Goal: Task Accomplishment & Management: Use online tool/utility

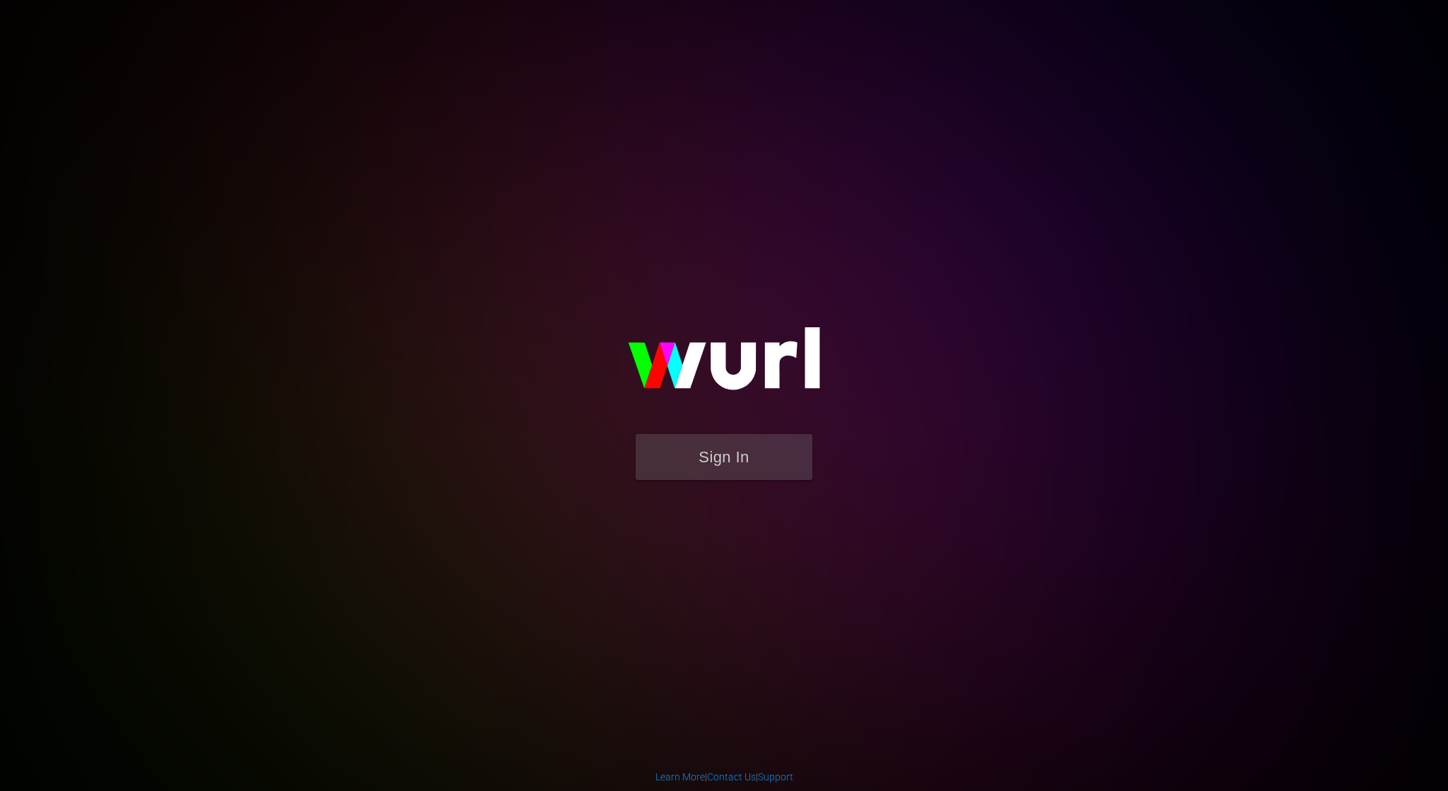
click at [816, 470] on form "Sign In" at bounding box center [723, 464] width 283 height 60
click at [784, 460] on button "Sign In" at bounding box center [723, 457] width 177 height 46
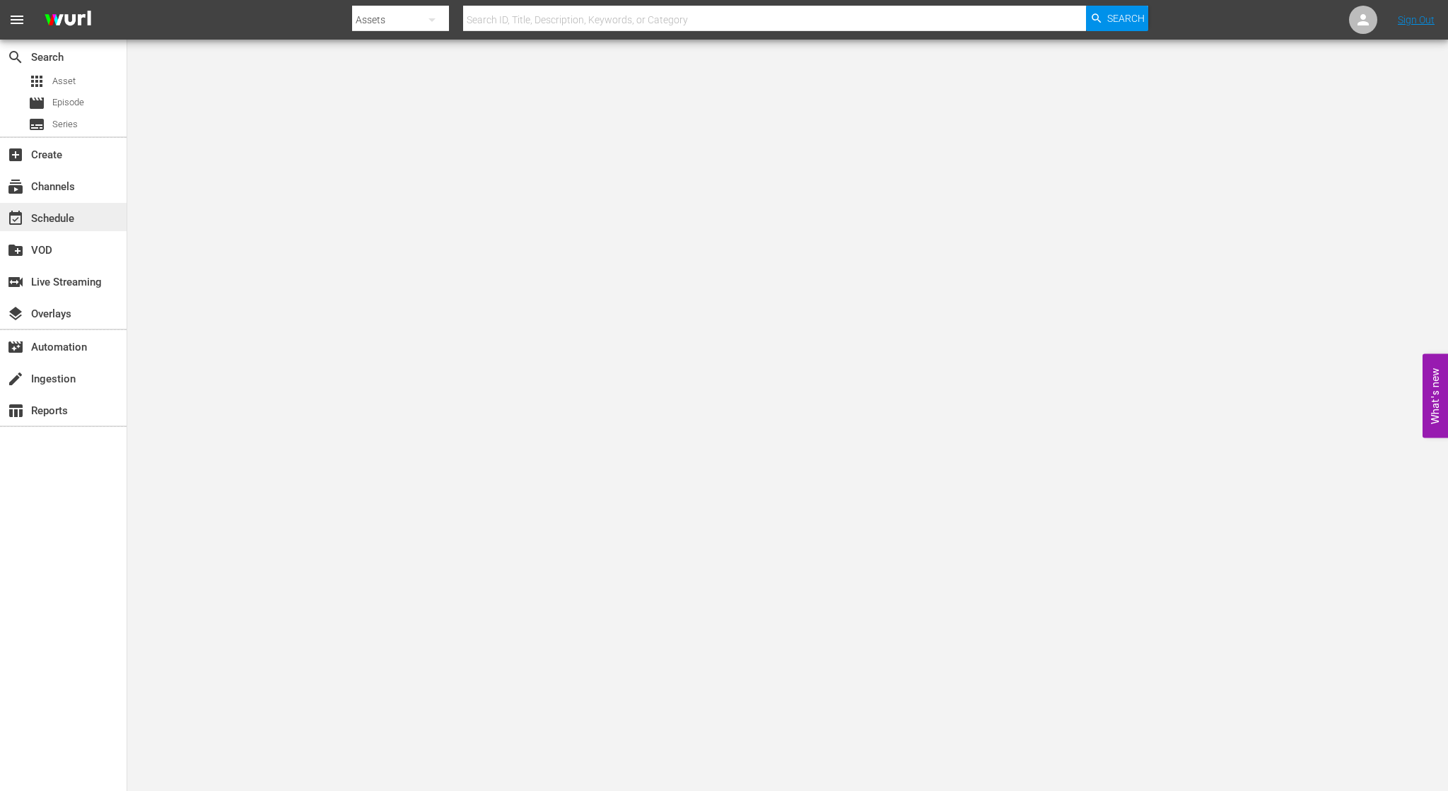
click at [78, 226] on div "event_available Schedule" at bounding box center [63, 217] width 127 height 28
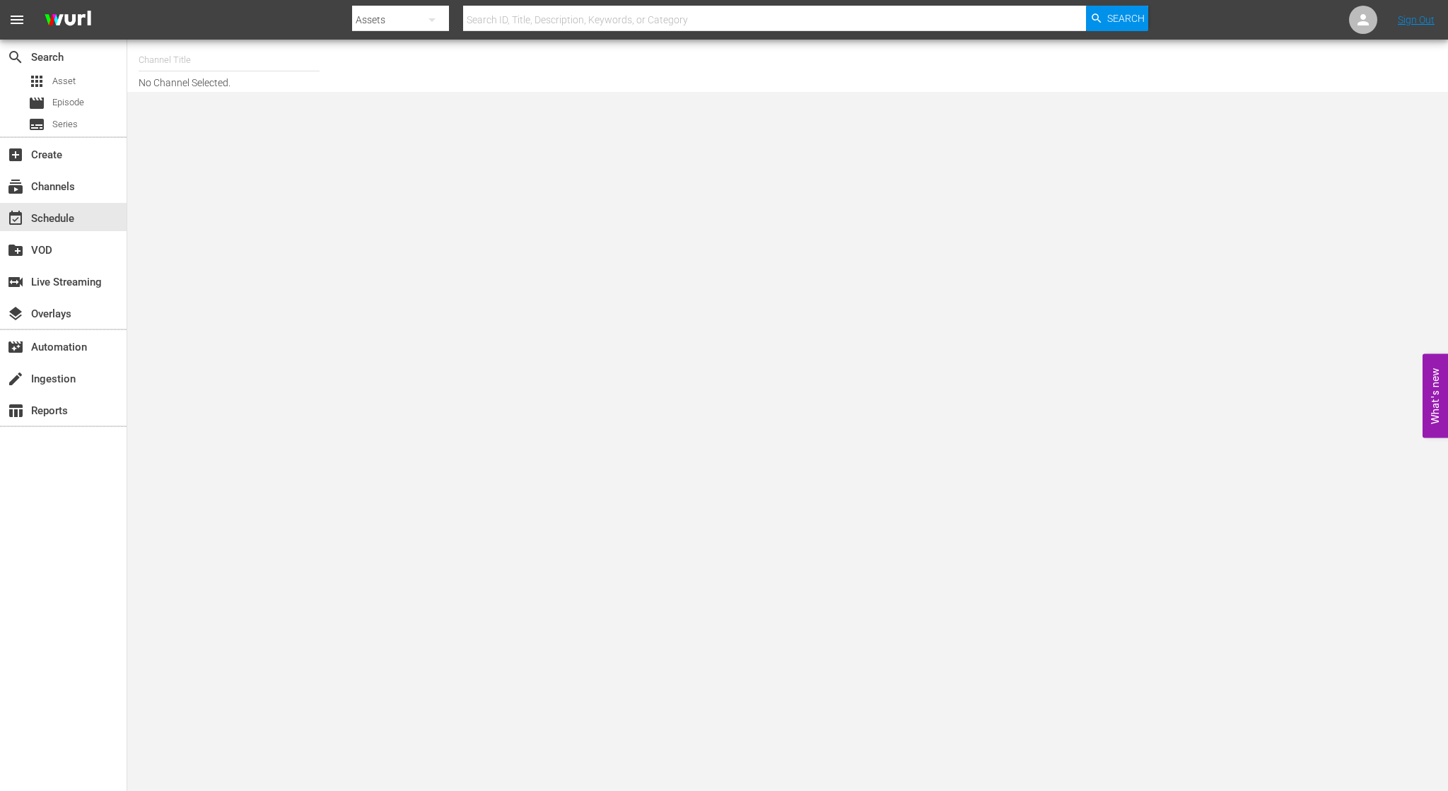
click at [237, 73] on input "text" at bounding box center [229, 60] width 181 height 34
click at [254, 95] on div "NCAA Channel (989 - lg_ncaachannel_1)" at bounding box center [333, 100] width 366 height 34
type input "NCAA Channel (989 - lg_ncaachannel_1)"
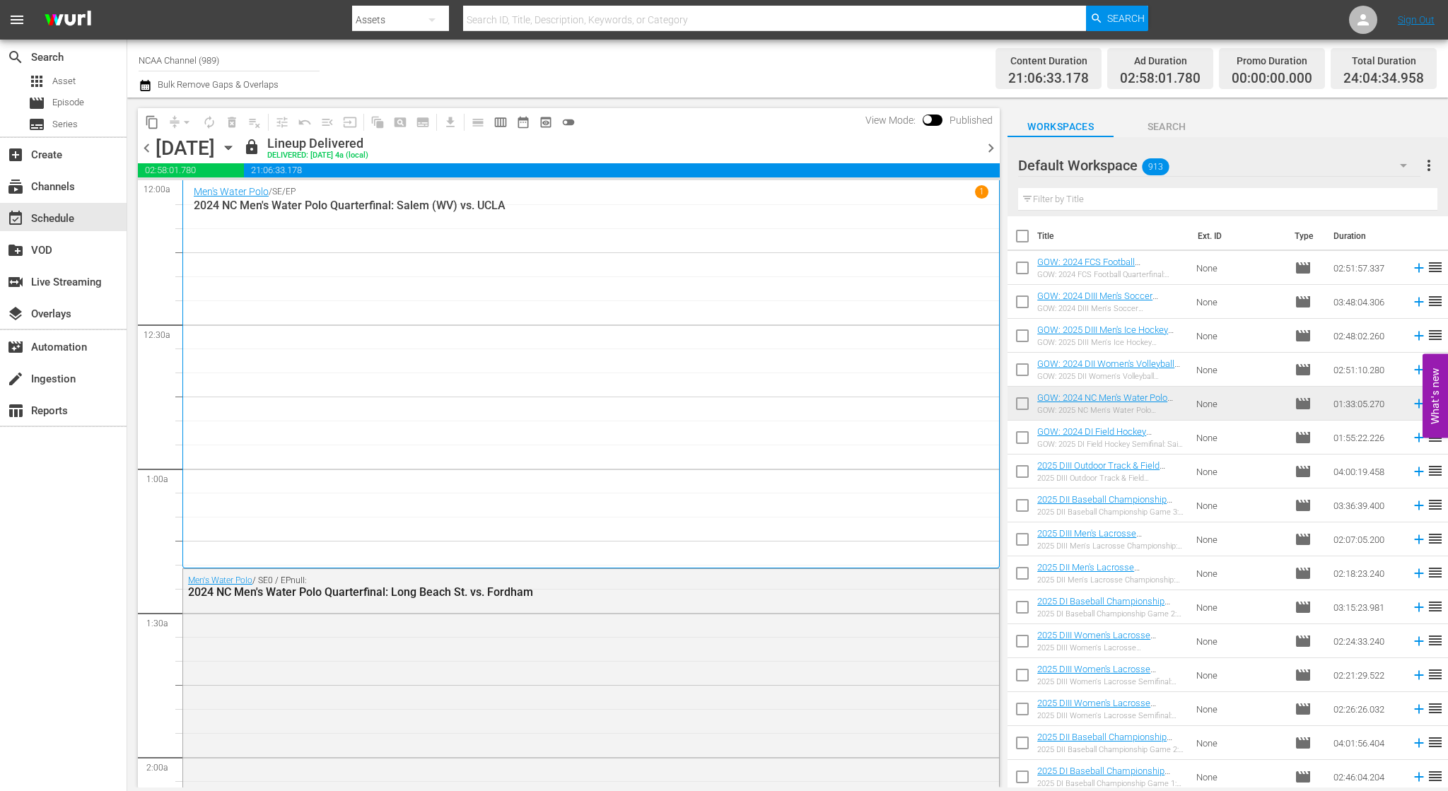
click at [240, 146] on div "[DATE] [DATE]" at bounding box center [197, 147] width 84 height 23
click at [236, 151] on icon "button" at bounding box center [229, 148] width 16 height 16
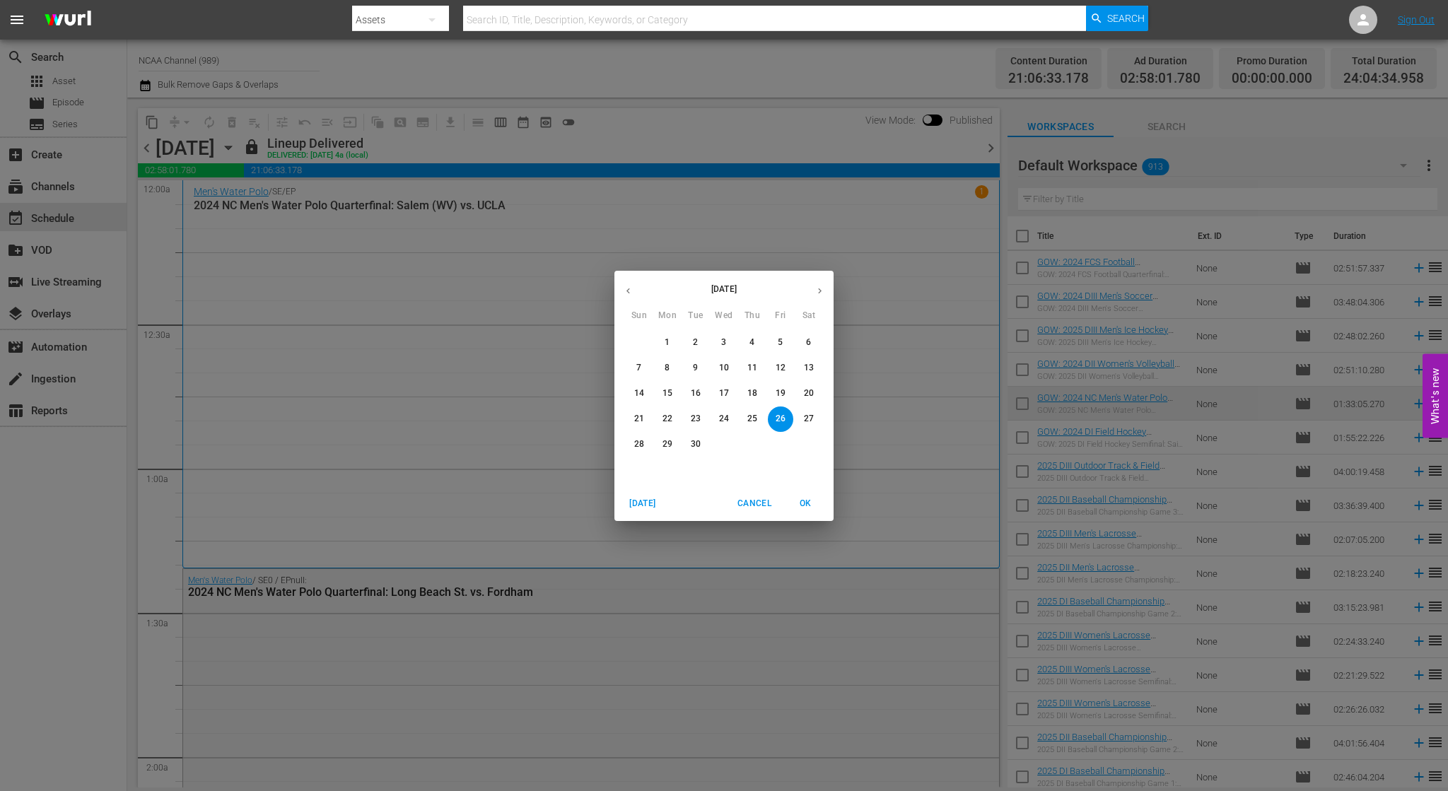
click at [668, 444] on p "29" at bounding box center [667, 444] width 10 height 12
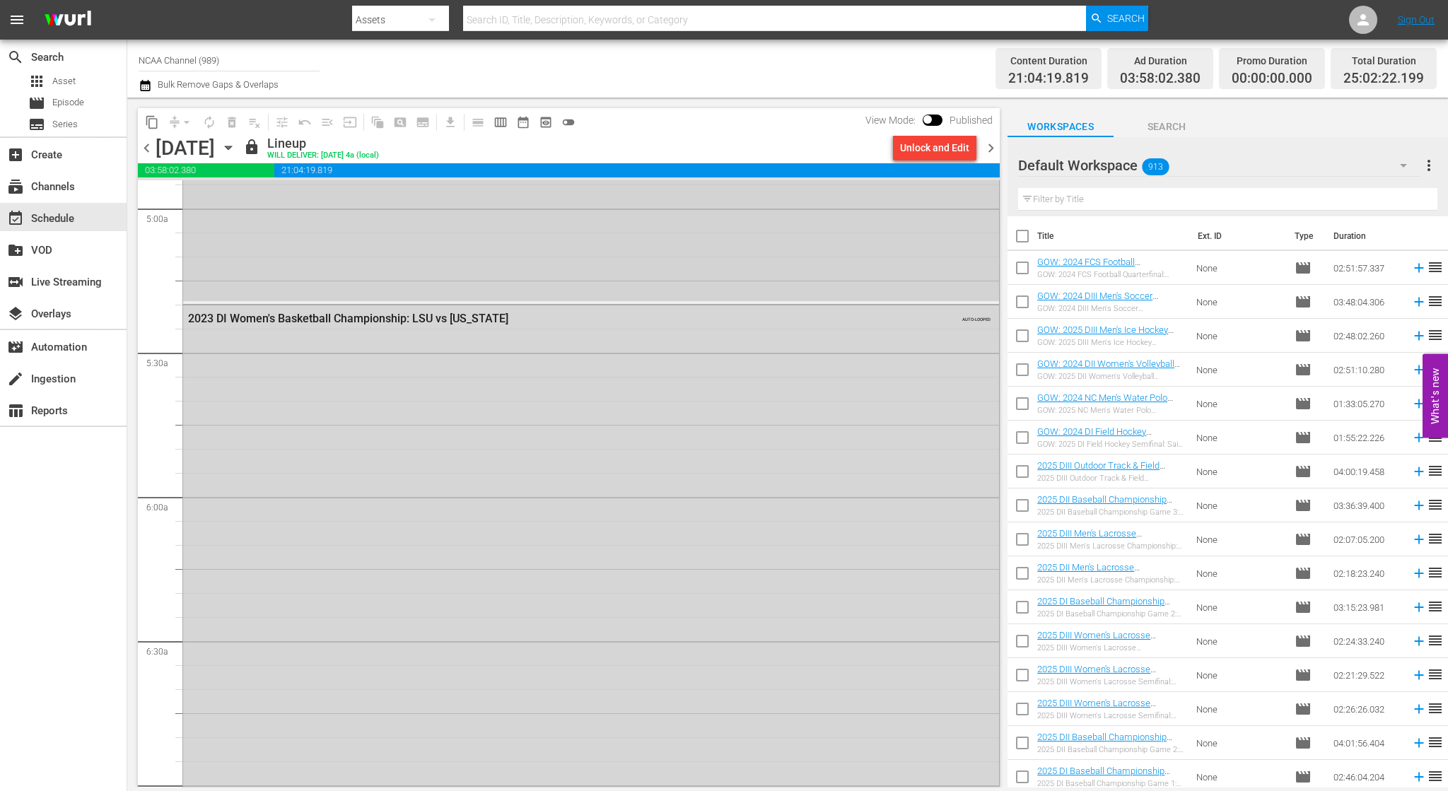
scroll to position [919, 0]
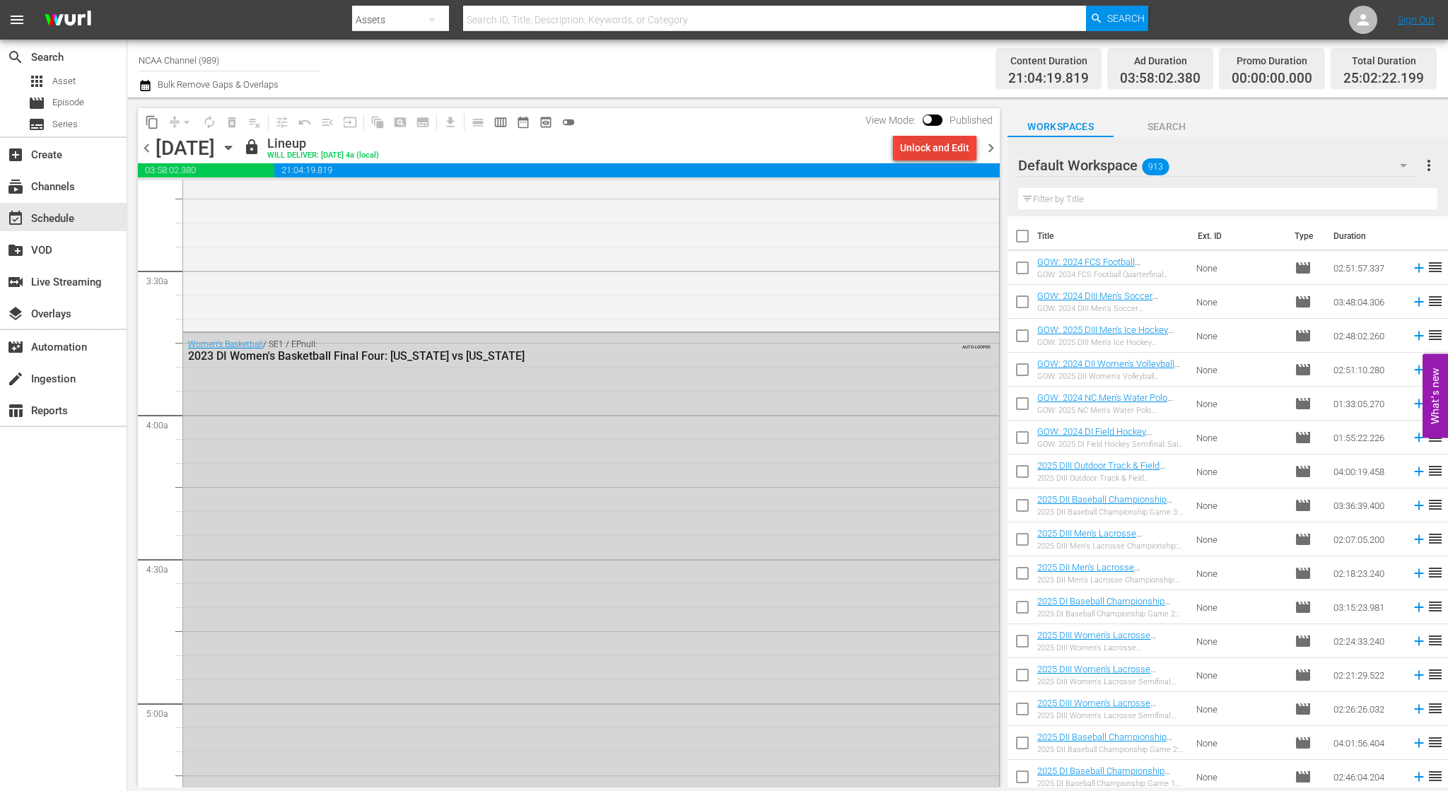
click at [904, 154] on div "Unlock and Edit" at bounding box center [934, 147] width 69 height 25
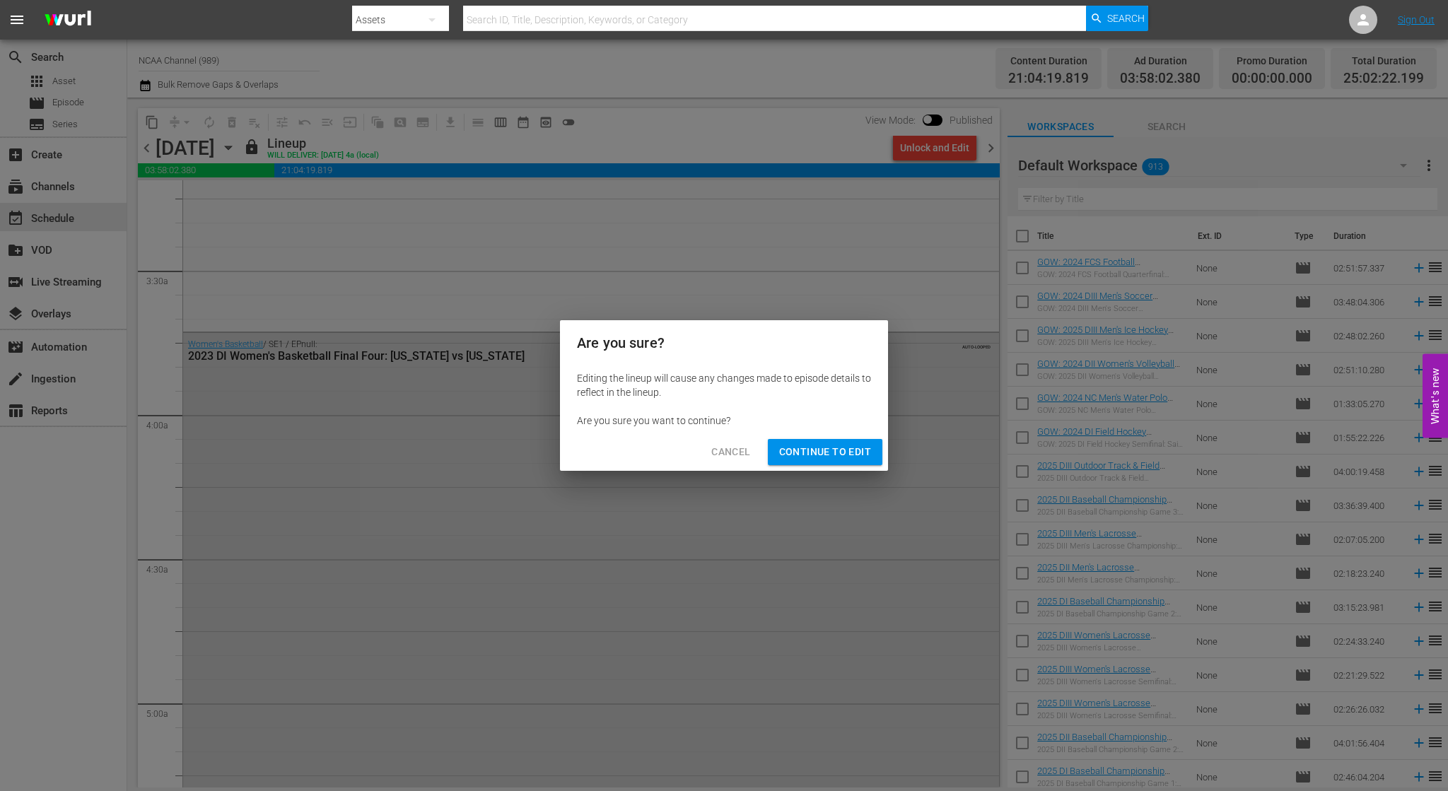
click at [857, 430] on div "Editing the lineup will cause any changes made to episode details to reflect in…" at bounding box center [724, 399] width 328 height 68
click at [847, 448] on span "Continue to Edit" at bounding box center [825, 452] width 92 height 18
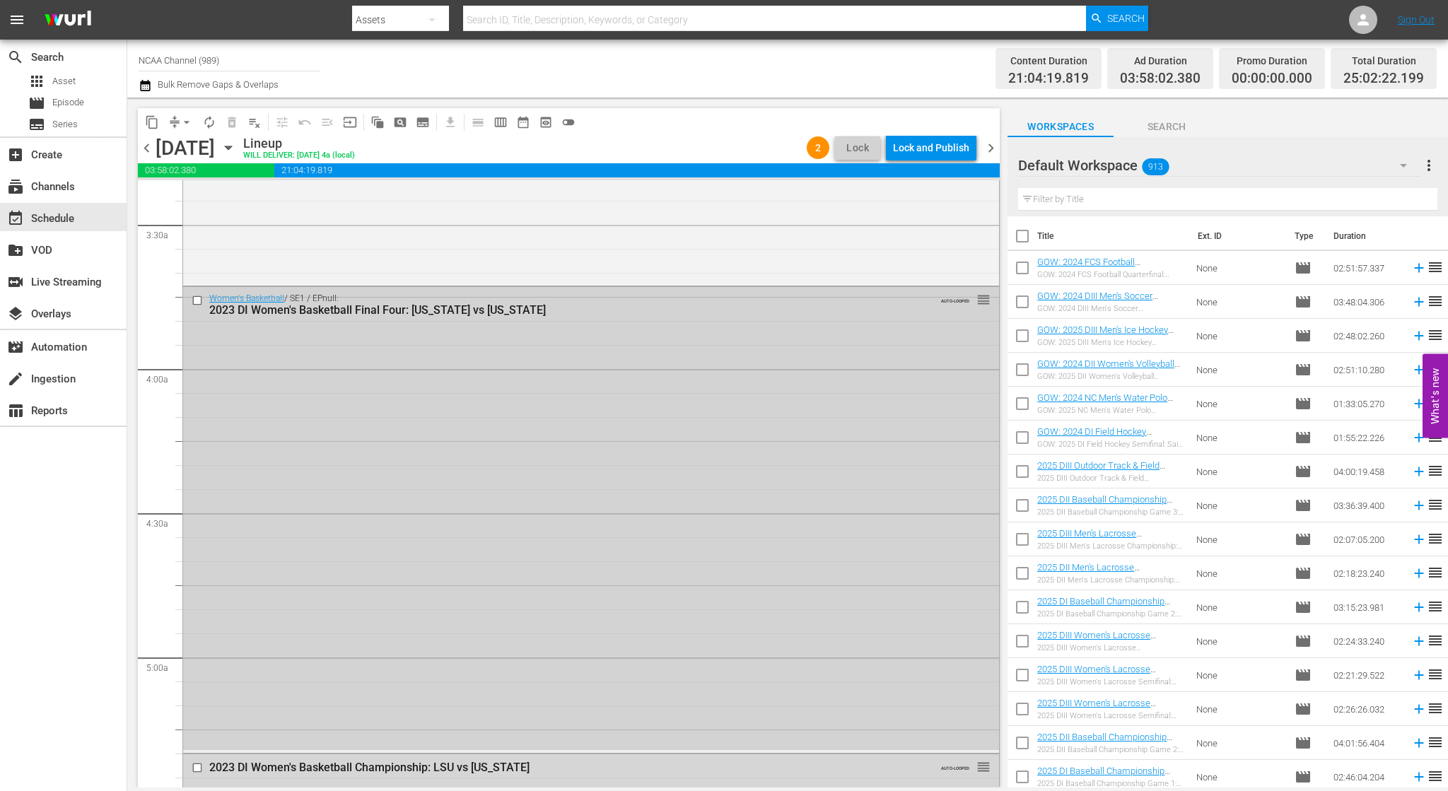
scroll to position [990, 0]
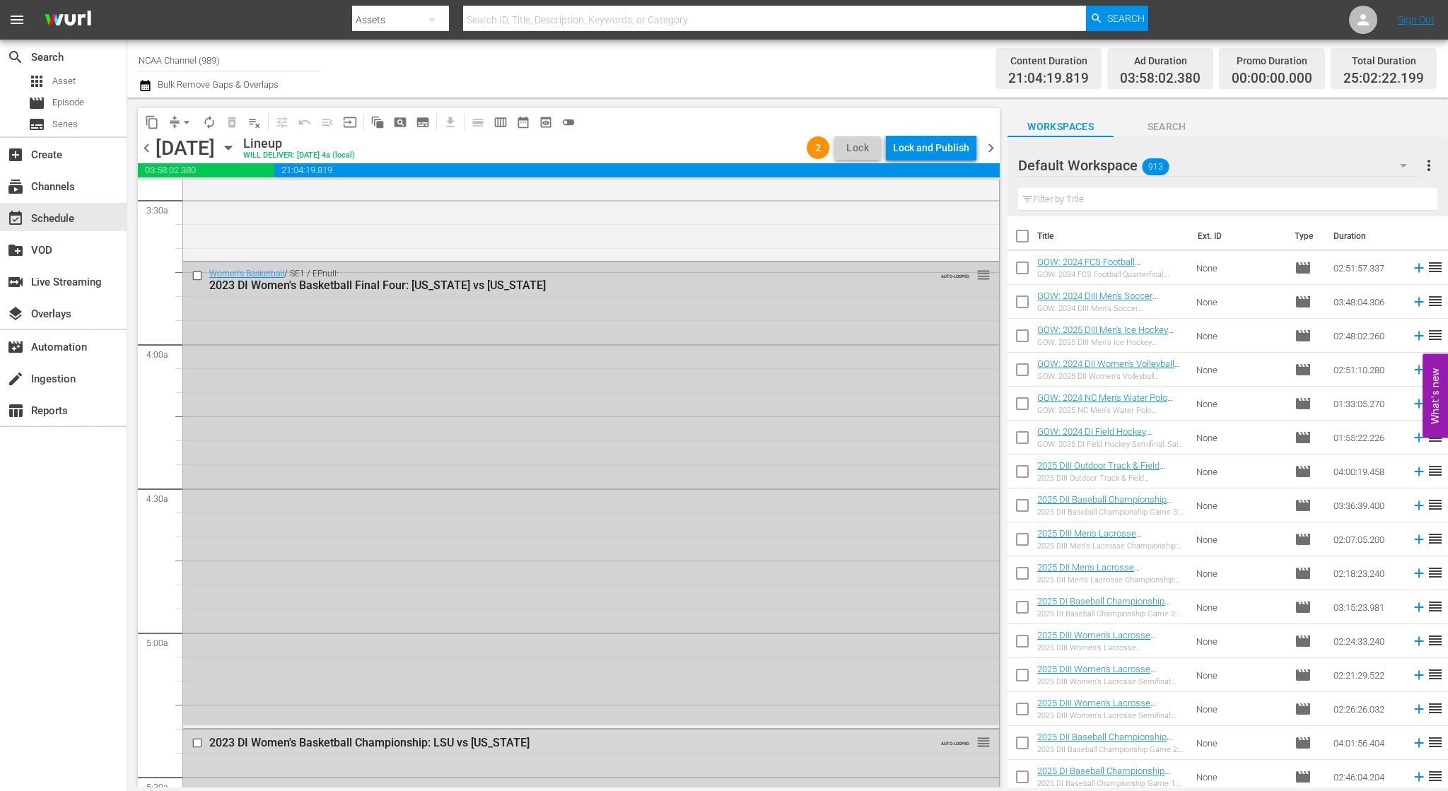
click at [195, 274] on input "checkbox" at bounding box center [199, 275] width 15 height 12
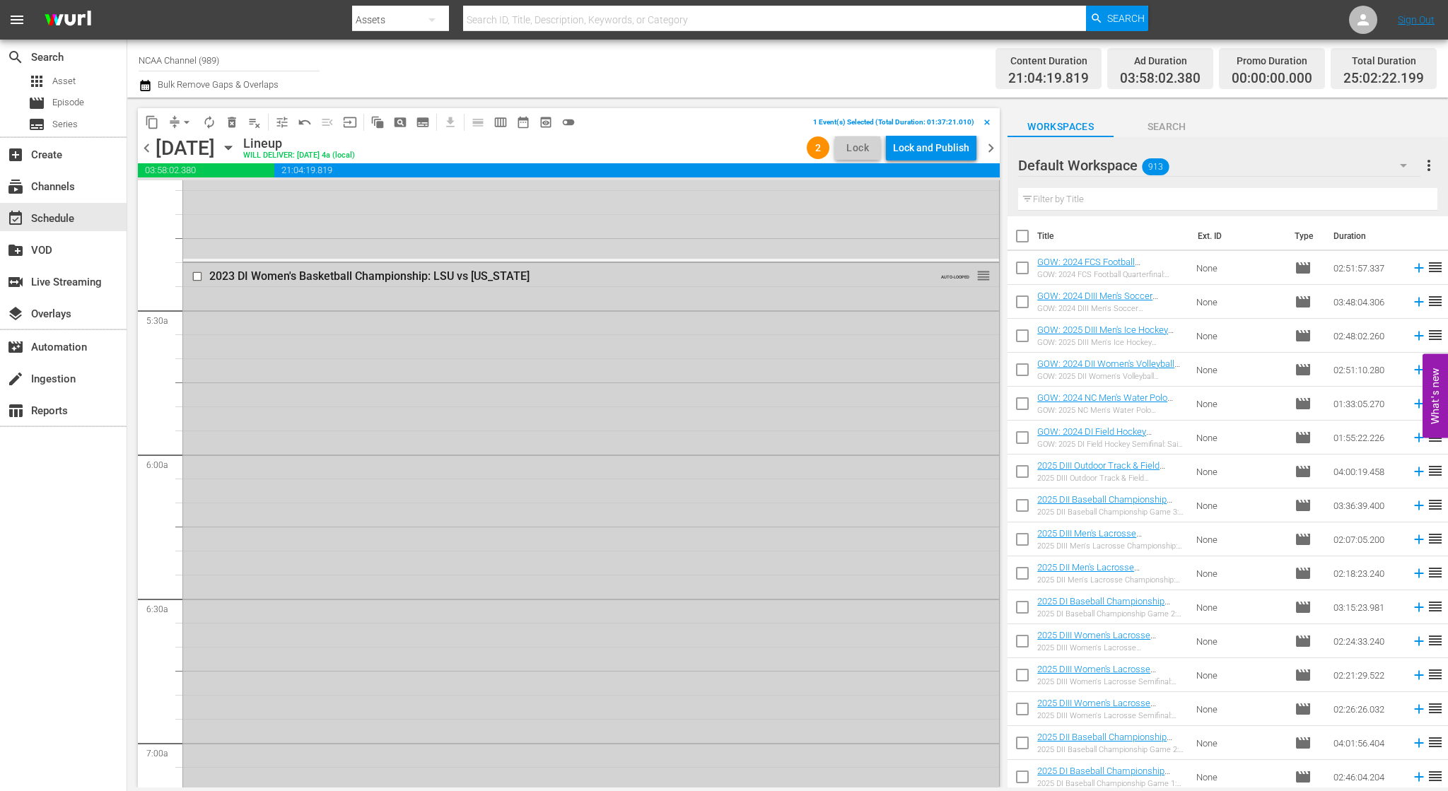
scroll to position [1484, 0]
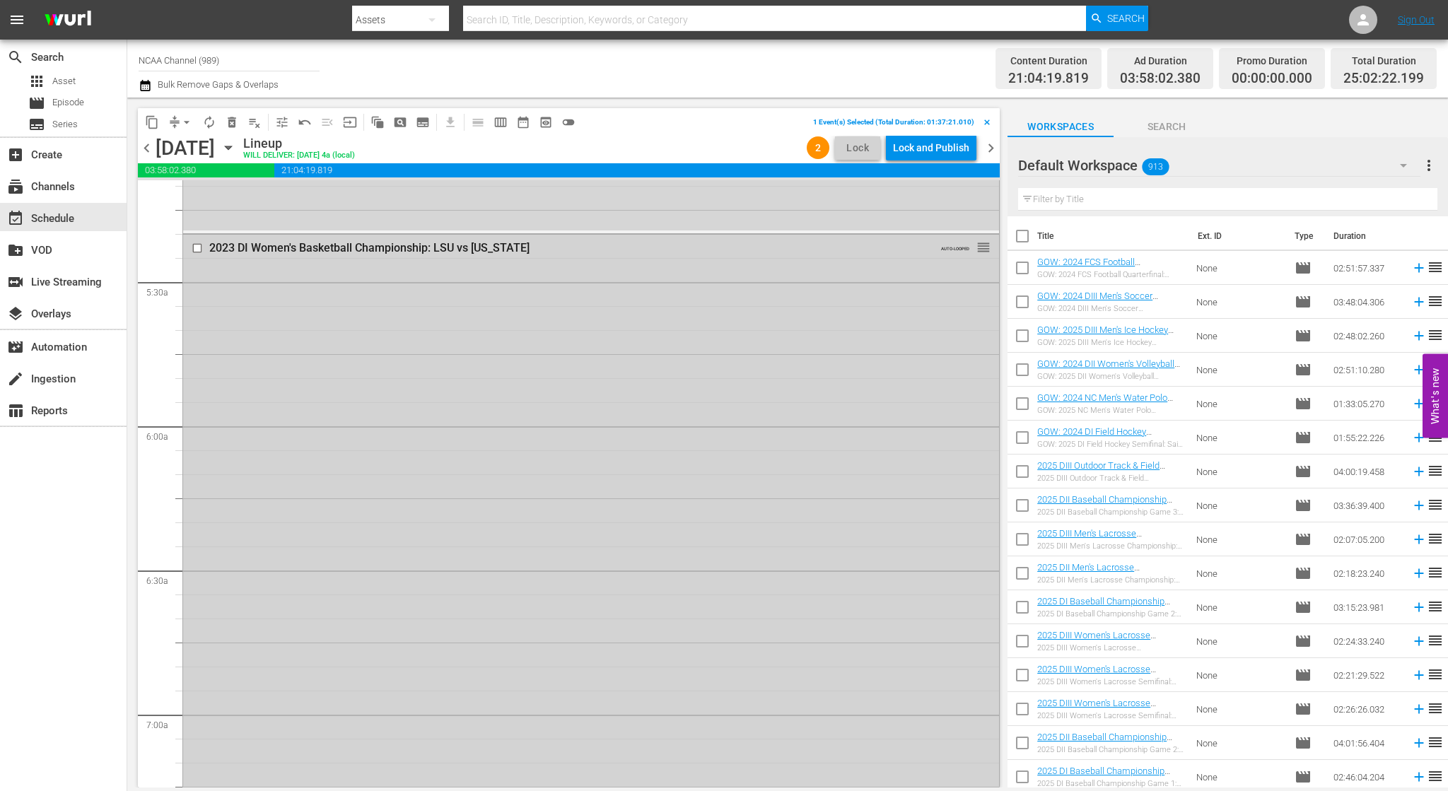
click at [195, 247] on input "checkbox" at bounding box center [199, 248] width 15 height 12
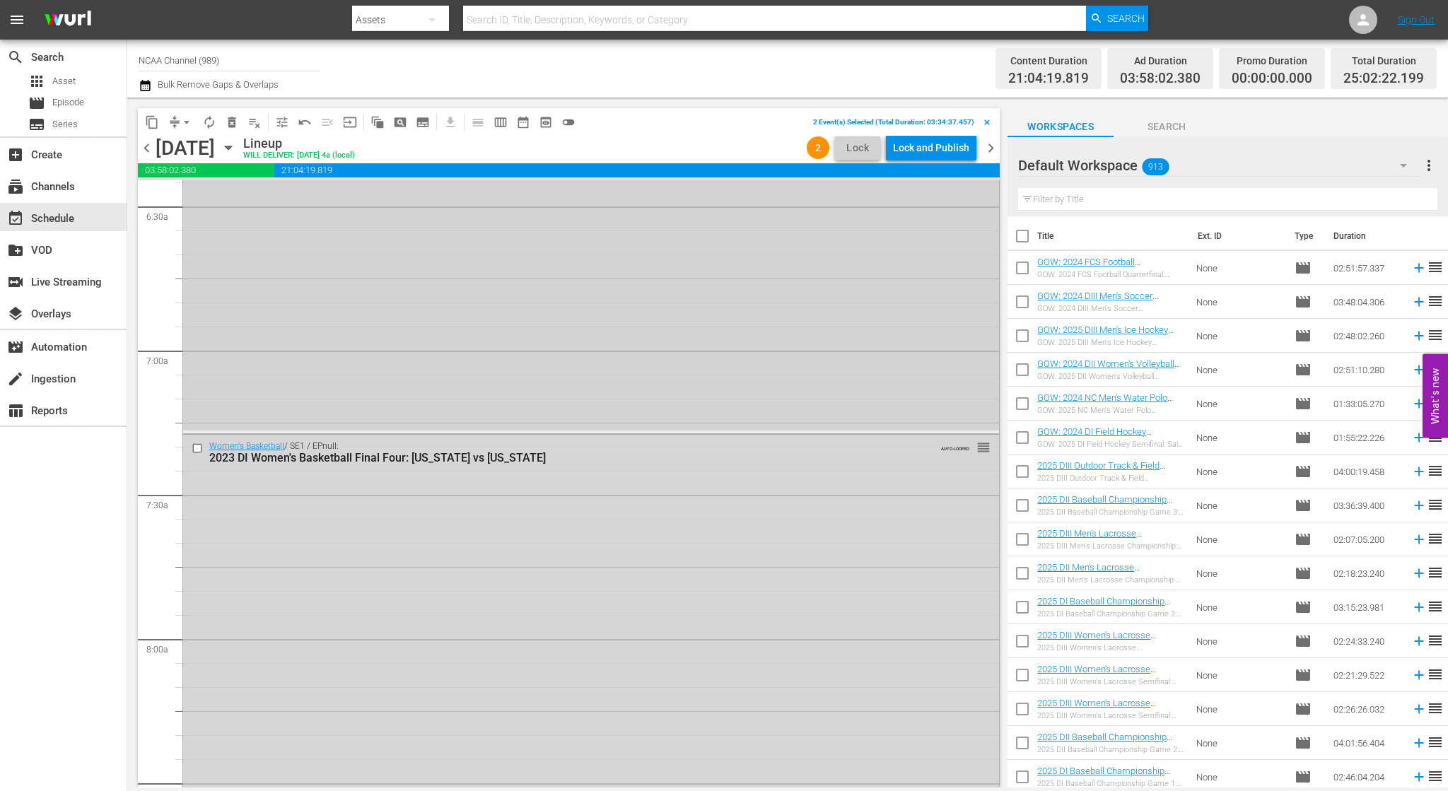
scroll to position [1908, 0]
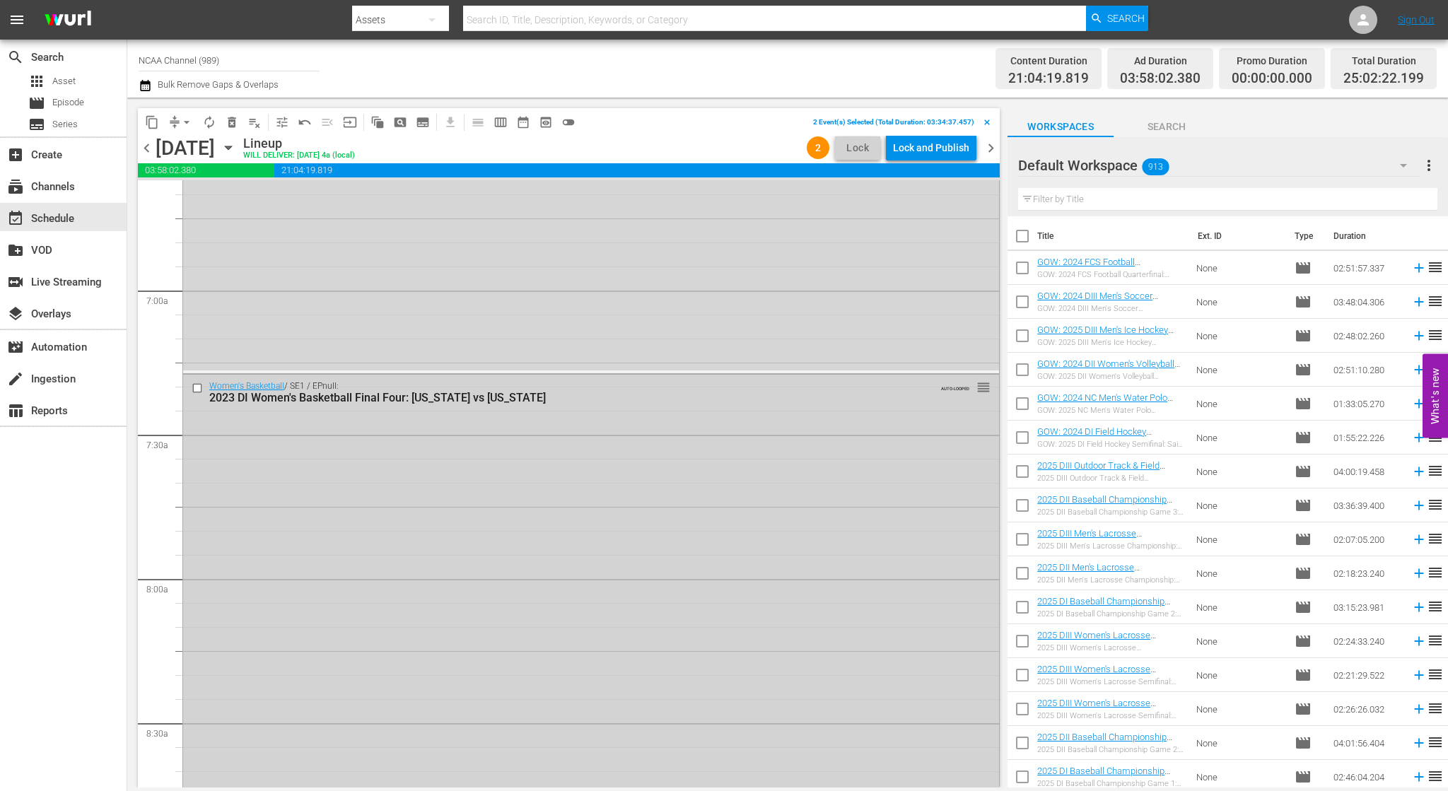
click at [196, 388] on input "checkbox" at bounding box center [199, 388] width 15 height 12
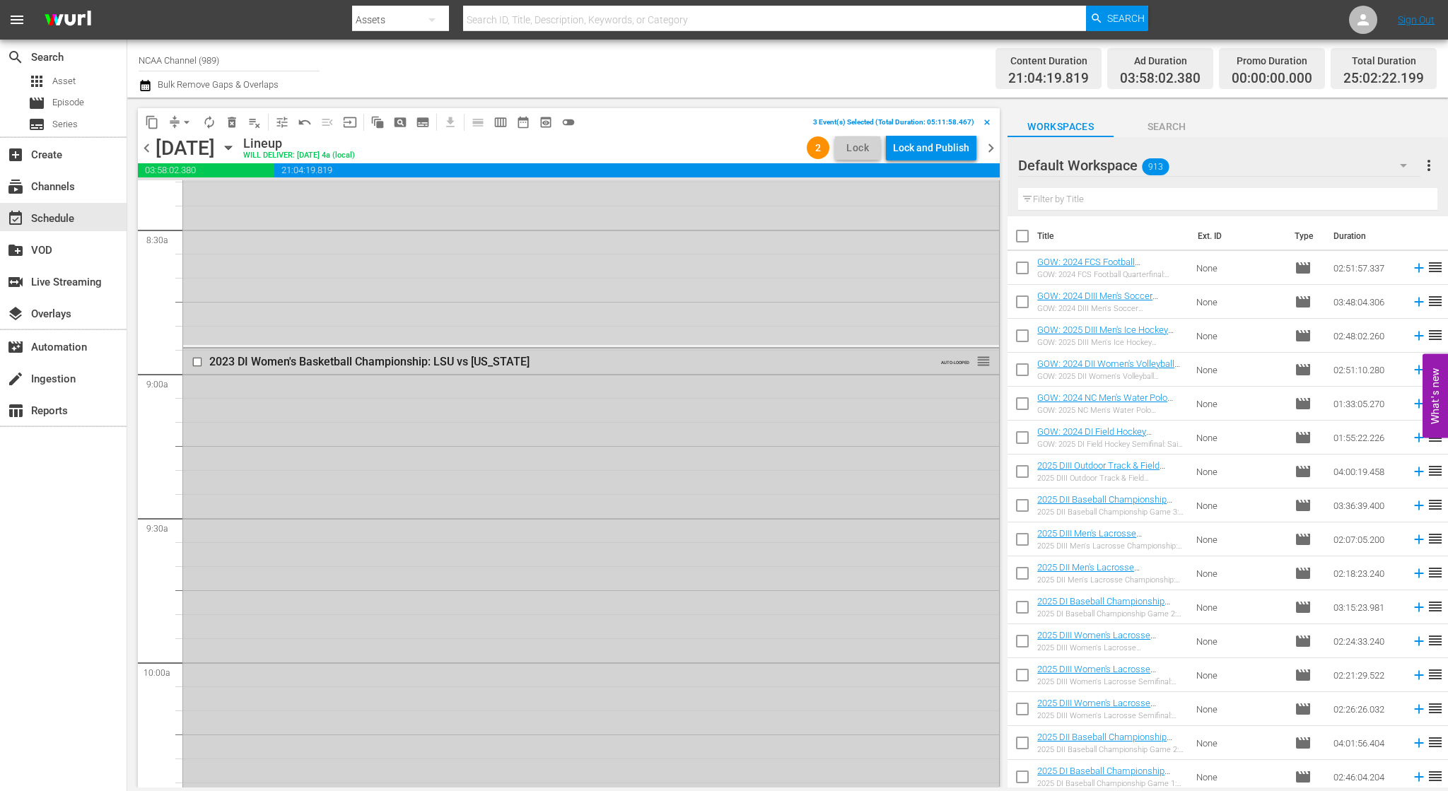
scroll to position [2403, 0]
click at [196, 360] on input "checkbox" at bounding box center [199, 361] width 15 height 12
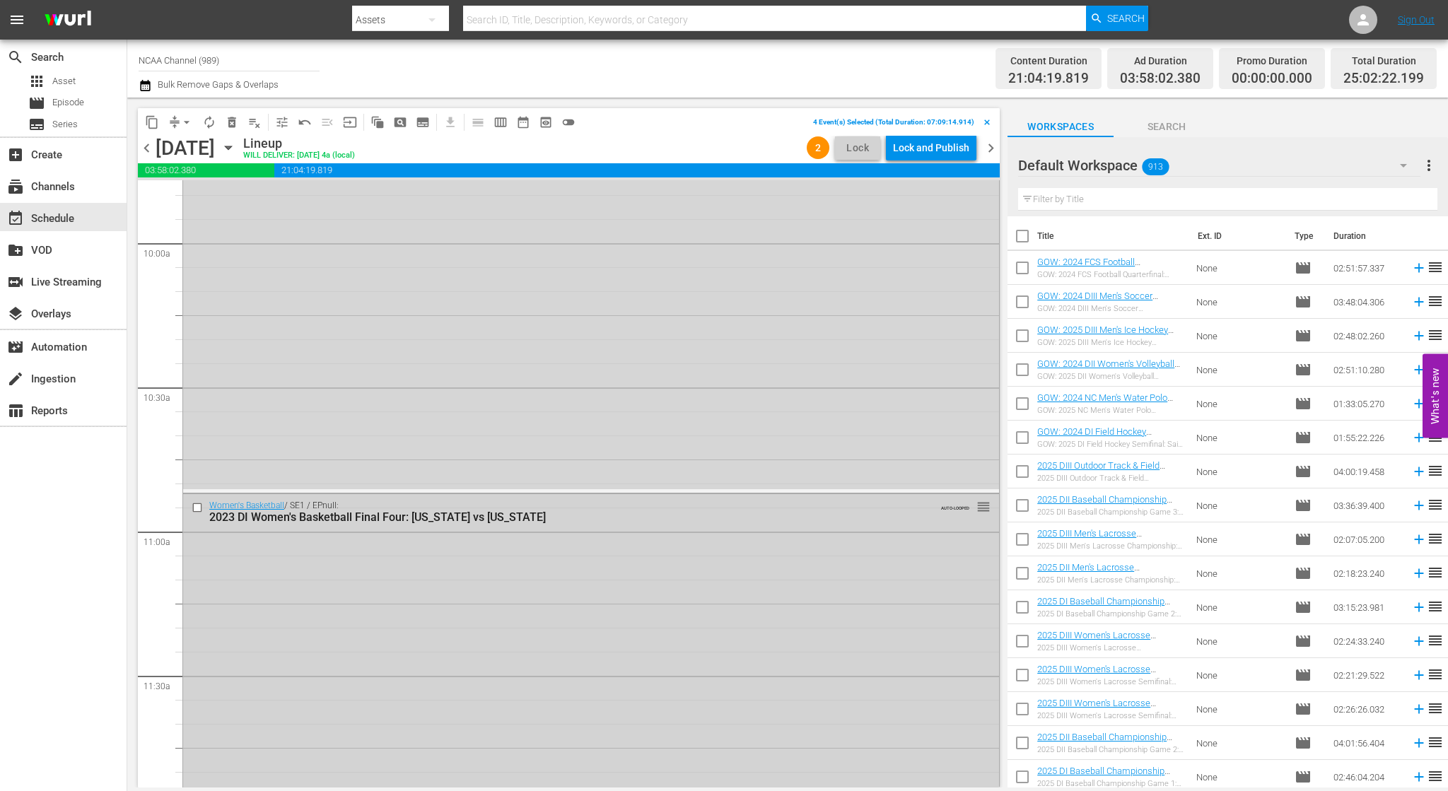
scroll to position [2898, 0]
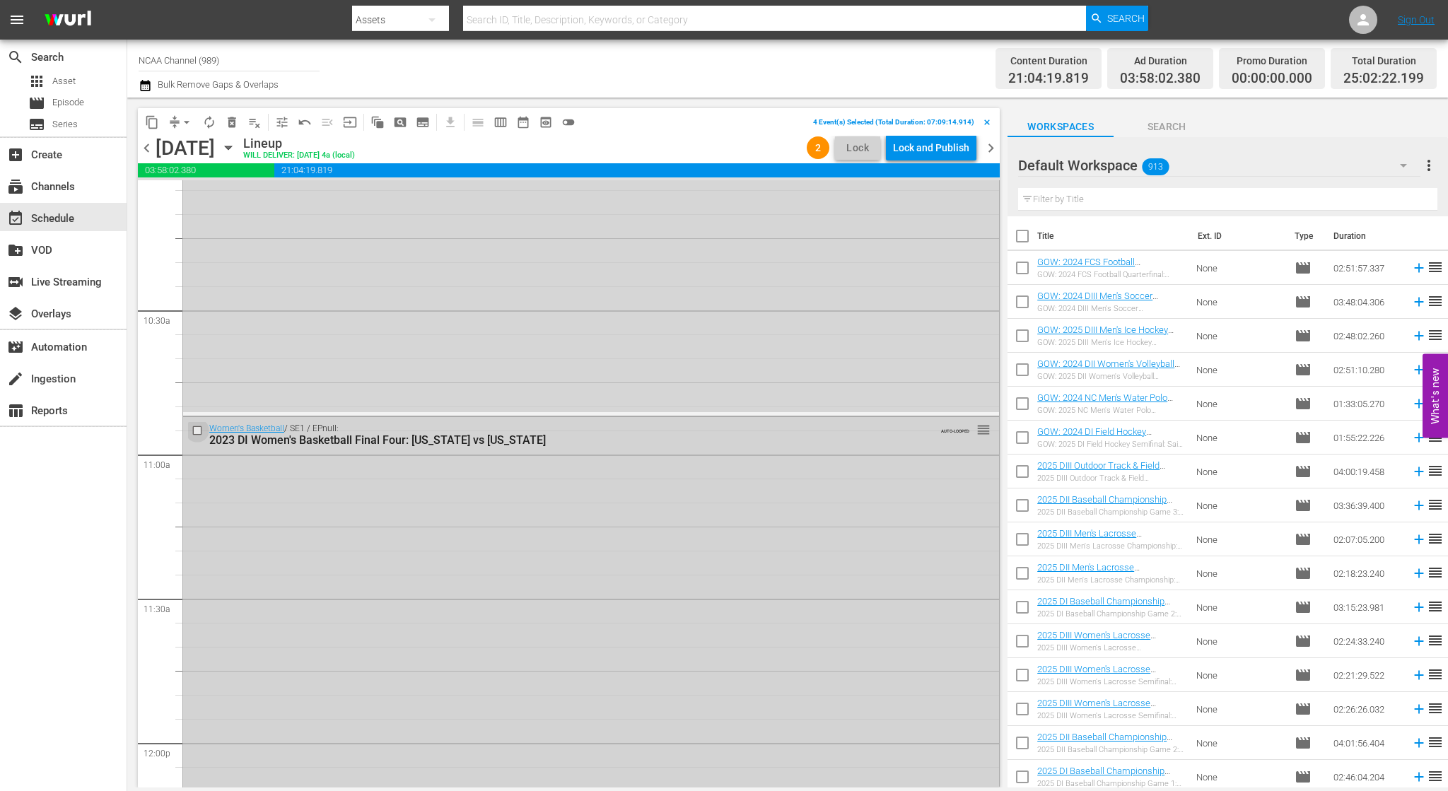
click at [196, 424] on input "checkbox" at bounding box center [199, 430] width 15 height 12
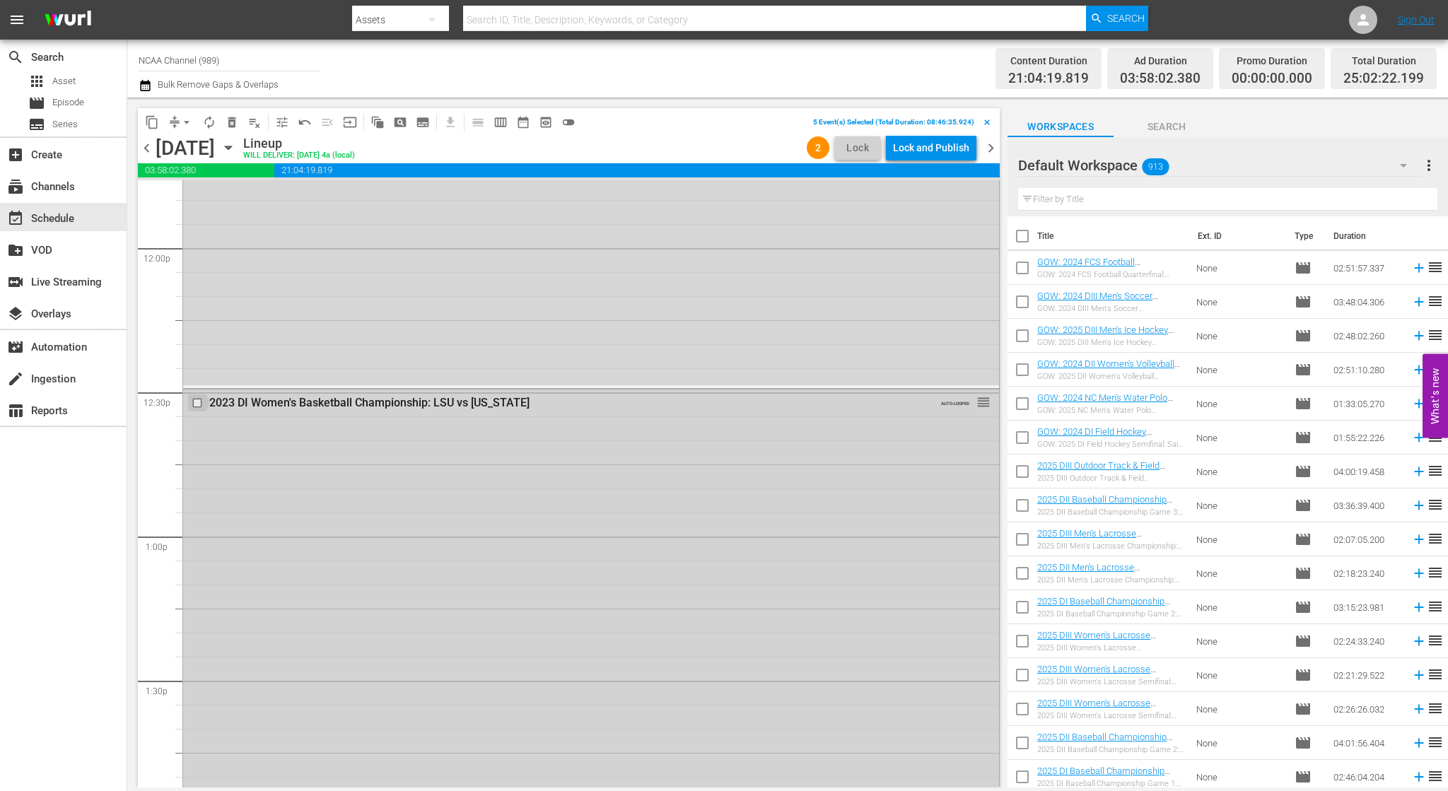
click at [195, 404] on input "checkbox" at bounding box center [199, 403] width 15 height 12
click at [195, 402] on input "checkbox" at bounding box center [199, 401] width 15 height 12
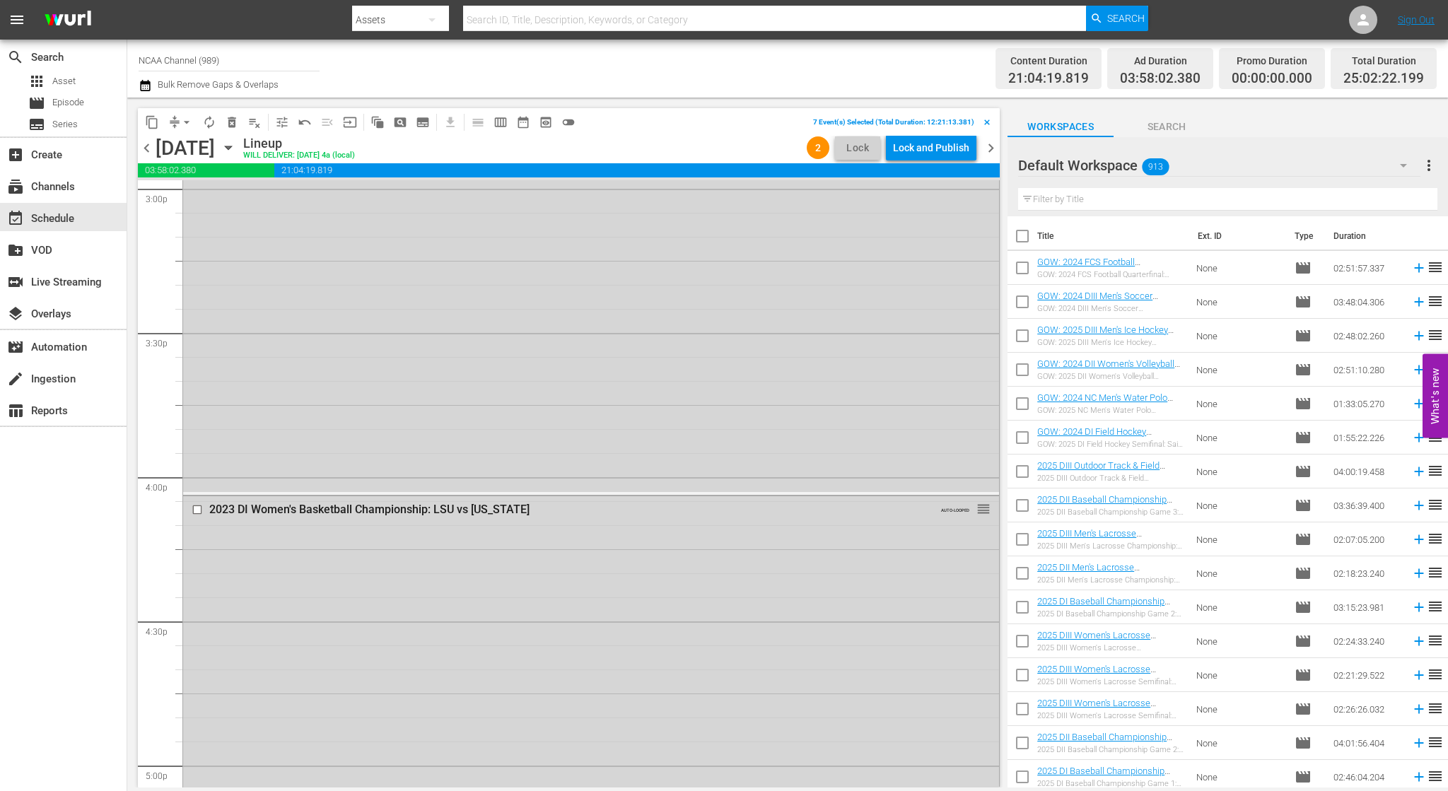
scroll to position [4453, 0]
click at [195, 374] on input "checkbox" at bounding box center [199, 374] width 15 height 12
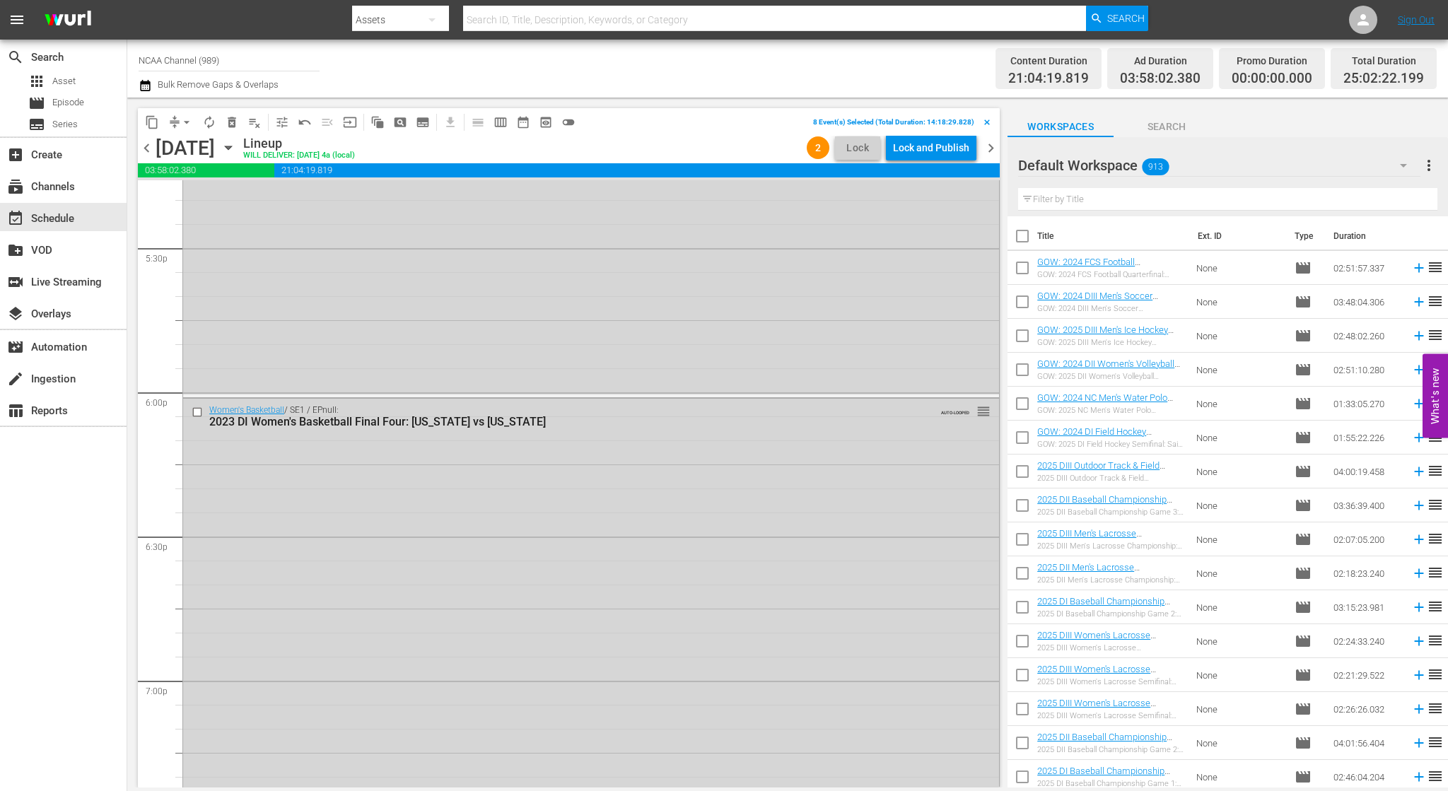
scroll to position [5018, 0]
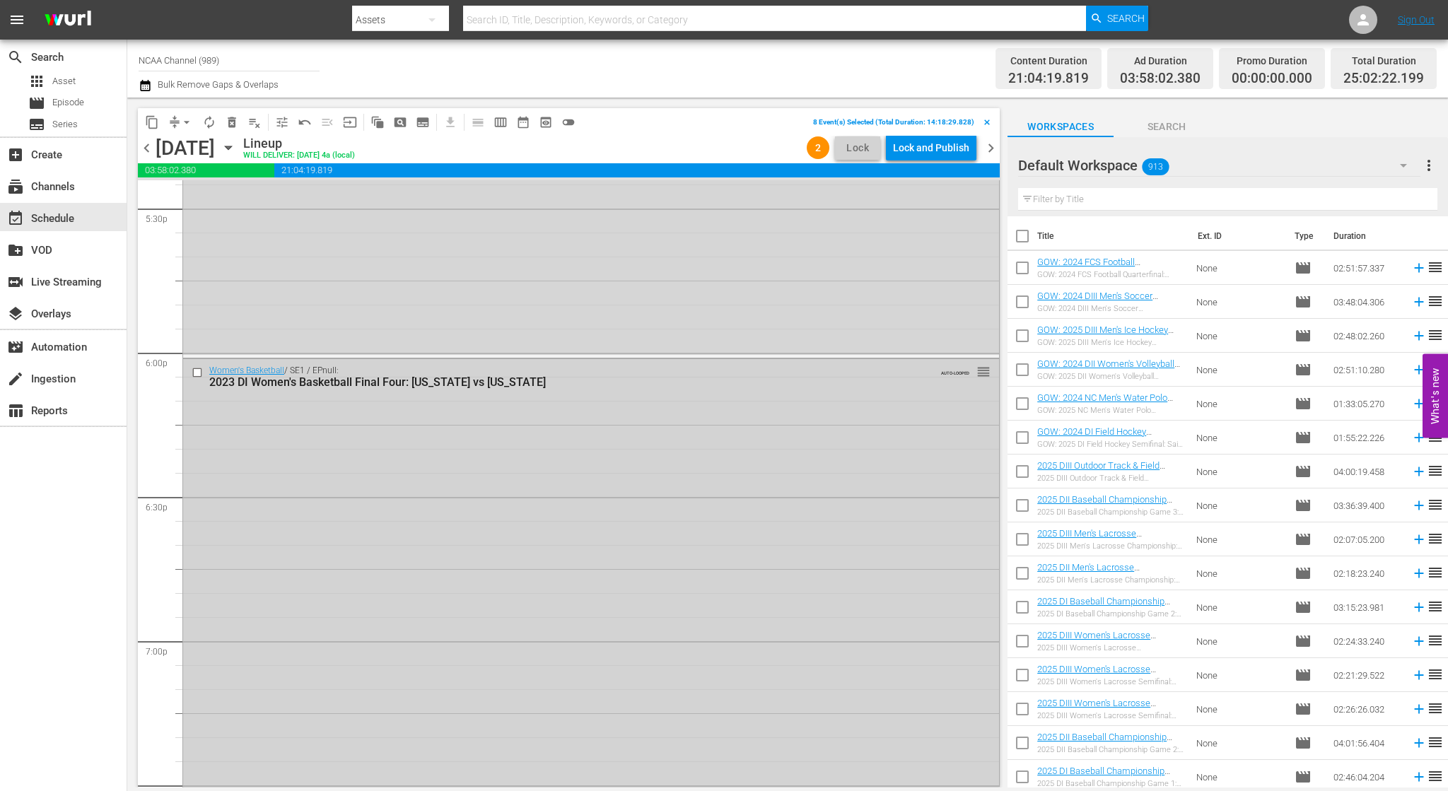
click at [195, 372] on input "checkbox" at bounding box center [199, 372] width 15 height 12
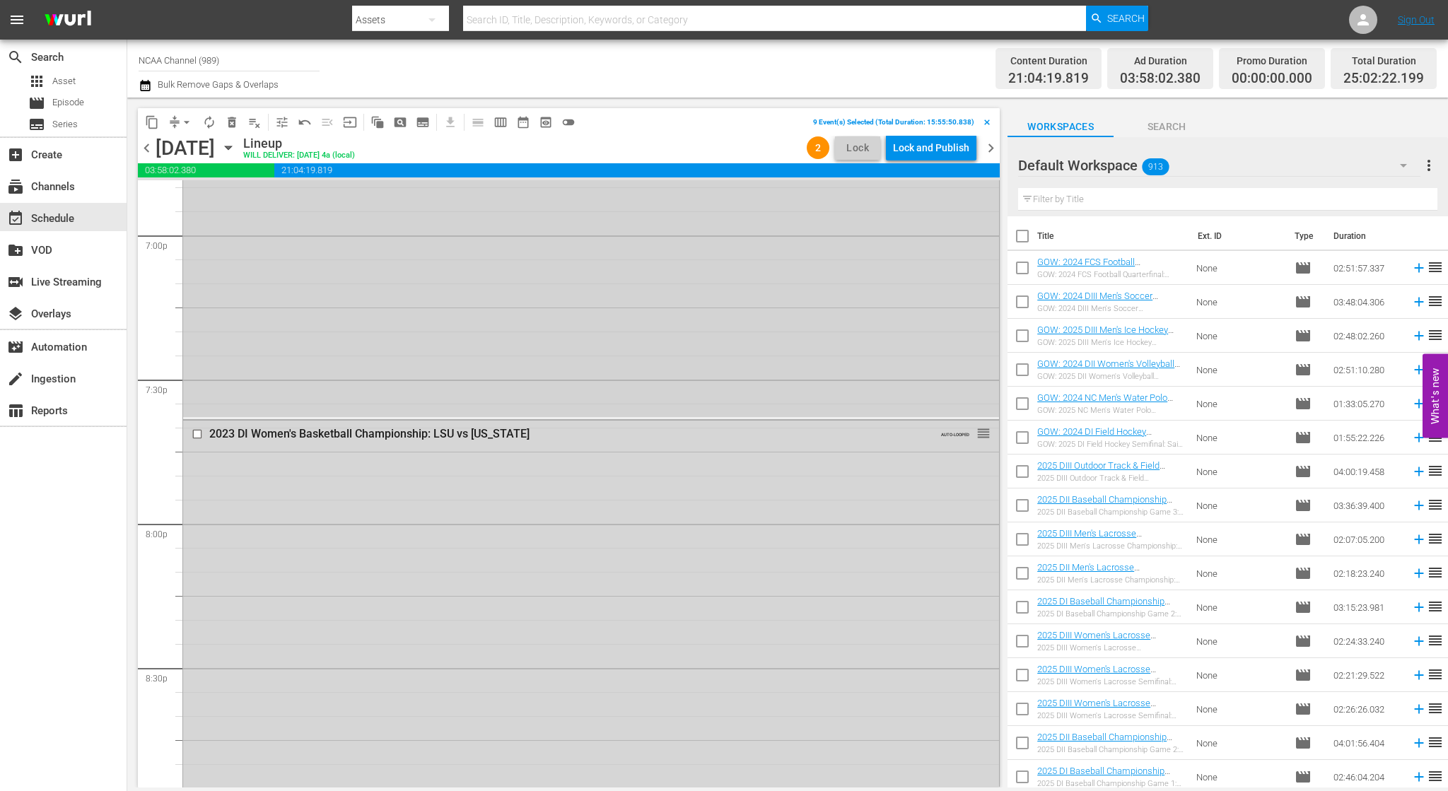
scroll to position [5513, 0]
click at [195, 348] on input "checkbox" at bounding box center [199, 345] width 15 height 12
click at [193, 411] on input "checkbox" at bounding box center [199, 415] width 15 height 12
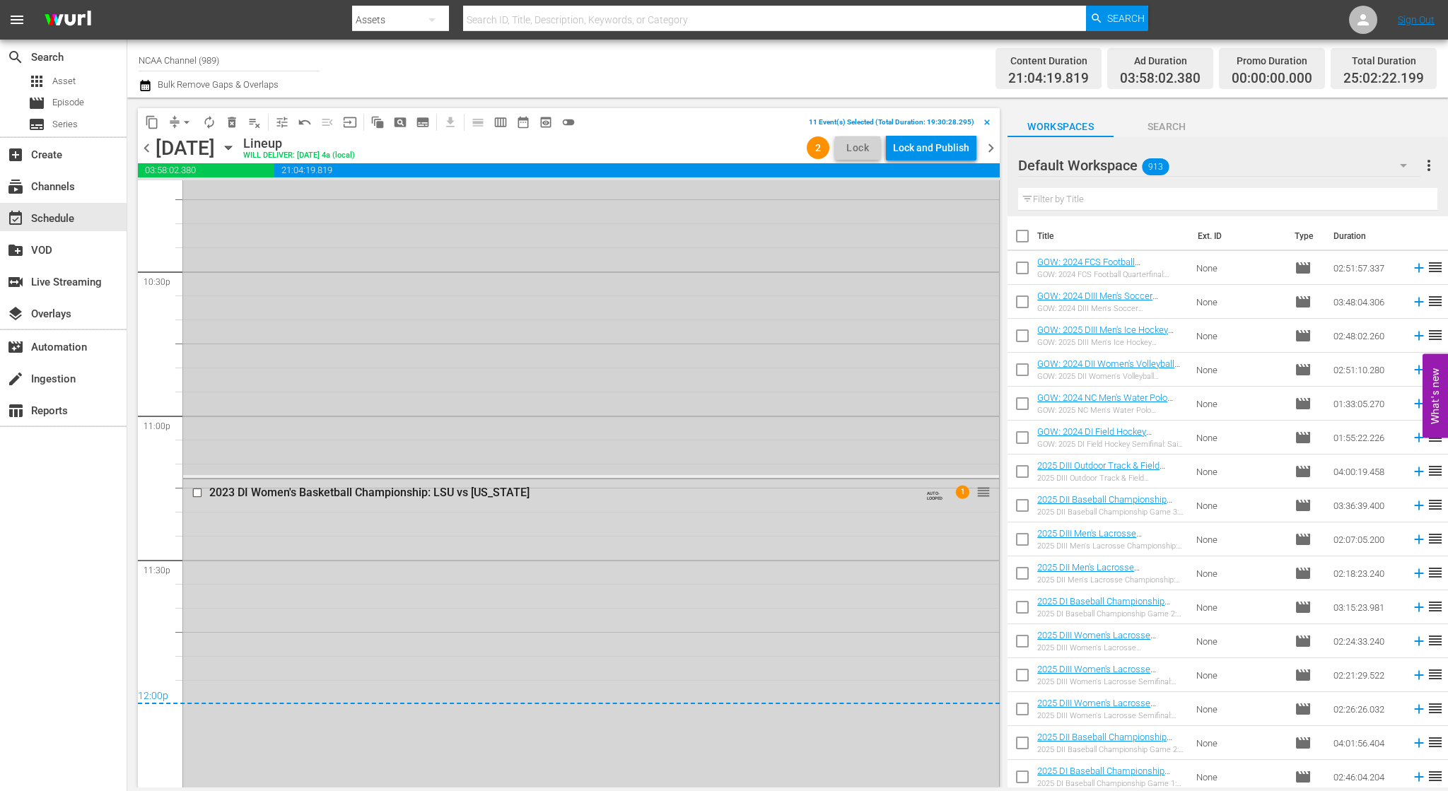
scroll to position [6503, 0]
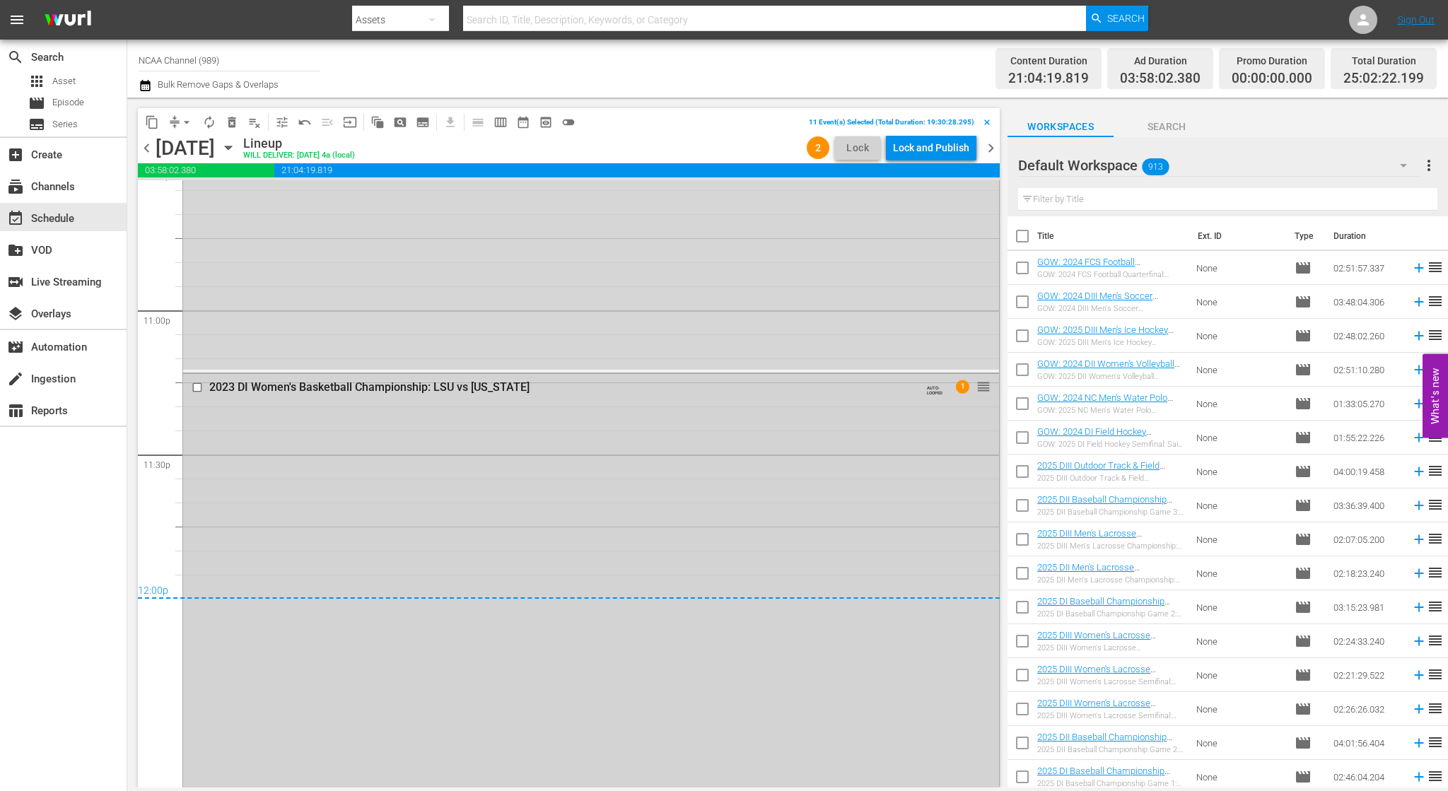
click at [195, 390] on input "checkbox" at bounding box center [199, 388] width 15 height 12
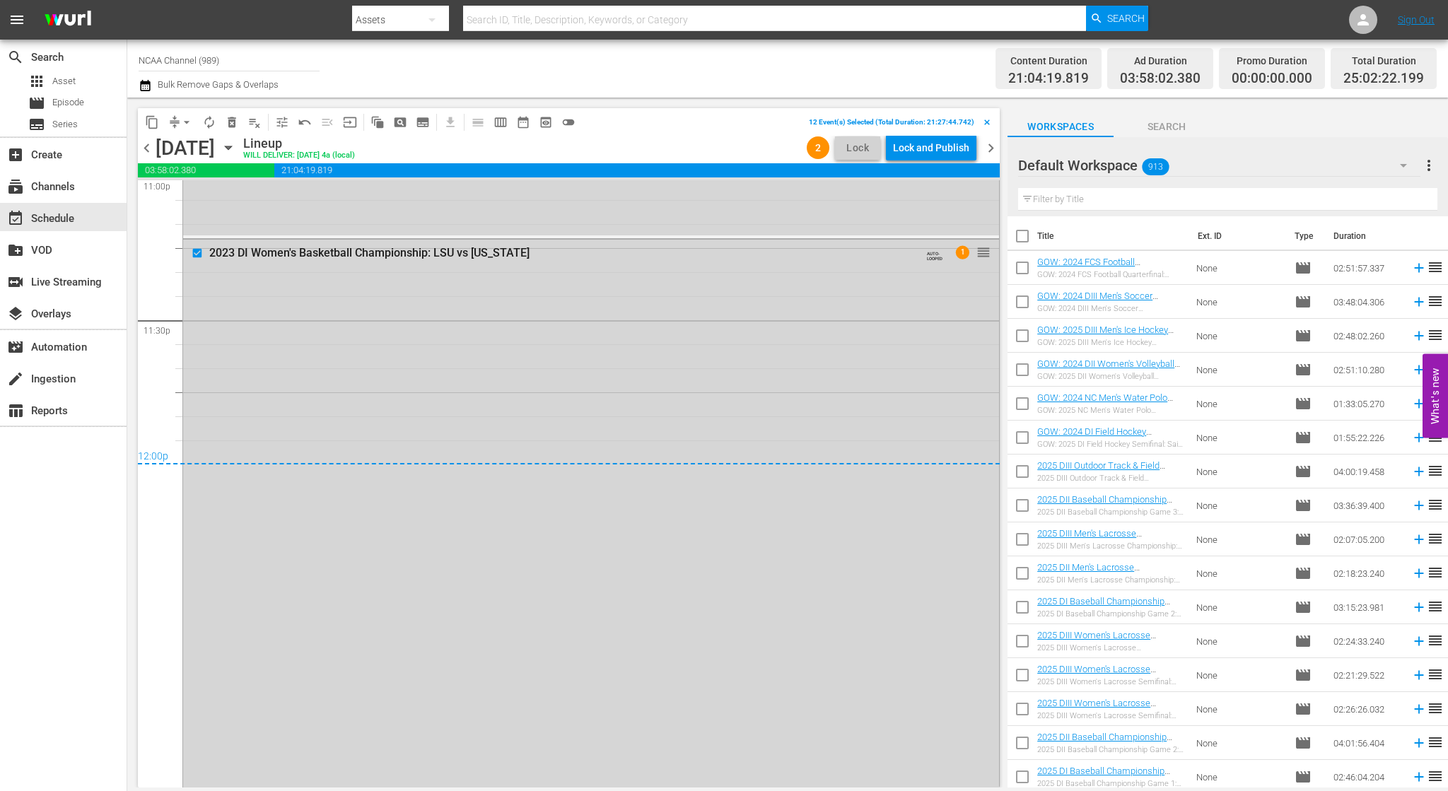
scroll to position [6652, 0]
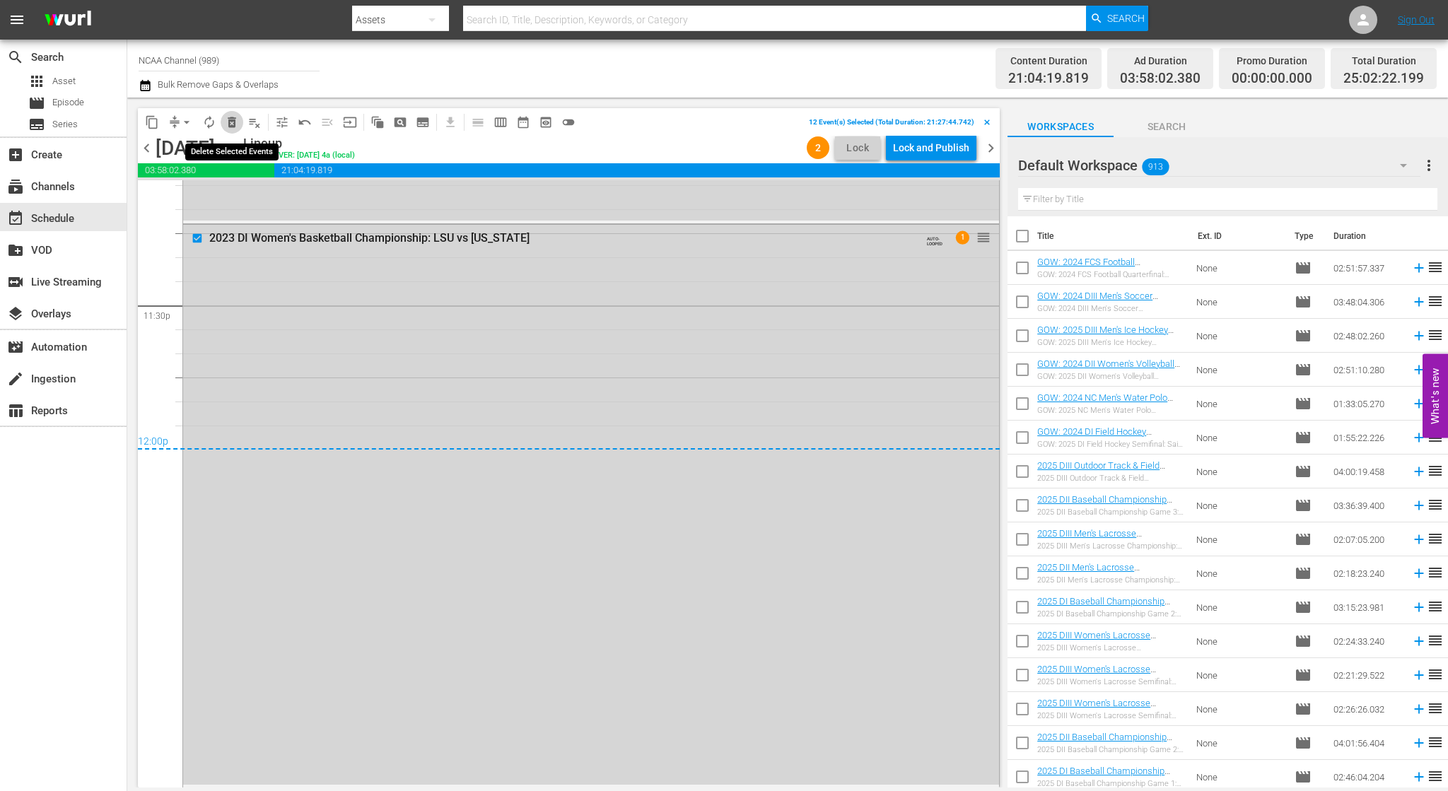
click at [235, 120] on span "delete_forever_outlined" at bounding box center [232, 122] width 14 height 14
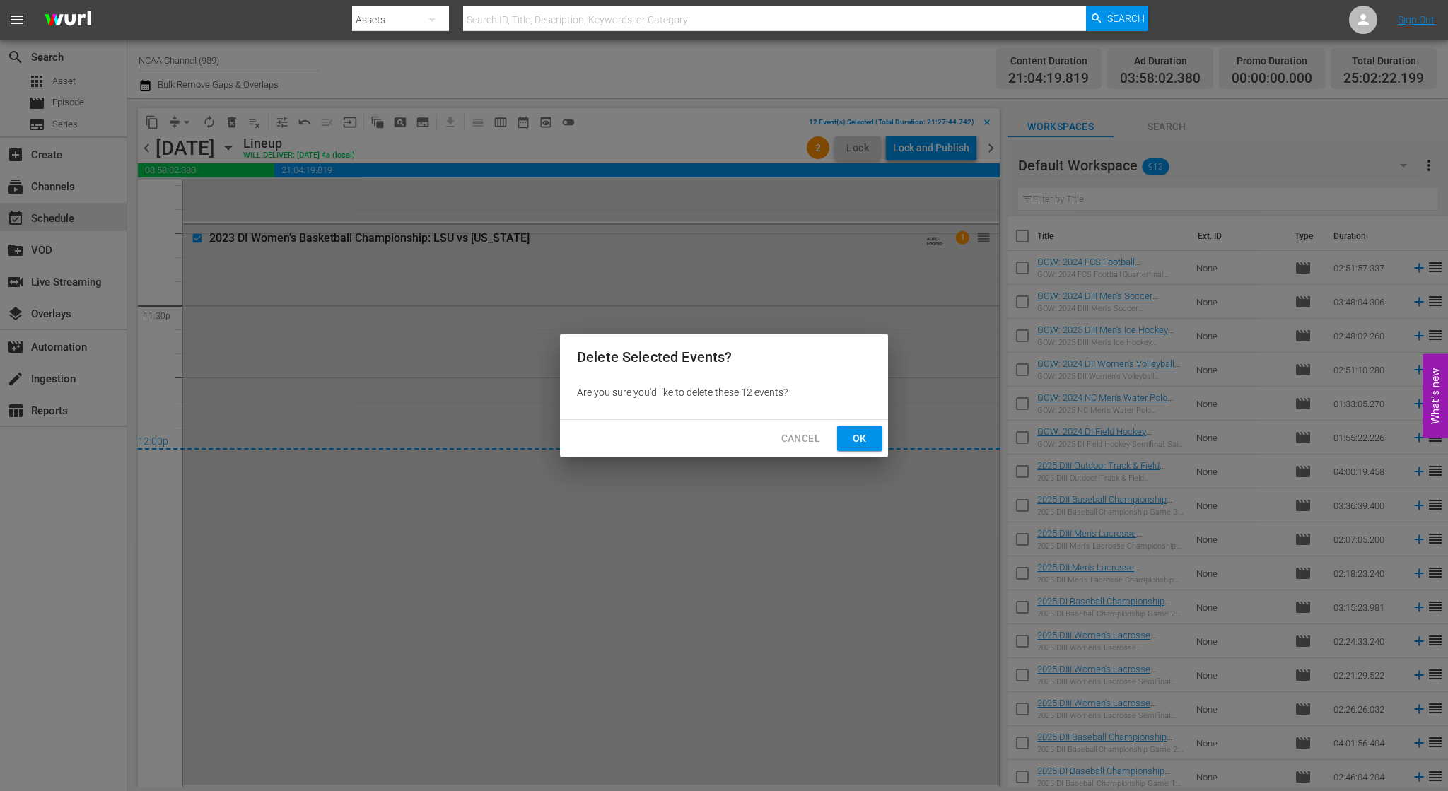
click at [838, 432] on button "Ok" at bounding box center [859, 439] width 45 height 26
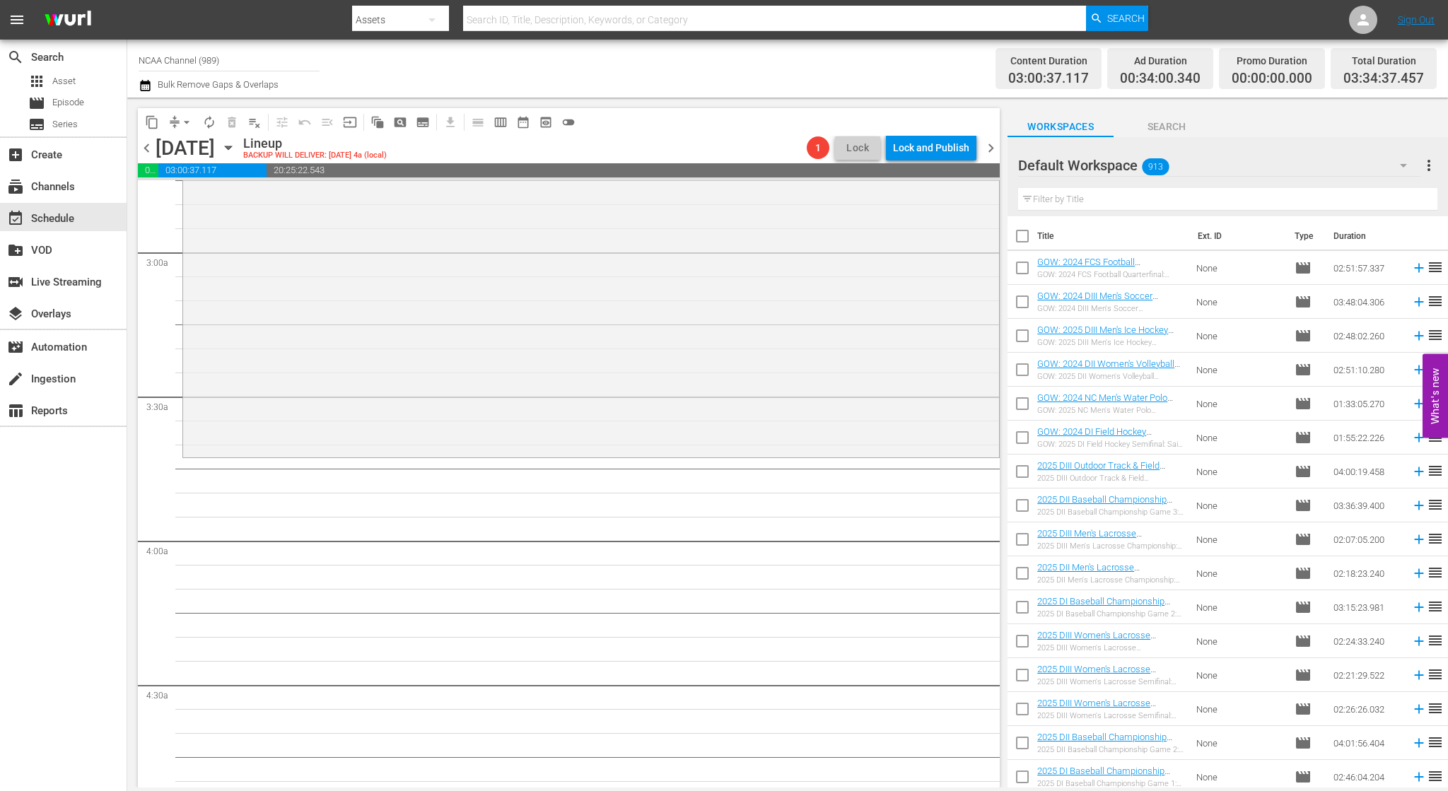
scroll to position [800, 0]
click at [1115, 198] on input "text" at bounding box center [1227, 199] width 419 height 23
type input "golf"
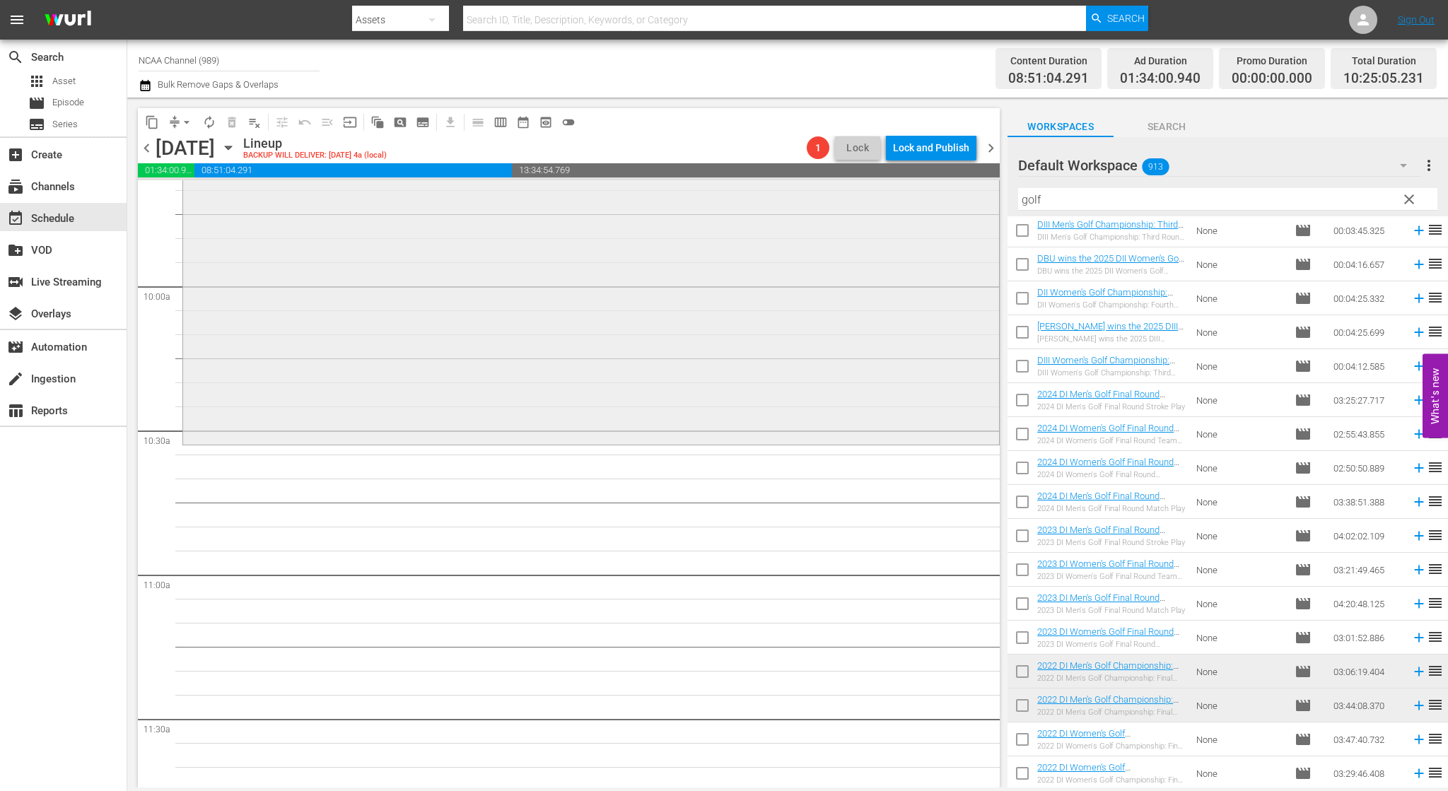
scroll to position [2779, 0]
drag, startPoint x: 1074, startPoint y: 194, endPoint x: 932, endPoint y: 194, distance: 142.1
click at [953, 199] on div "content_copy compress arrow_drop_down autorenew_outlined delete_forever_outline…" at bounding box center [787, 443] width 1320 height 690
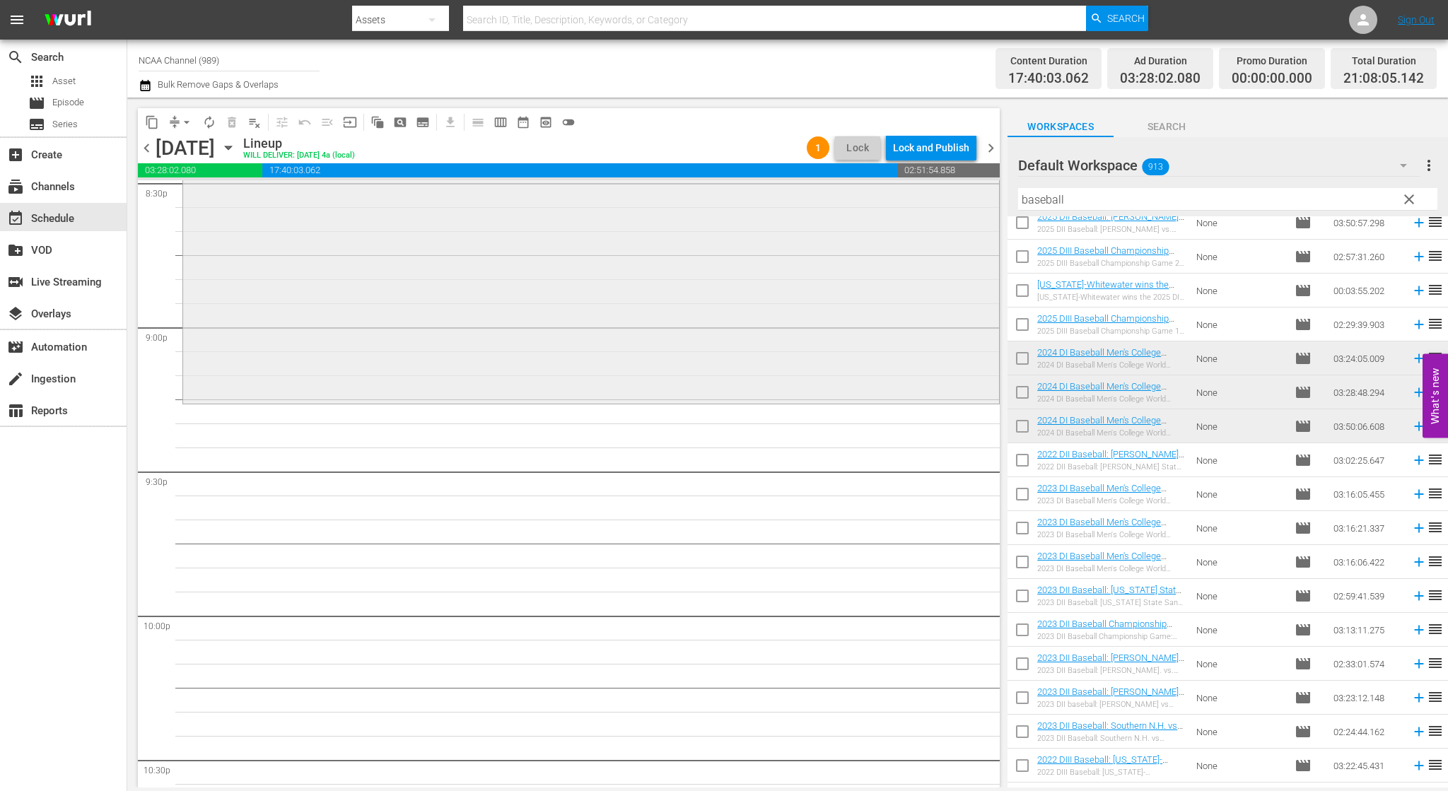
scroll to position [5960, 0]
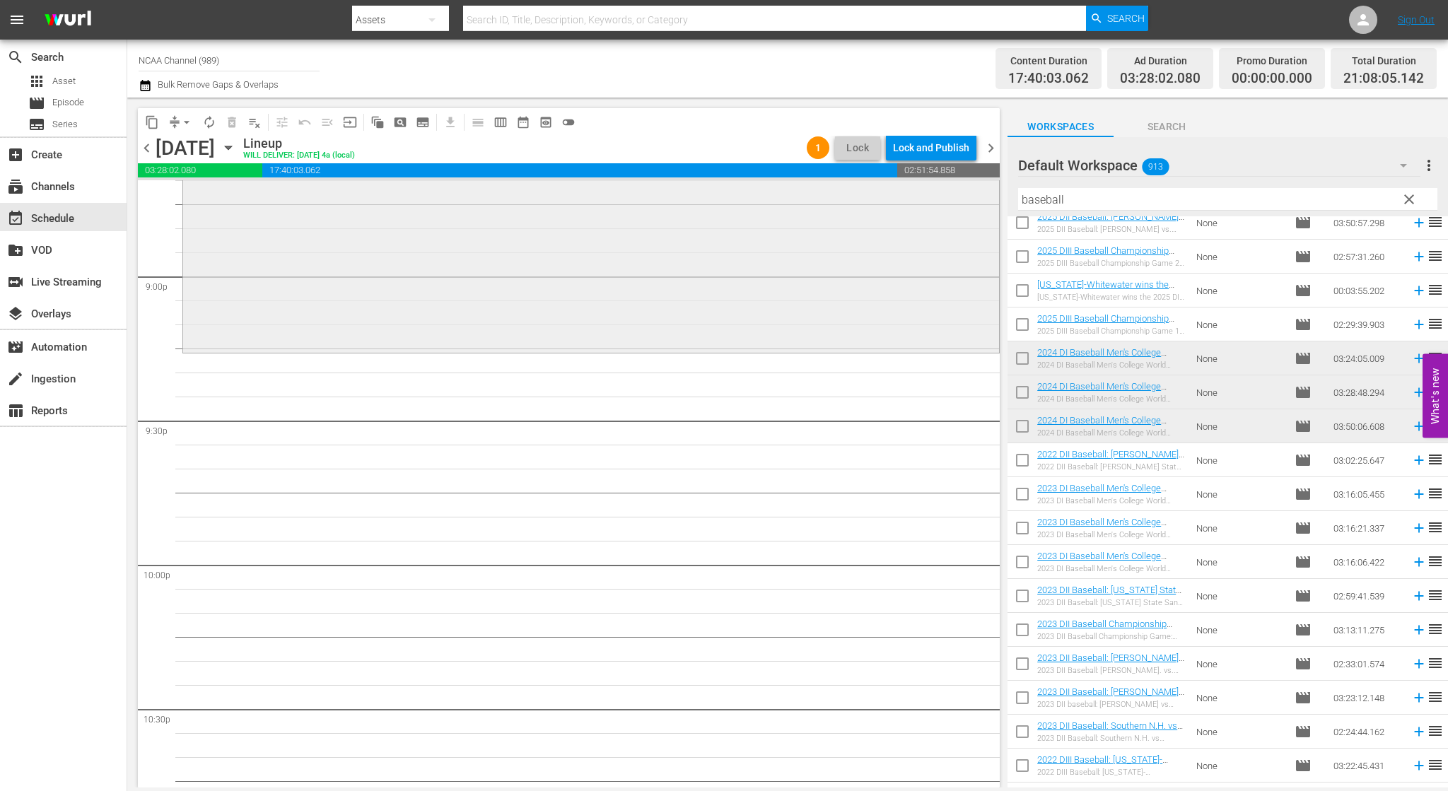
drag, startPoint x: 1090, startPoint y: 203, endPoint x: 873, endPoint y: 200, distance: 217.0
click at [873, 200] on div "content_copy compress arrow_drop_down autorenew_outlined delete_forever_outline…" at bounding box center [787, 443] width 1320 height 690
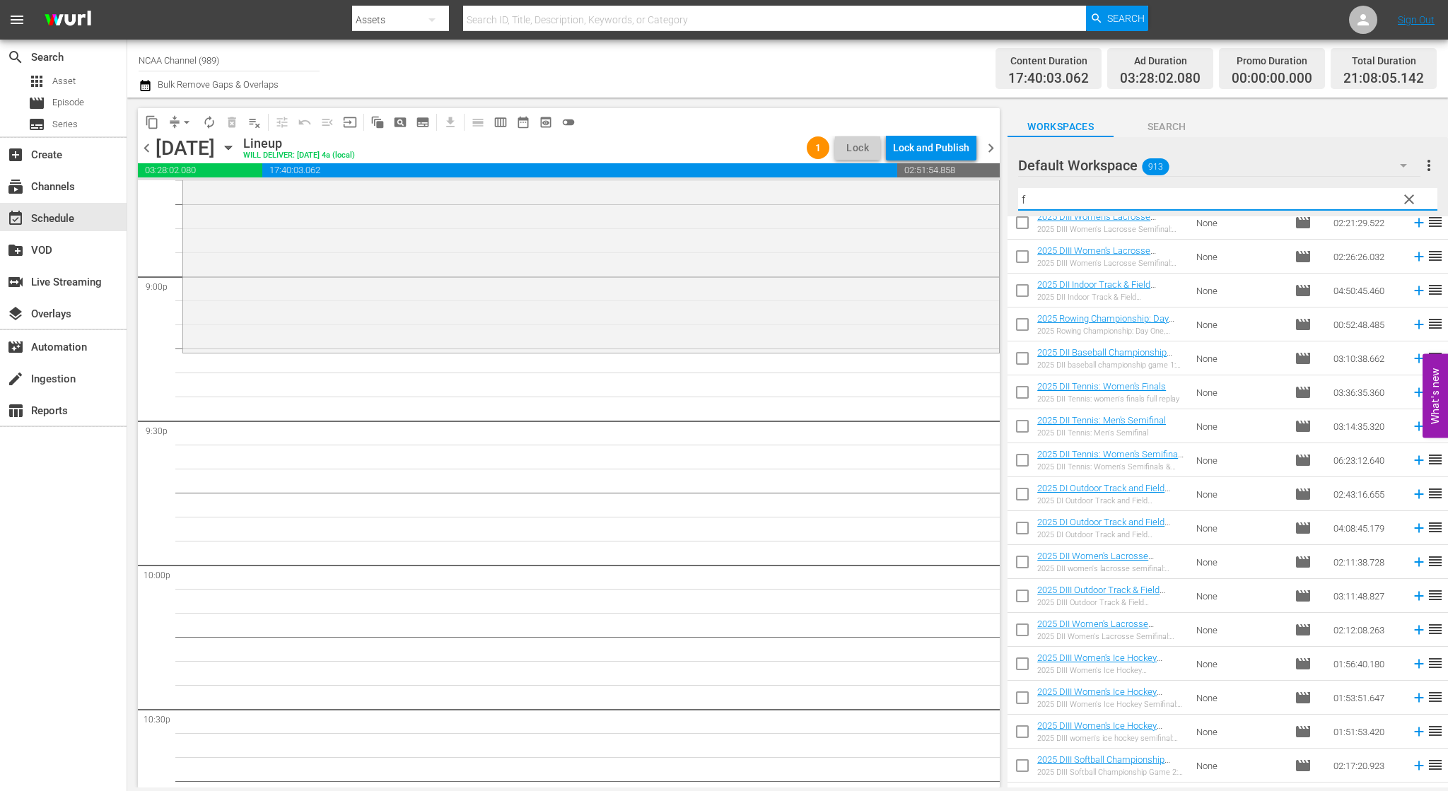
click at [1122, 201] on input "f" at bounding box center [1227, 199] width 419 height 23
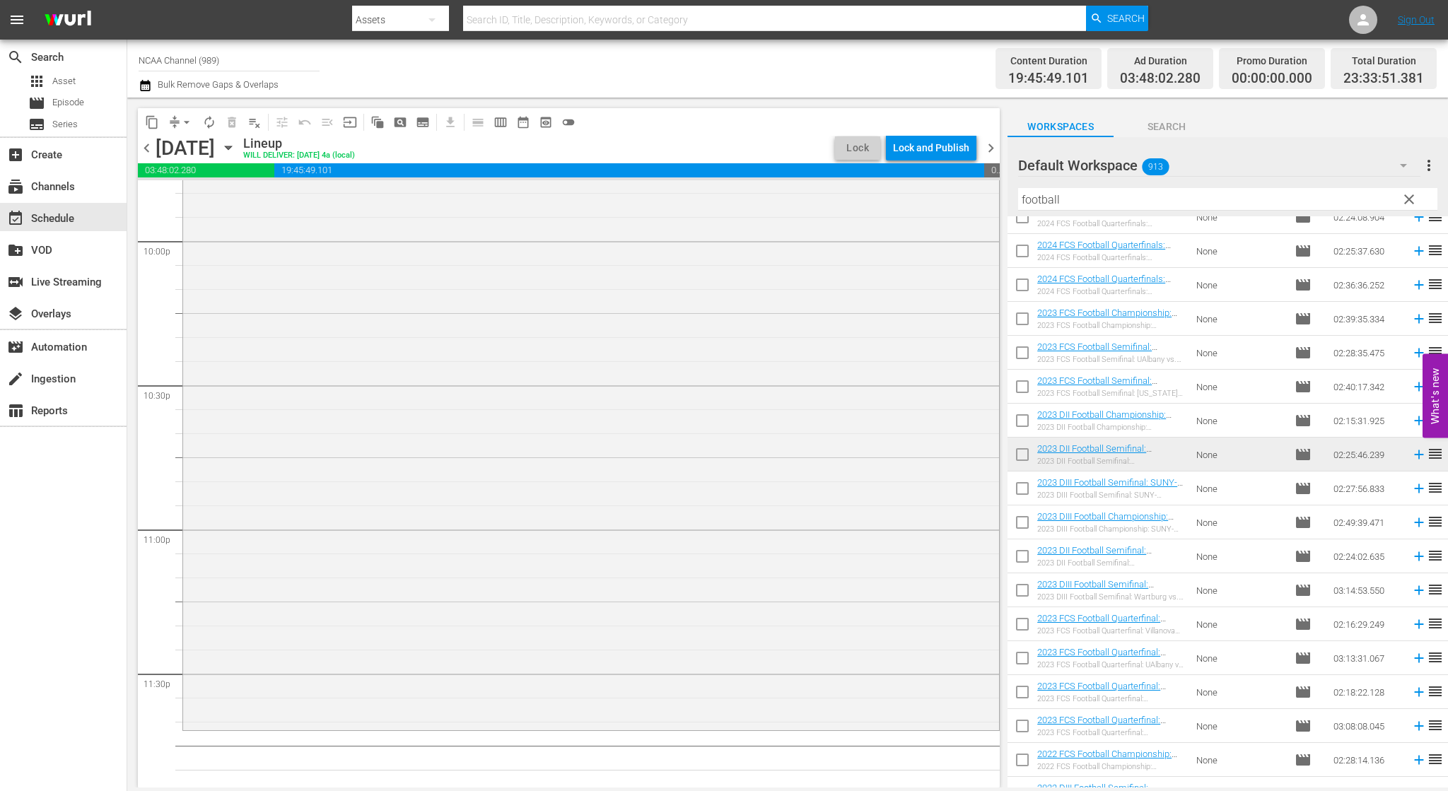
scroll to position [6313, 0]
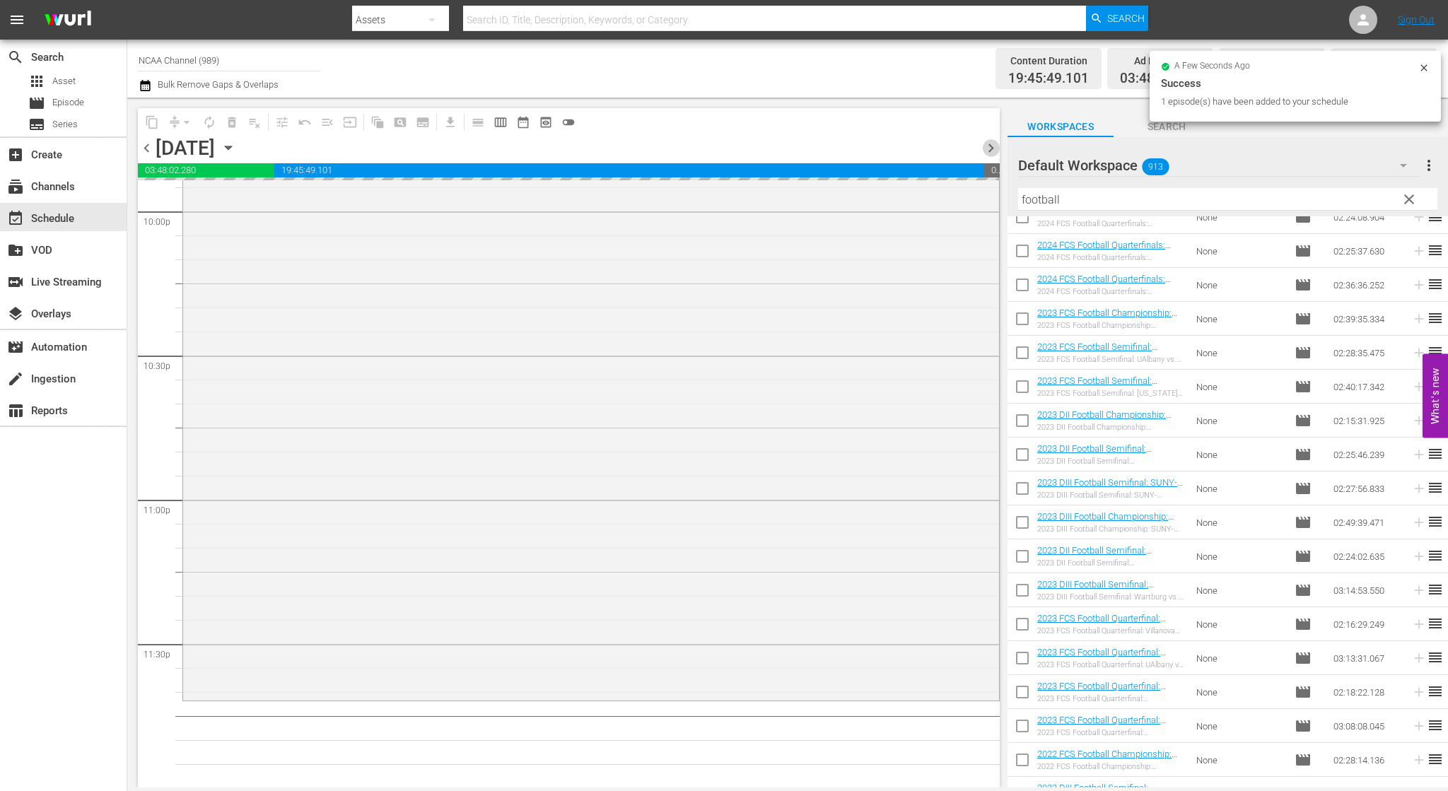
click at [992, 149] on span "chevron_right" at bounding box center [991, 148] width 18 height 18
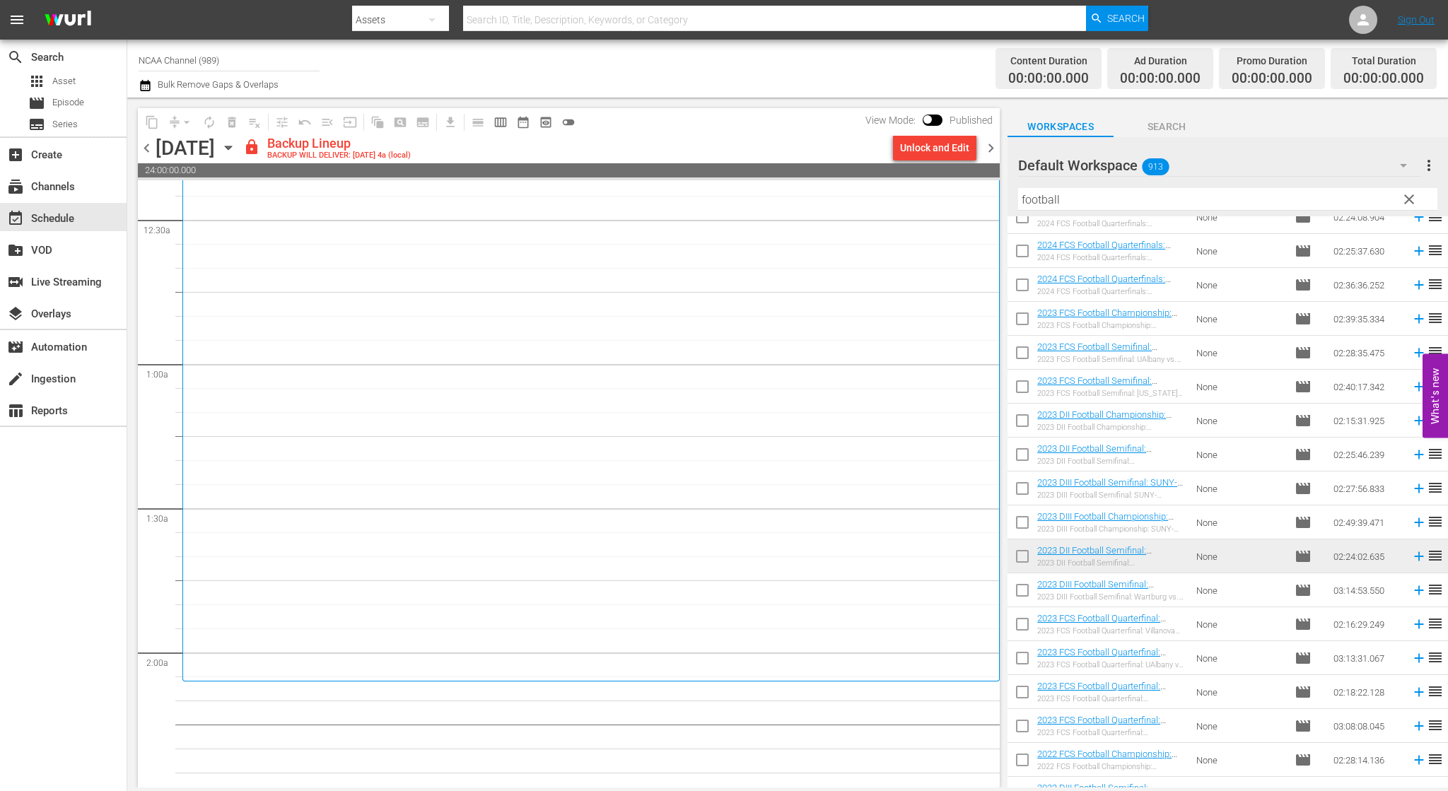
scroll to position [283, 0]
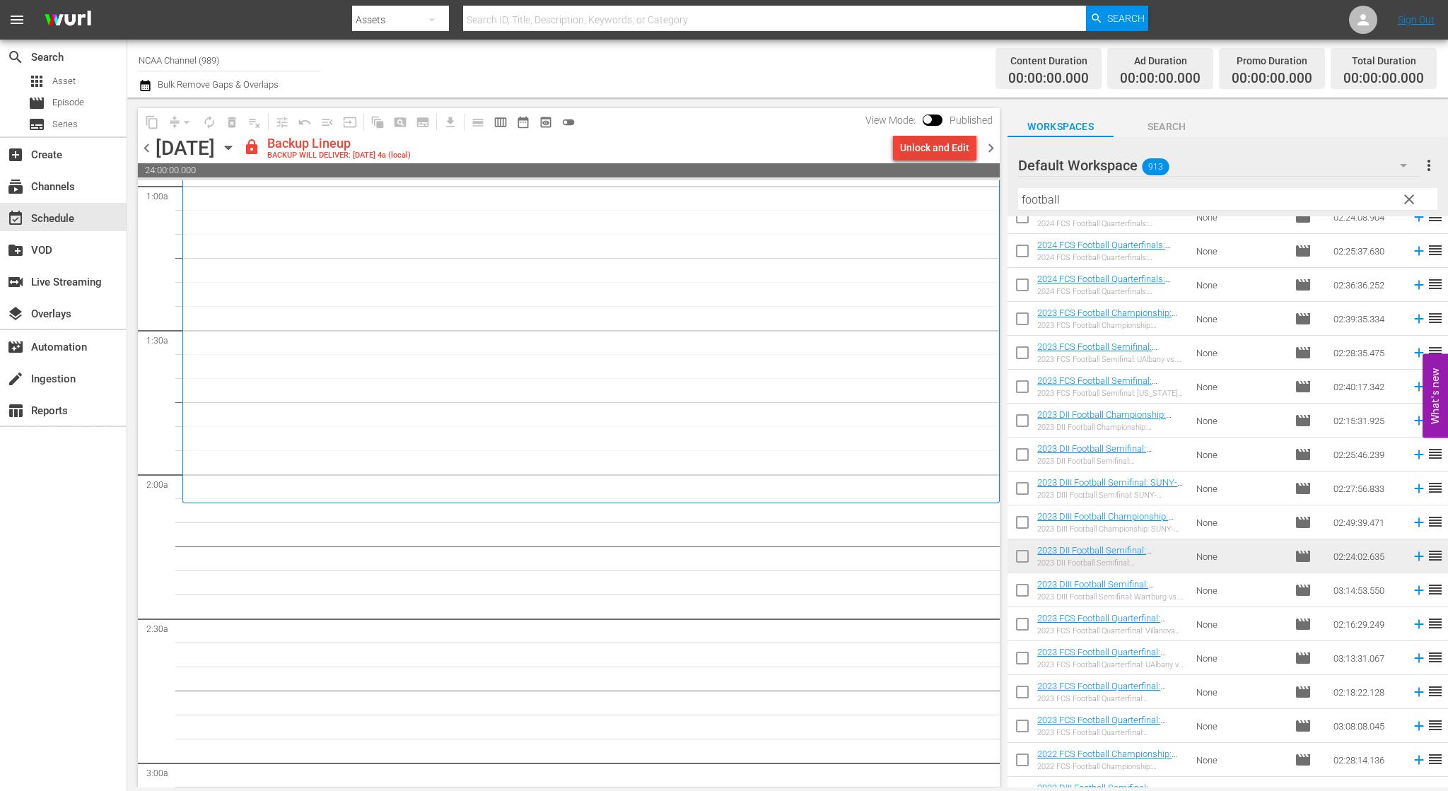
click at [931, 155] on div "Unlock and Edit" at bounding box center [934, 147] width 69 height 25
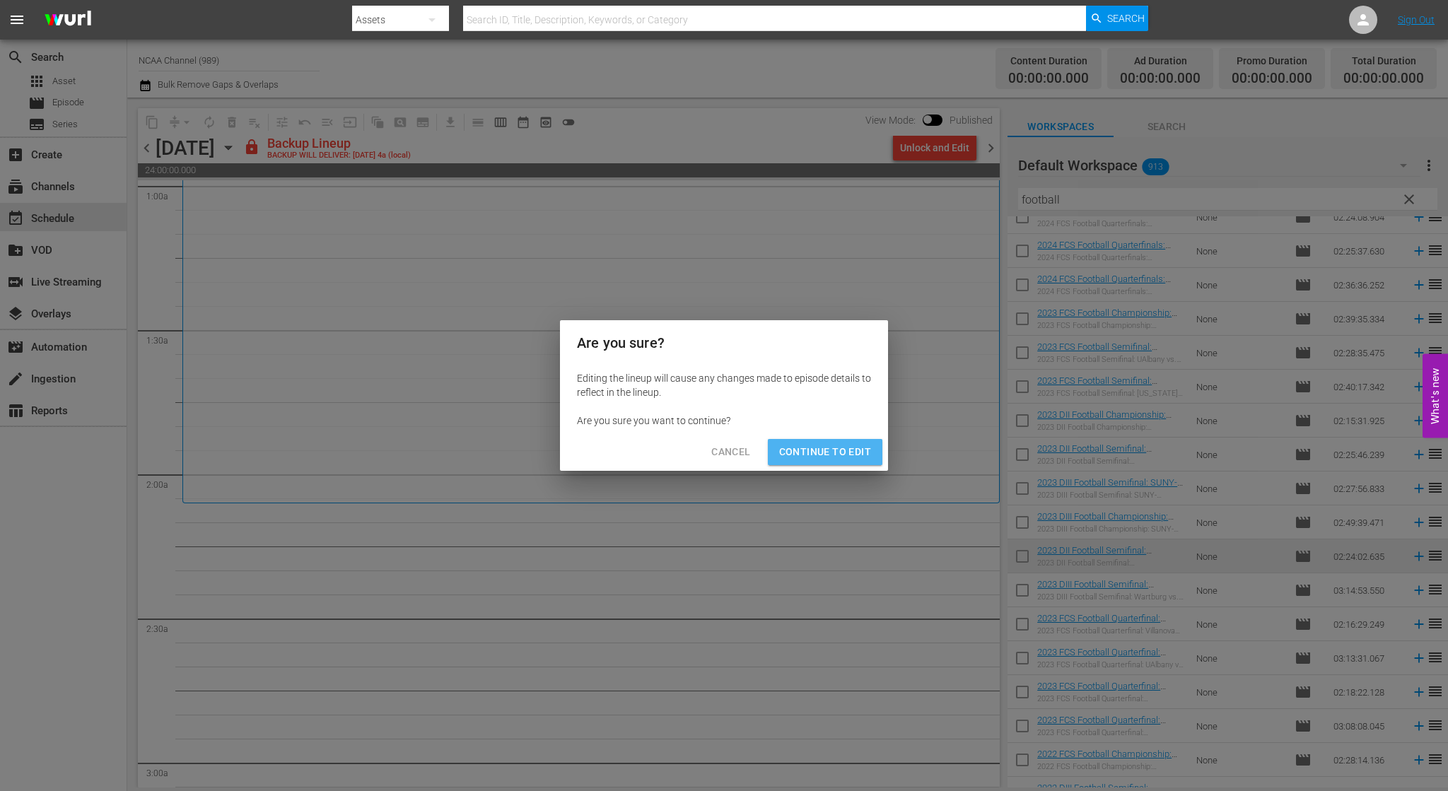
click at [827, 464] on button "Continue to Edit" at bounding box center [825, 452] width 115 height 26
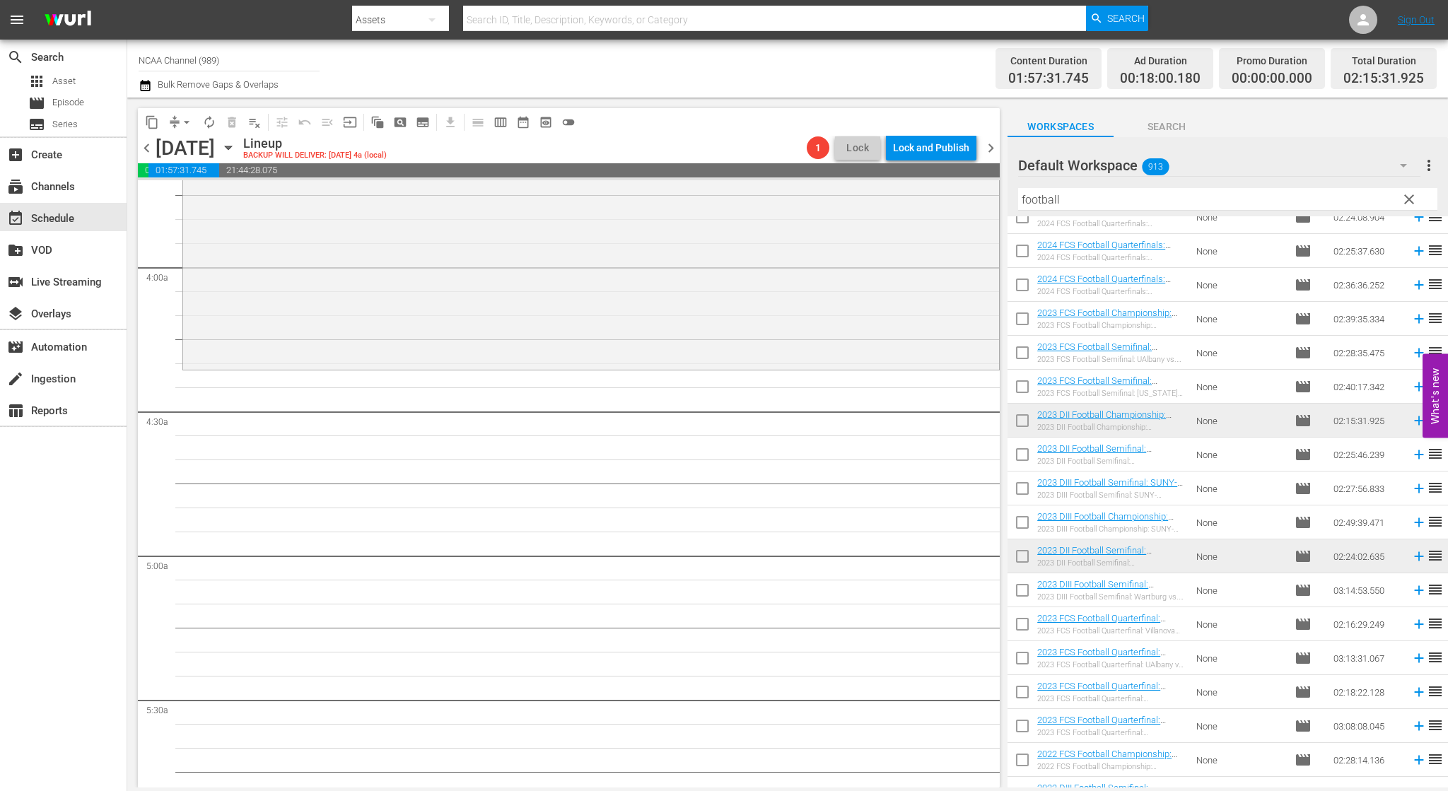
scroll to position [990, 0]
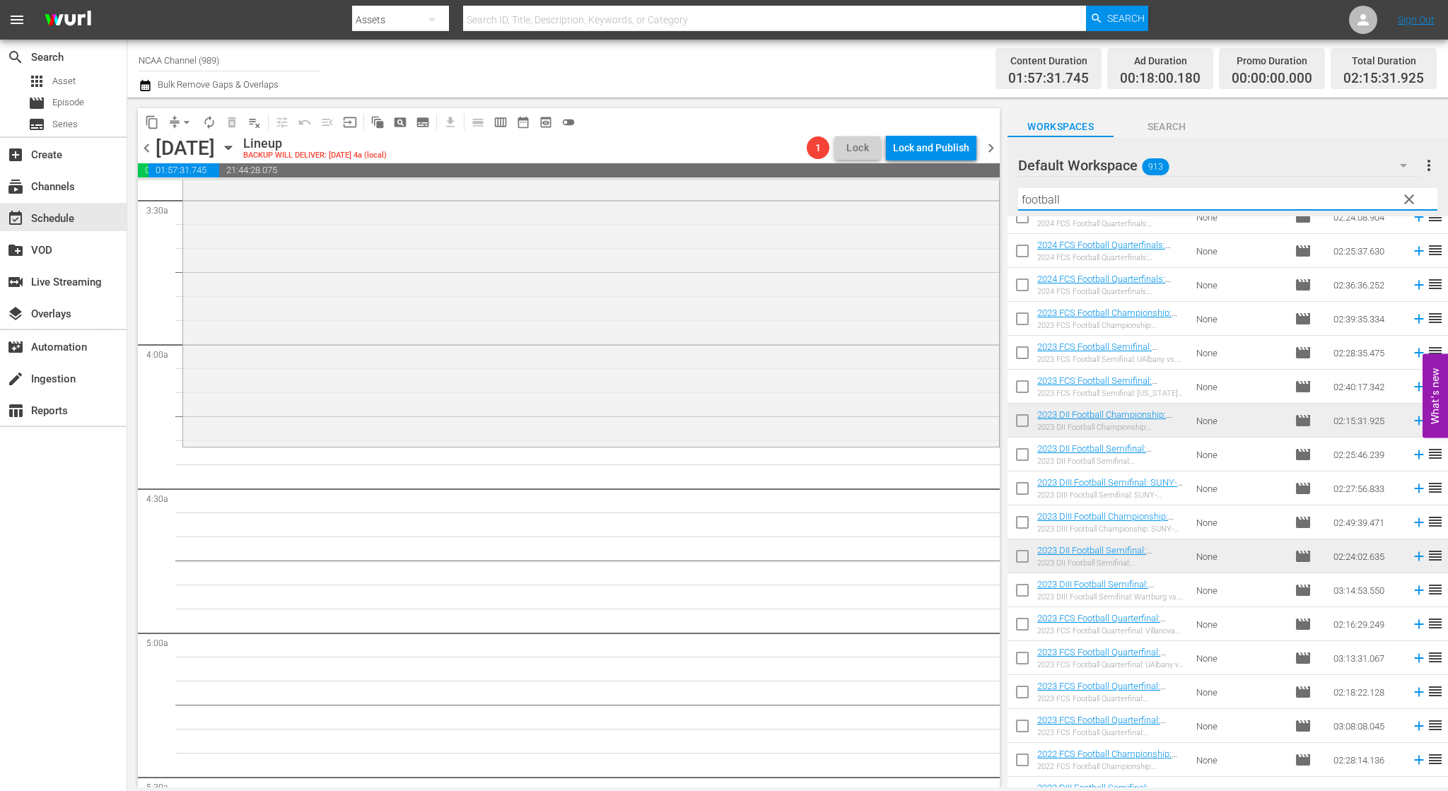
drag, startPoint x: 1106, startPoint y: 200, endPoint x: 696, endPoint y: 156, distance: 413.0
click at [815, 171] on div "content_copy compress arrow_drop_down autorenew_outlined delete_forever_outline…" at bounding box center [787, 443] width 1320 height 690
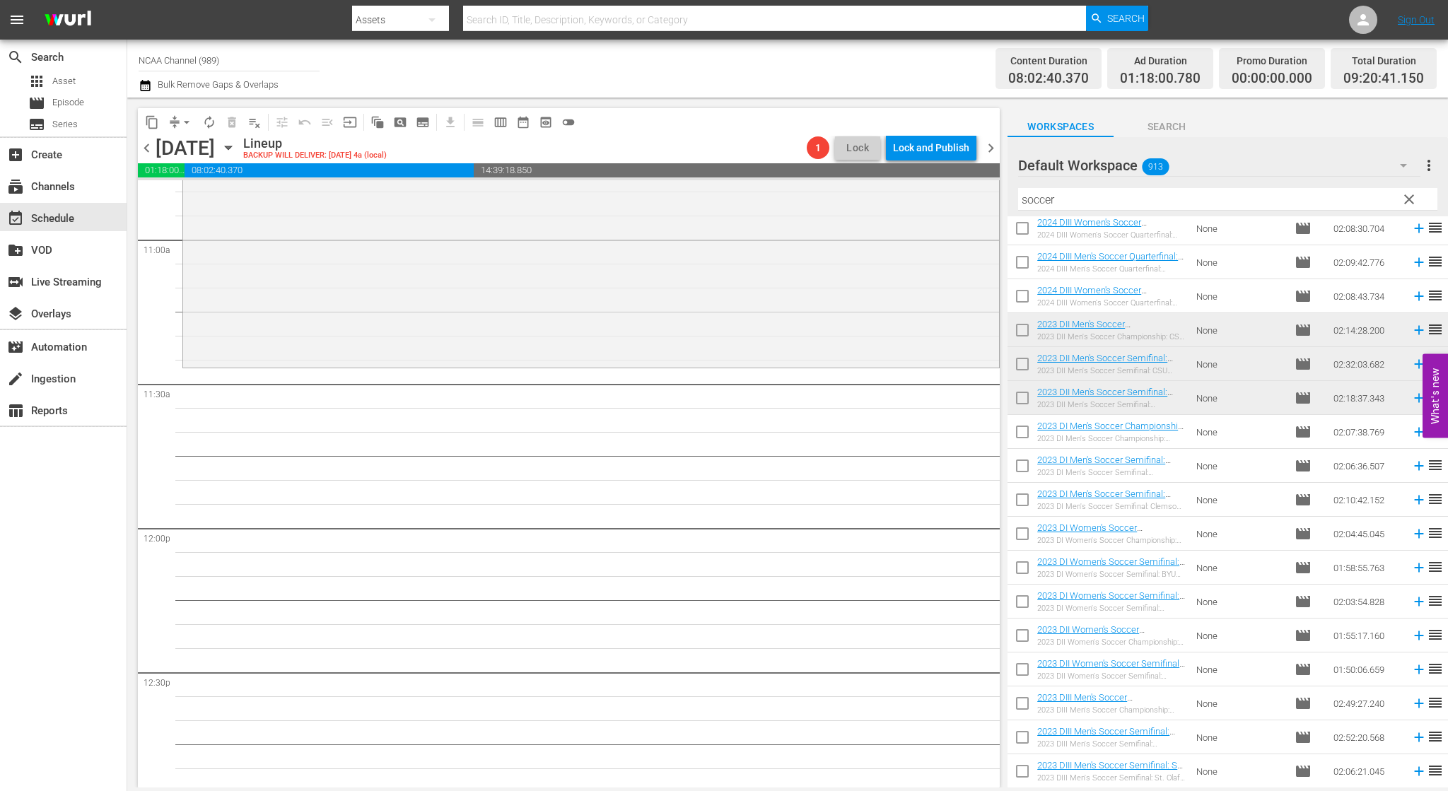
scroll to position [3157, 0]
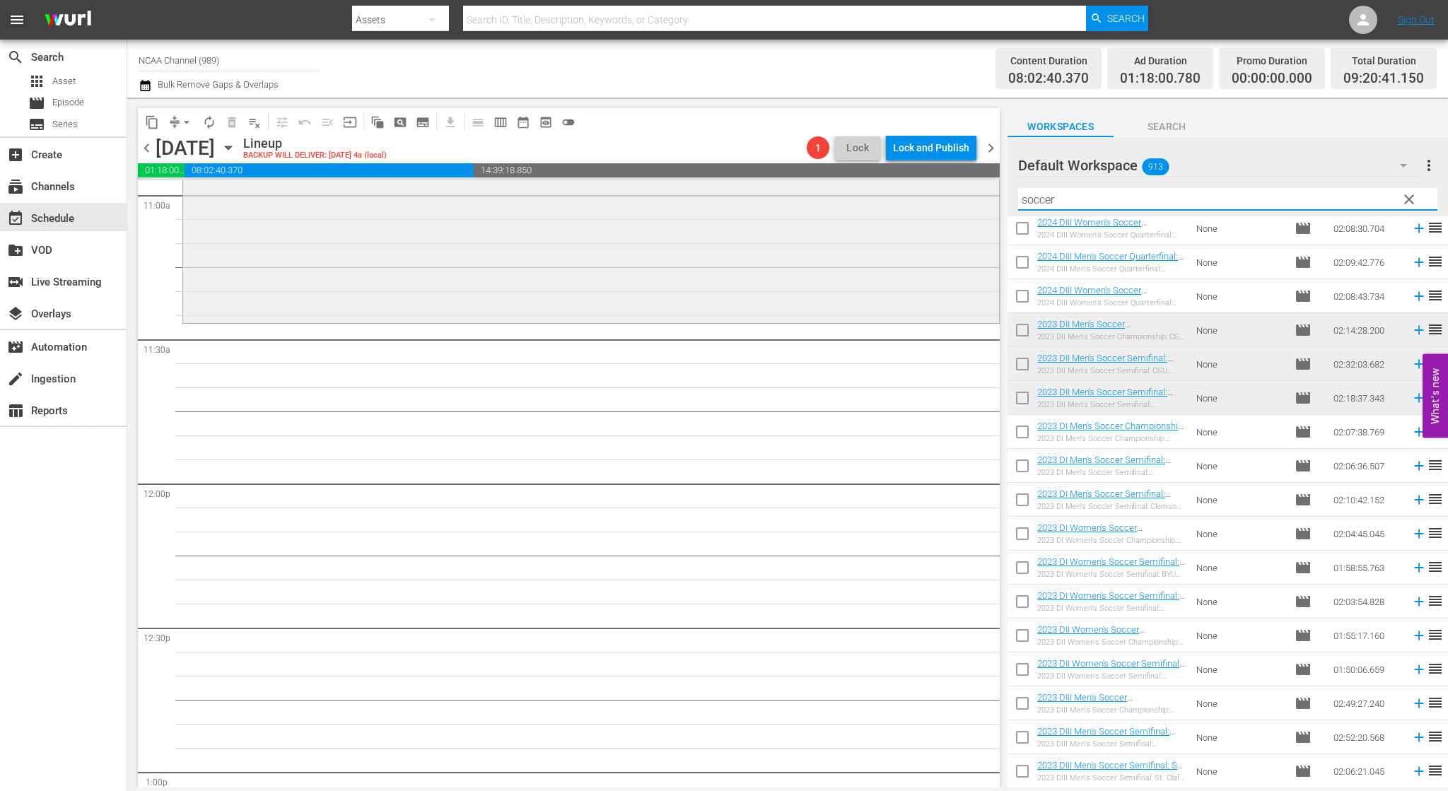
drag, startPoint x: 1145, startPoint y: 196, endPoint x: 664, endPoint y: 186, distance: 480.7
click at [674, 188] on div "content_copy compress arrow_drop_down autorenew_outlined delete_forever_outline…" at bounding box center [787, 443] width 1320 height 690
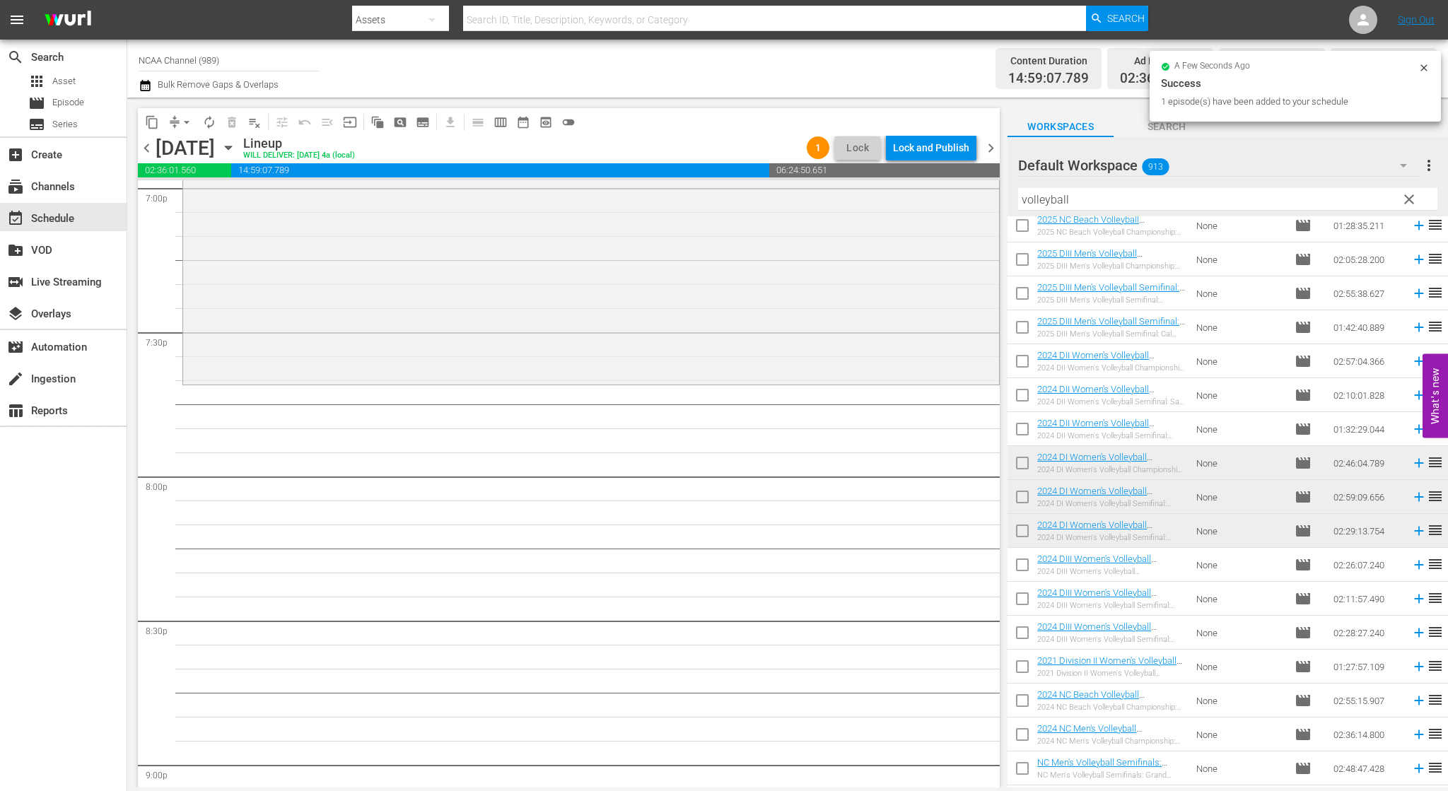
scroll to position [5490, 0]
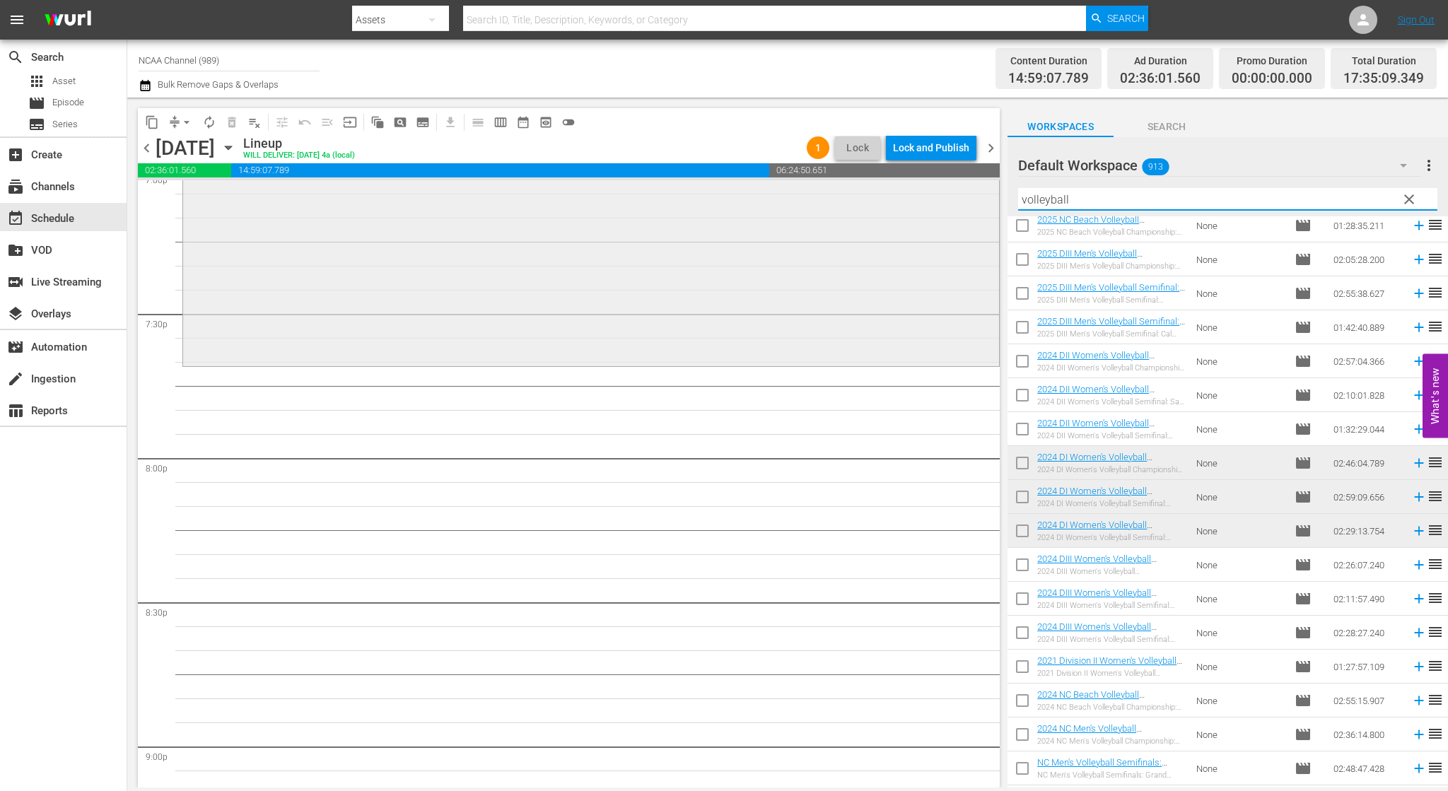
drag, startPoint x: 1096, startPoint y: 205, endPoint x: 805, endPoint y: 205, distance: 290.5
click at [805, 205] on div "content_copy compress arrow_drop_down autorenew_outlined delete_forever_outline…" at bounding box center [787, 443] width 1320 height 690
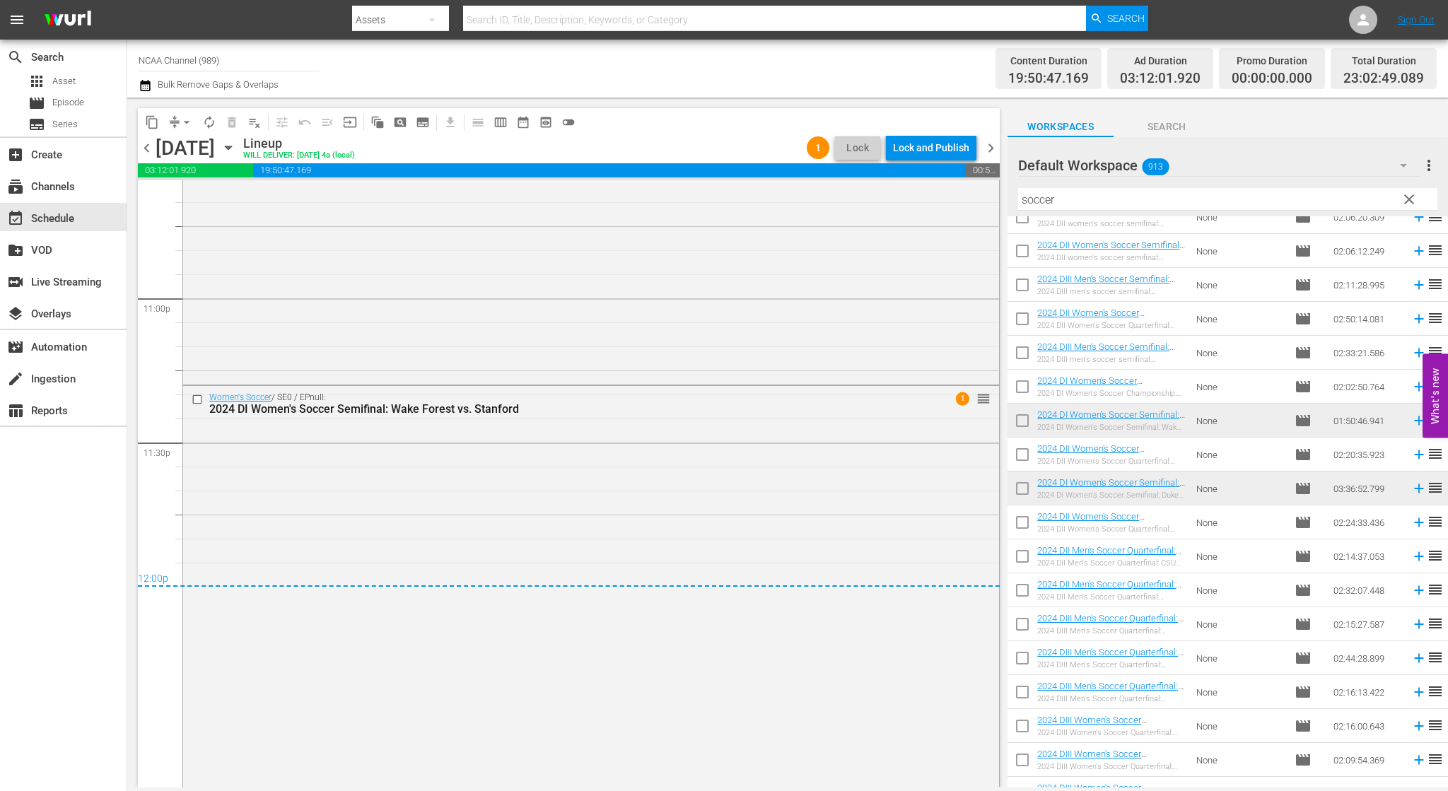
scroll to position [6644, 0]
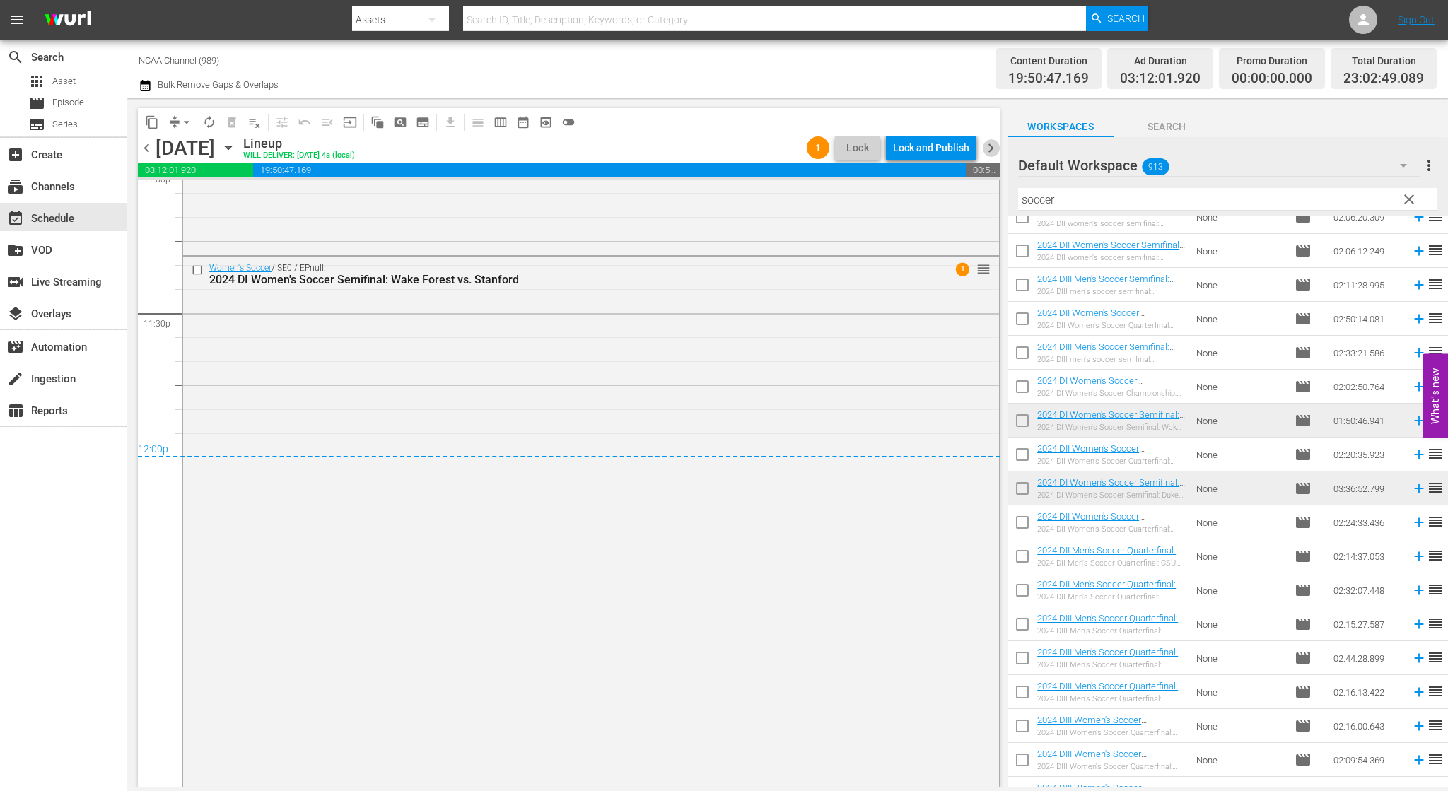
click at [990, 146] on span "chevron_right" at bounding box center [991, 148] width 18 height 18
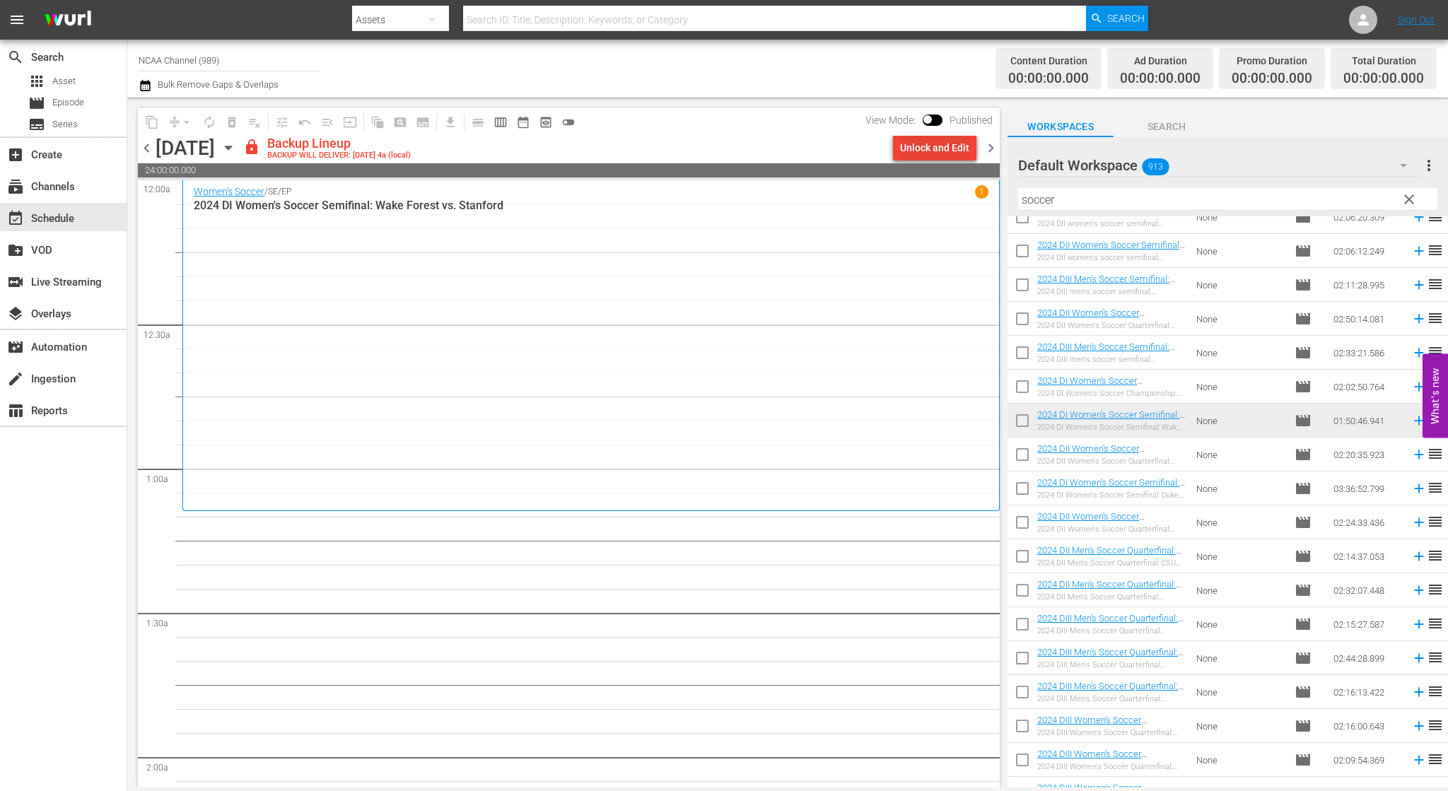
click at [941, 147] on div "Unlock and Edit" at bounding box center [934, 147] width 69 height 25
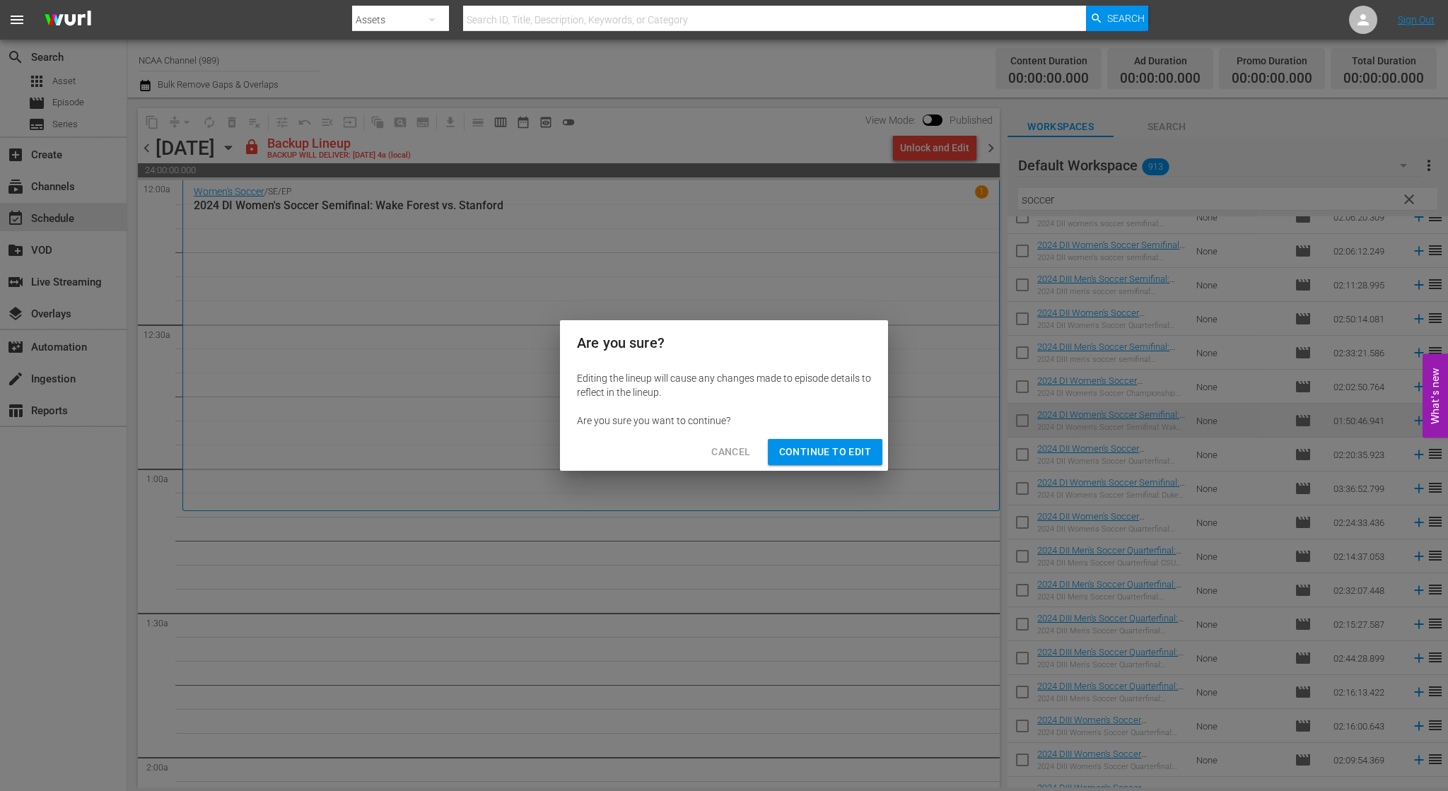
click at [854, 449] on span "Continue to Edit" at bounding box center [825, 452] width 92 height 18
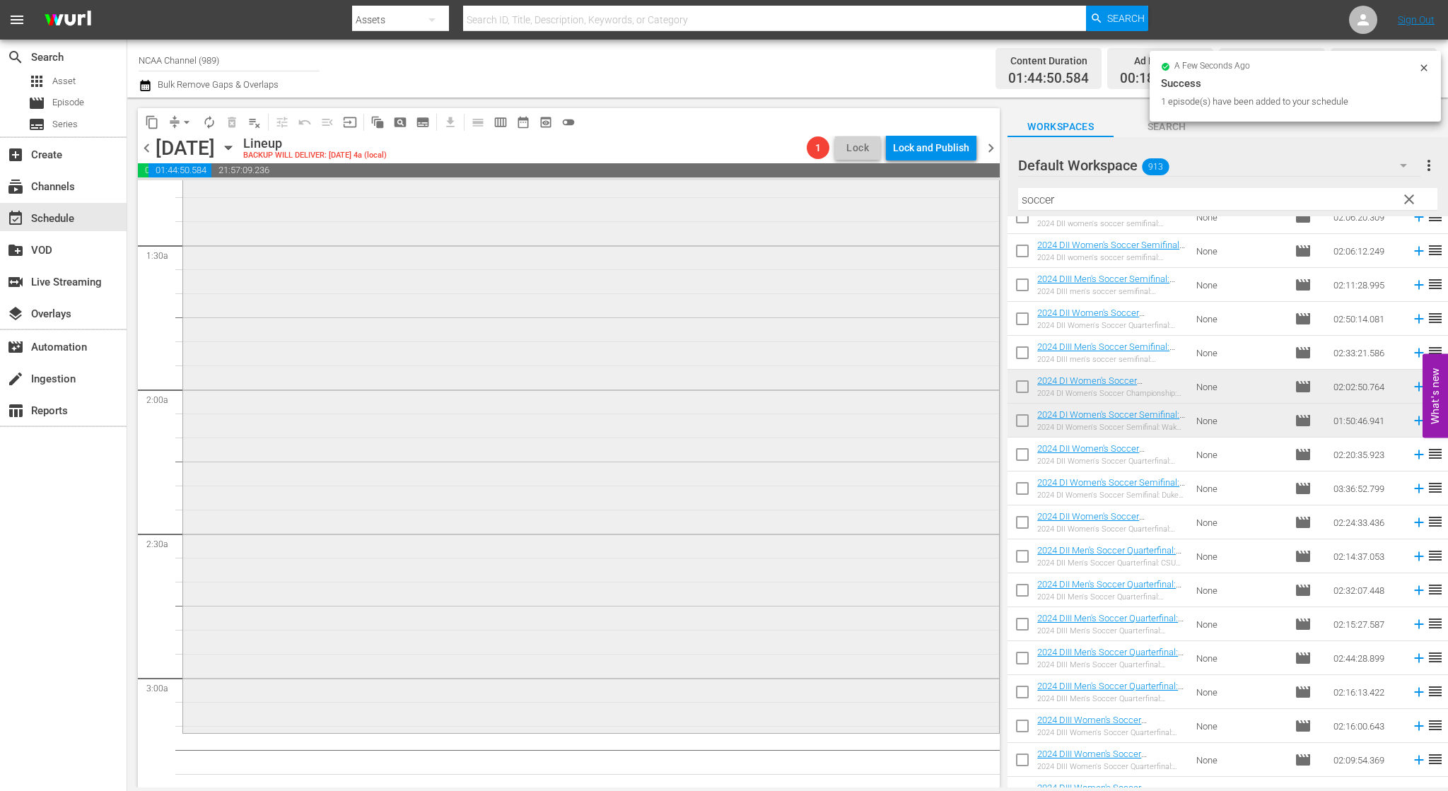
scroll to position [424, 0]
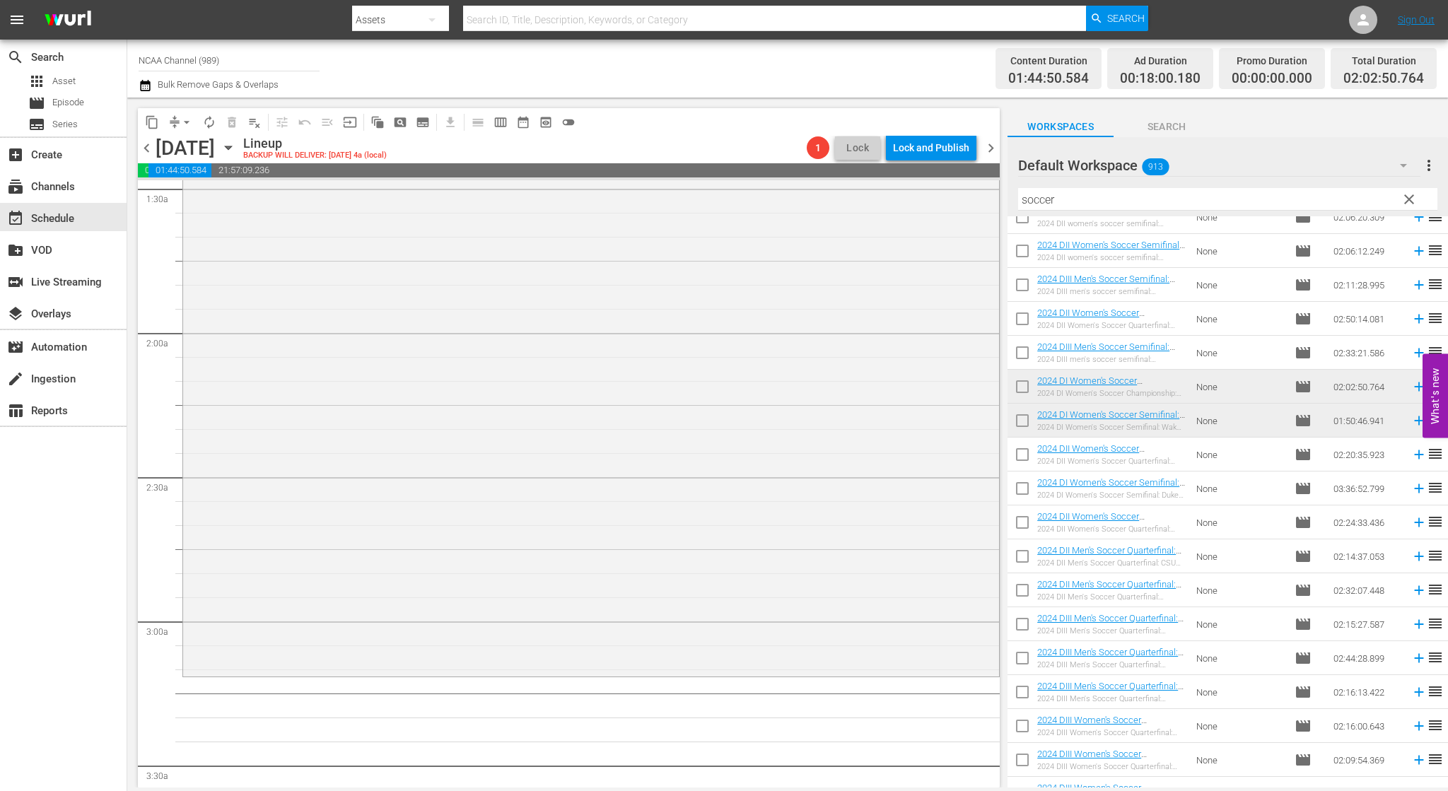
drag, startPoint x: 1080, startPoint y: 202, endPoint x: 736, endPoint y: 160, distance: 346.7
click at [768, 164] on div "content_copy compress arrow_drop_down autorenew_outlined delete_forever_outline…" at bounding box center [787, 443] width 1320 height 690
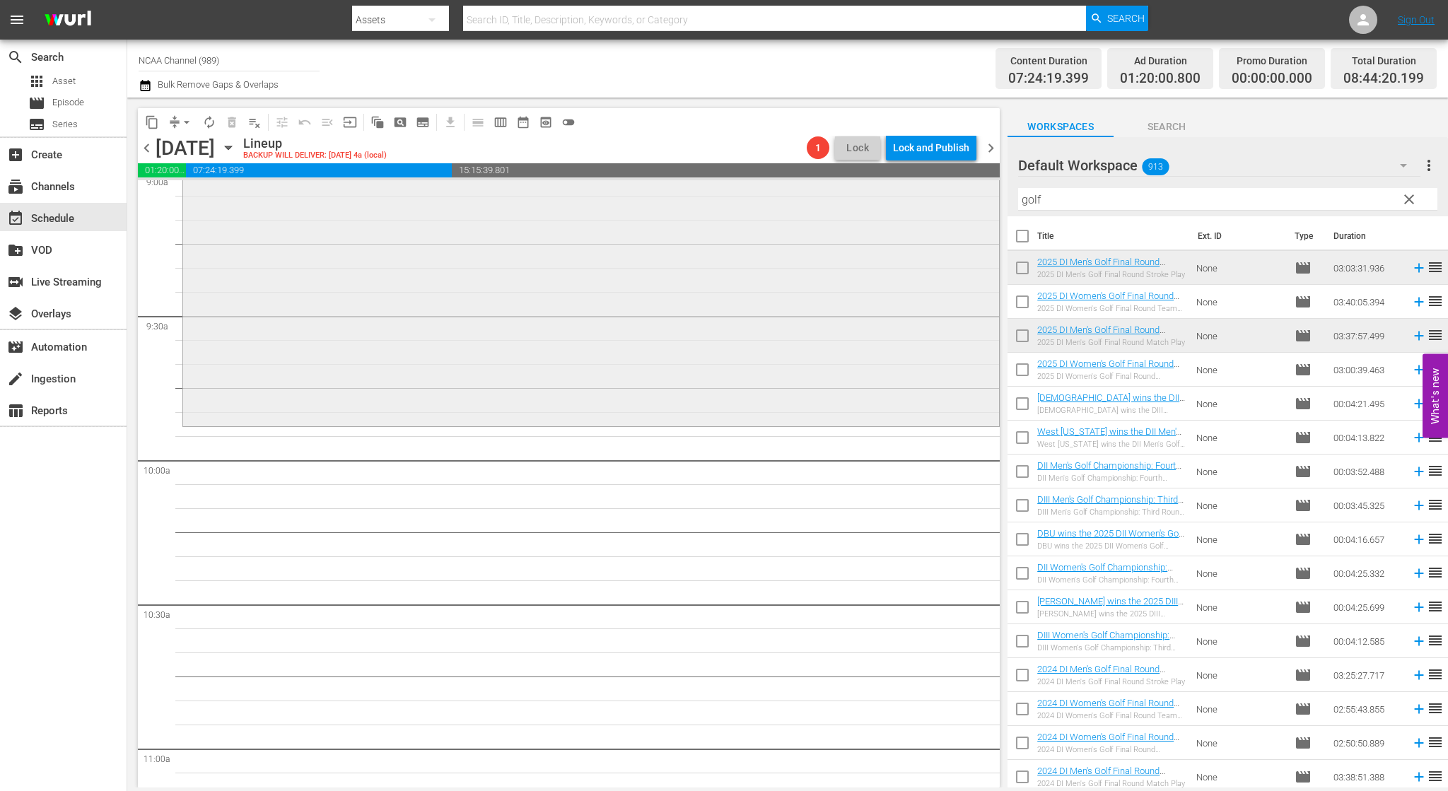
scroll to position [2615, 0]
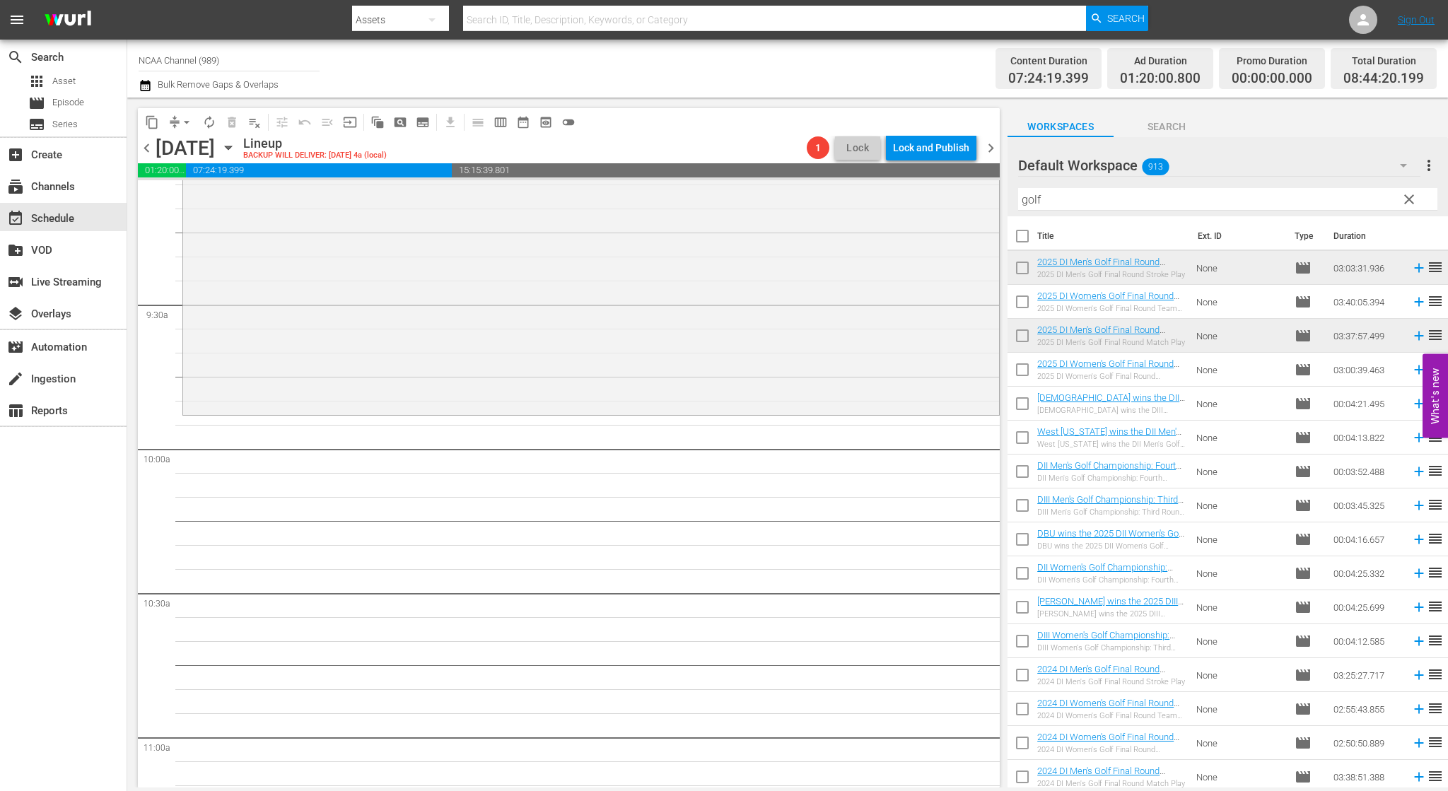
click at [1072, 201] on input "golf" at bounding box center [1227, 199] width 419 height 23
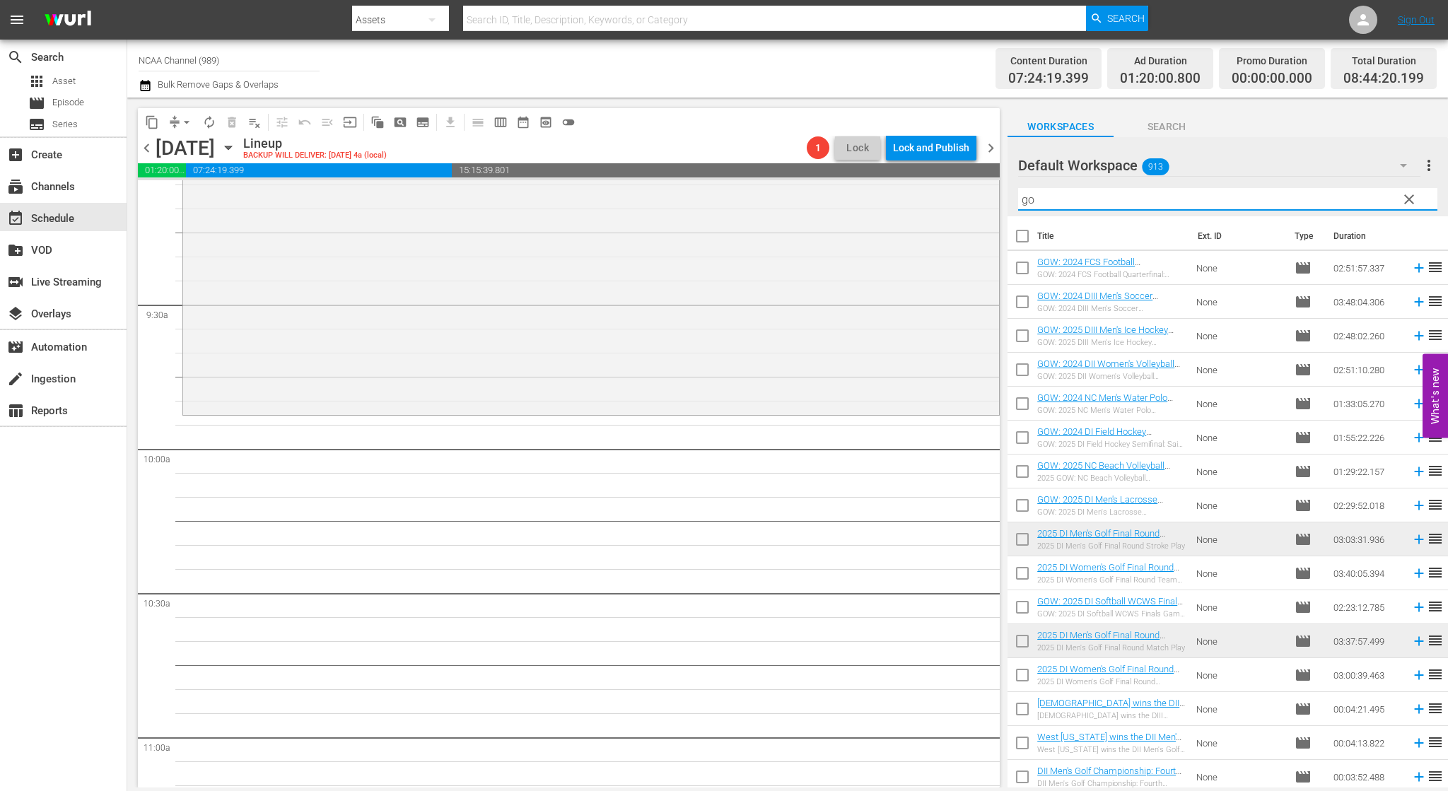
type input "g"
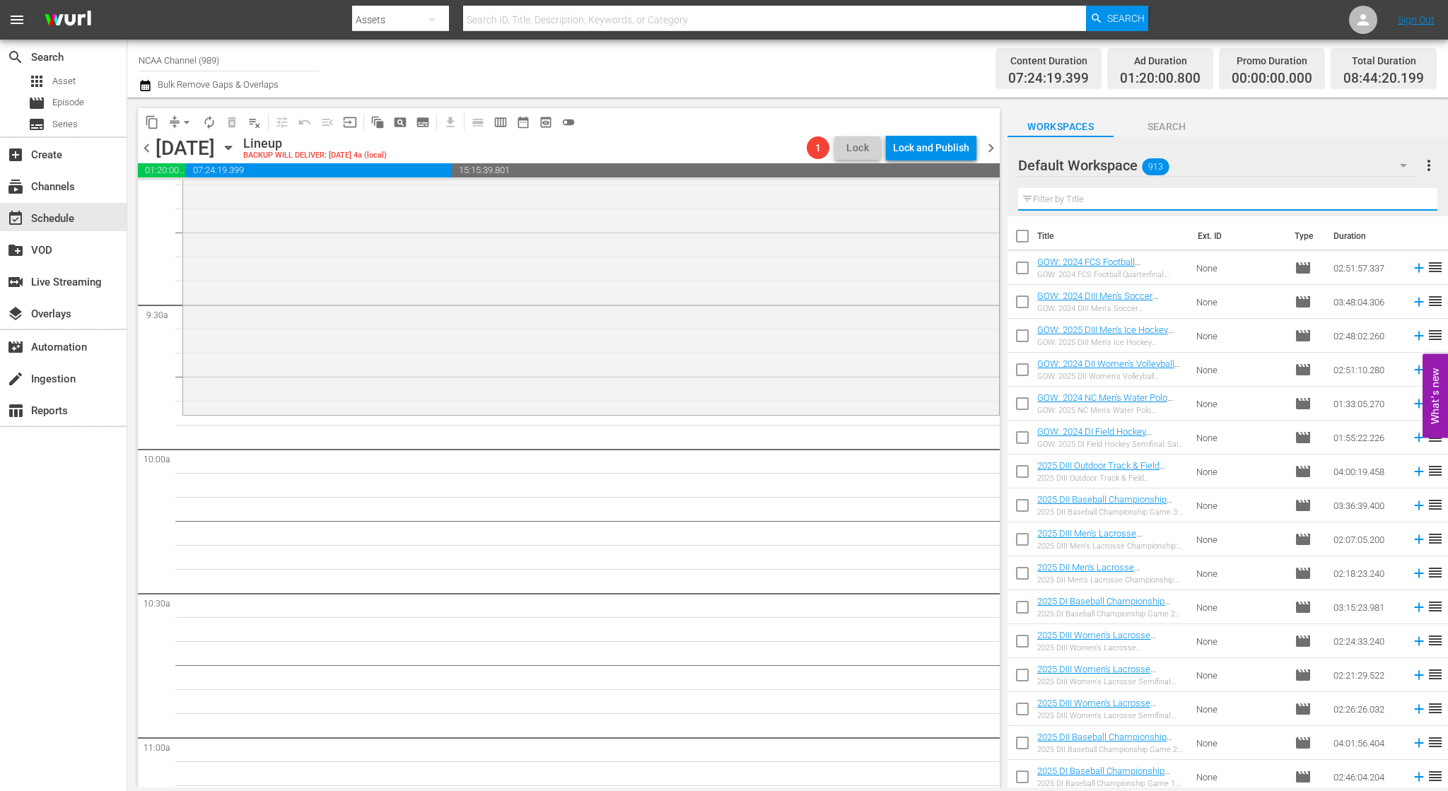
type input "w"
drag, startPoint x: 1137, startPoint y: 203, endPoint x: 956, endPoint y: 197, distance: 181.0
click at [958, 199] on div "content_copy compress arrow_drop_down autorenew_outlined delete_forever_outline…" at bounding box center [787, 443] width 1320 height 690
type input "golf"
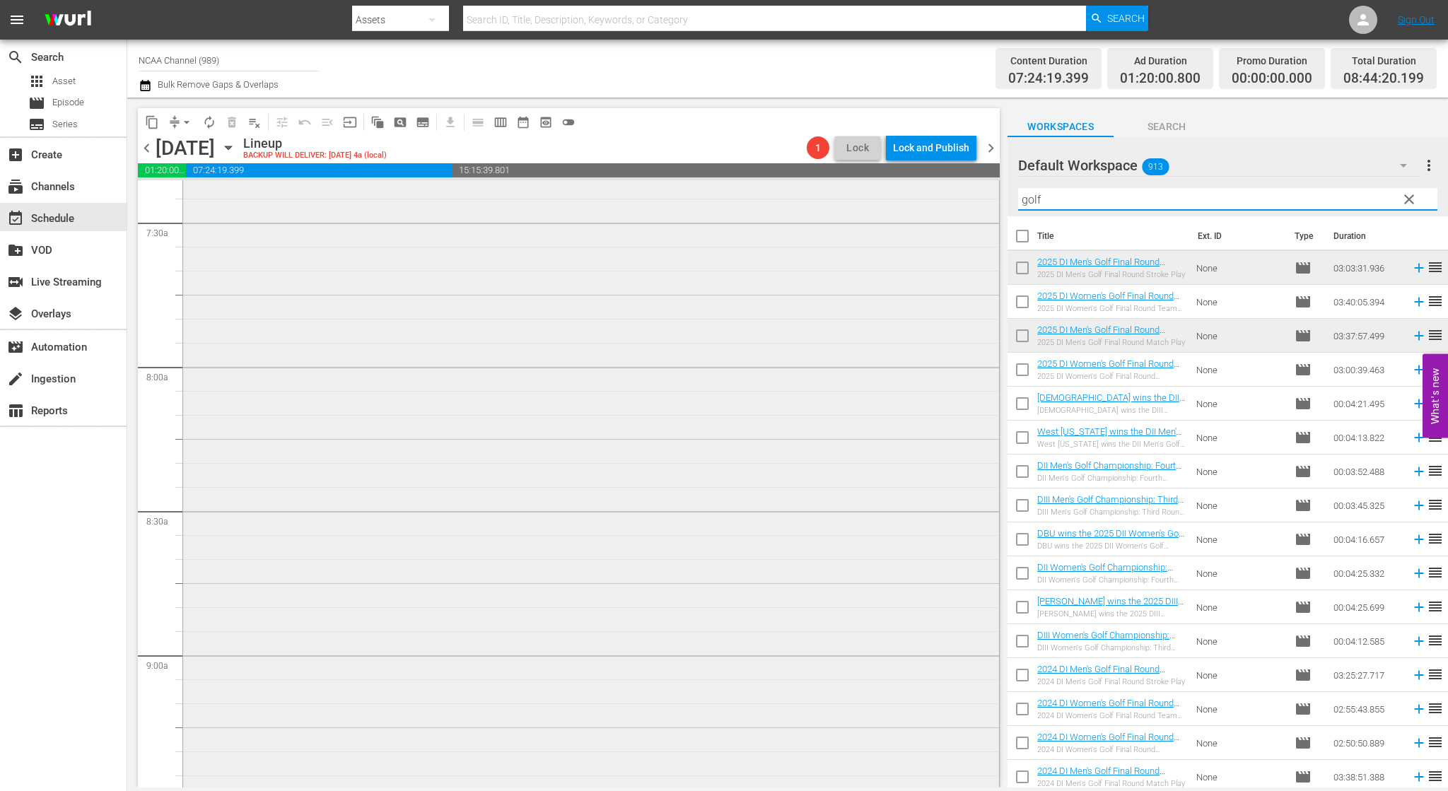
scroll to position [2474, 0]
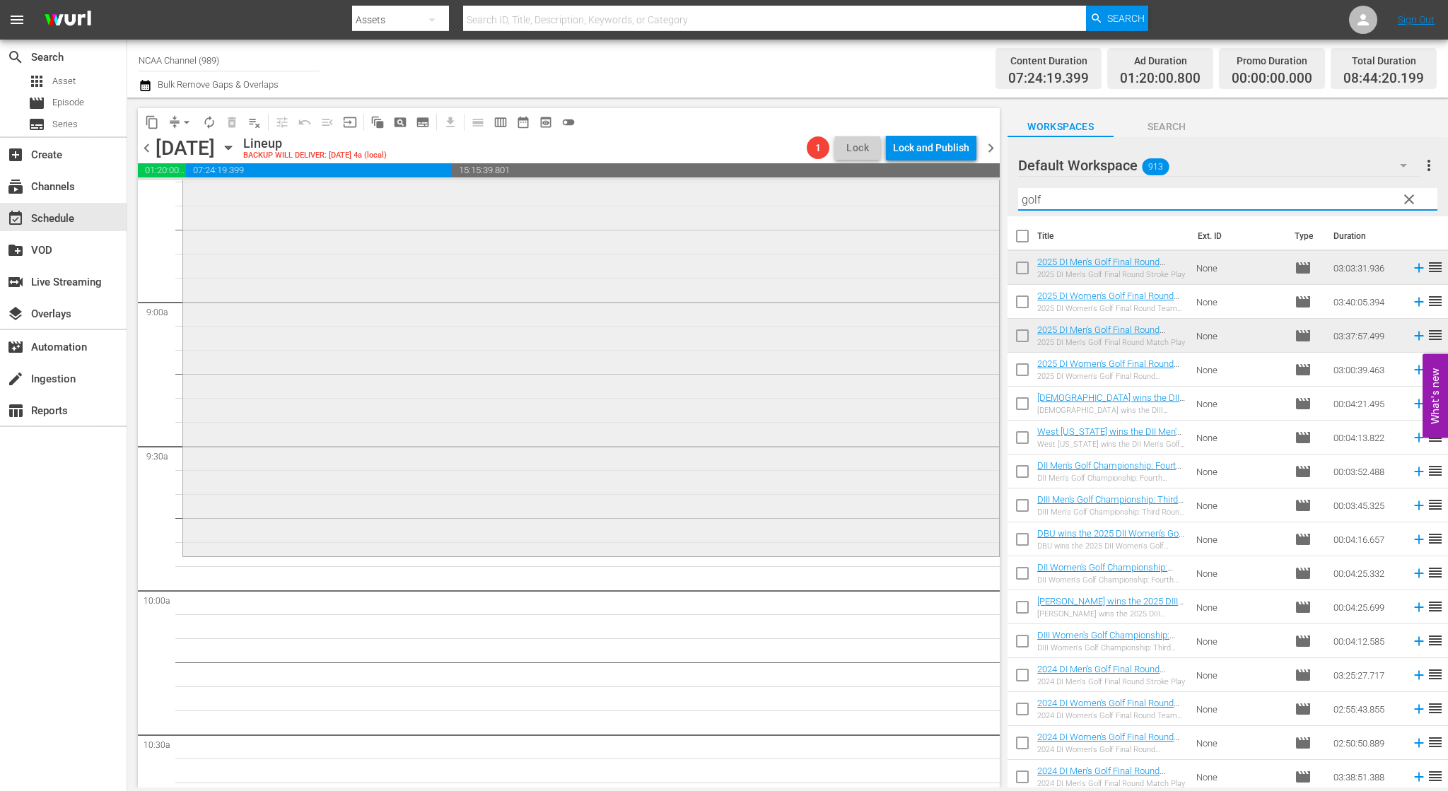
drag, startPoint x: 1057, startPoint y: 197, endPoint x: 832, endPoint y: 193, distance: 225.5
click at [832, 193] on div "content_copy compress arrow_drop_down autorenew_outlined delete_forever_outline…" at bounding box center [787, 443] width 1320 height 690
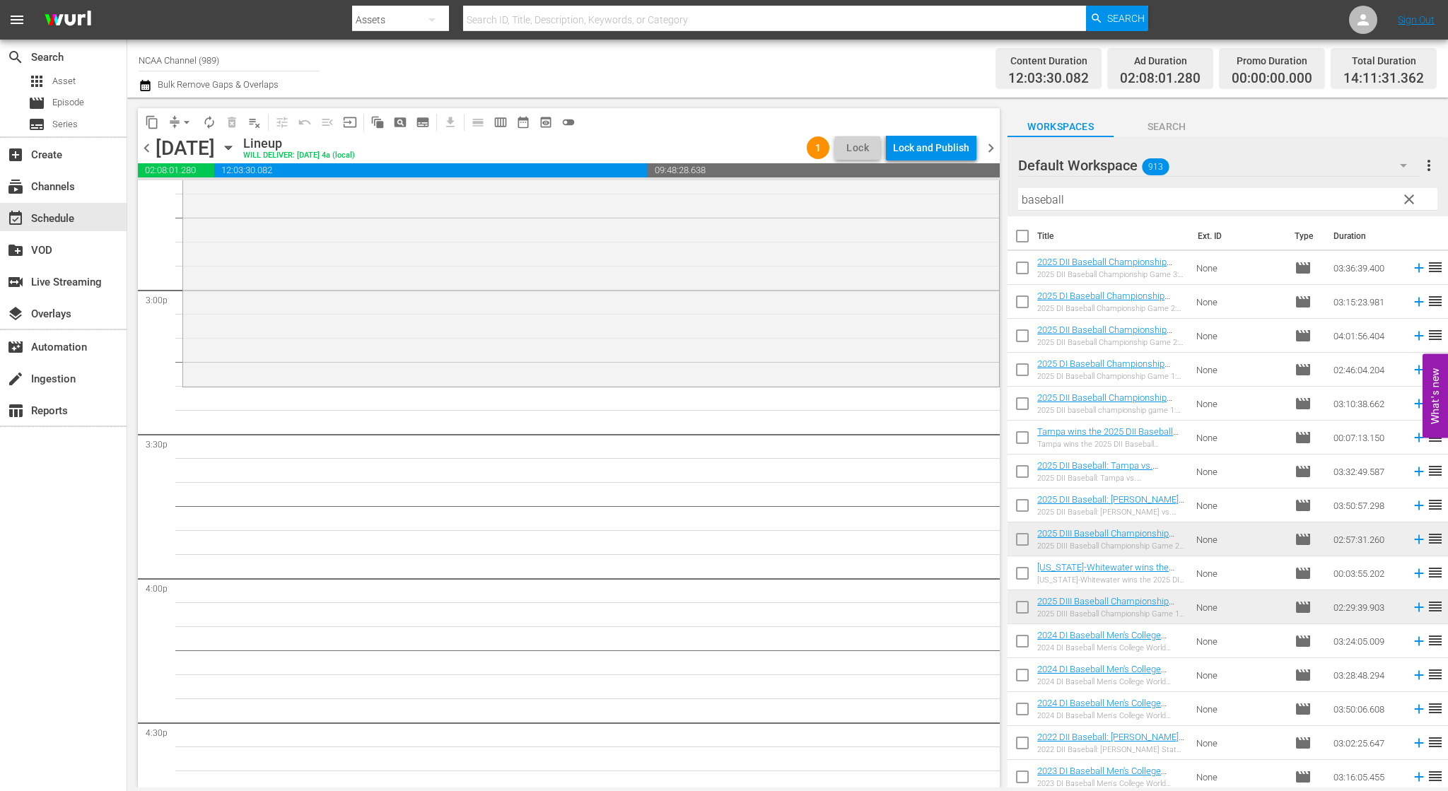
scroll to position [4241, 0]
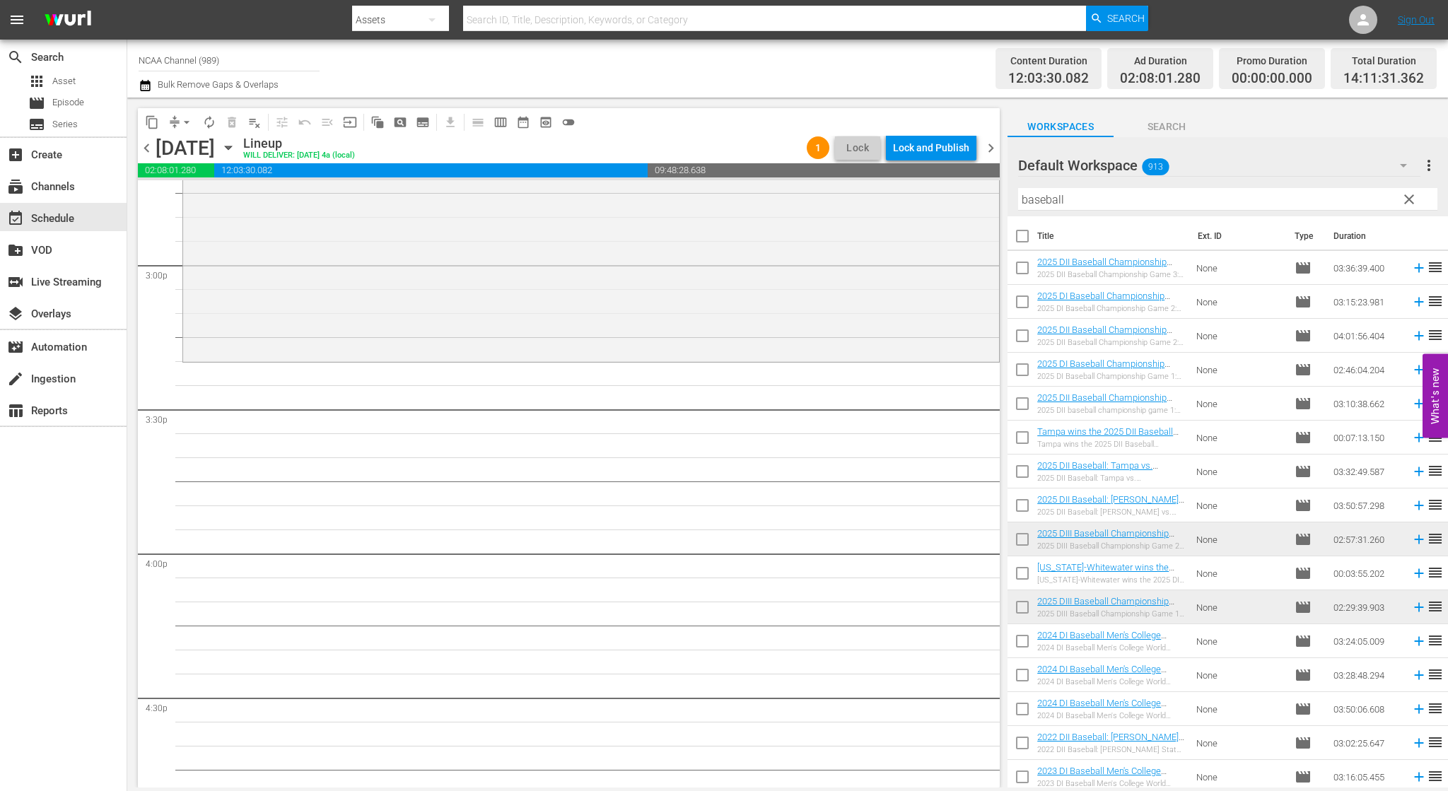
drag, startPoint x: 1076, startPoint y: 197, endPoint x: 628, endPoint y: 138, distance: 452.0
click at [683, 155] on div "content_copy compress arrow_drop_down autorenew_outlined delete_forever_outline…" at bounding box center [787, 443] width 1320 height 690
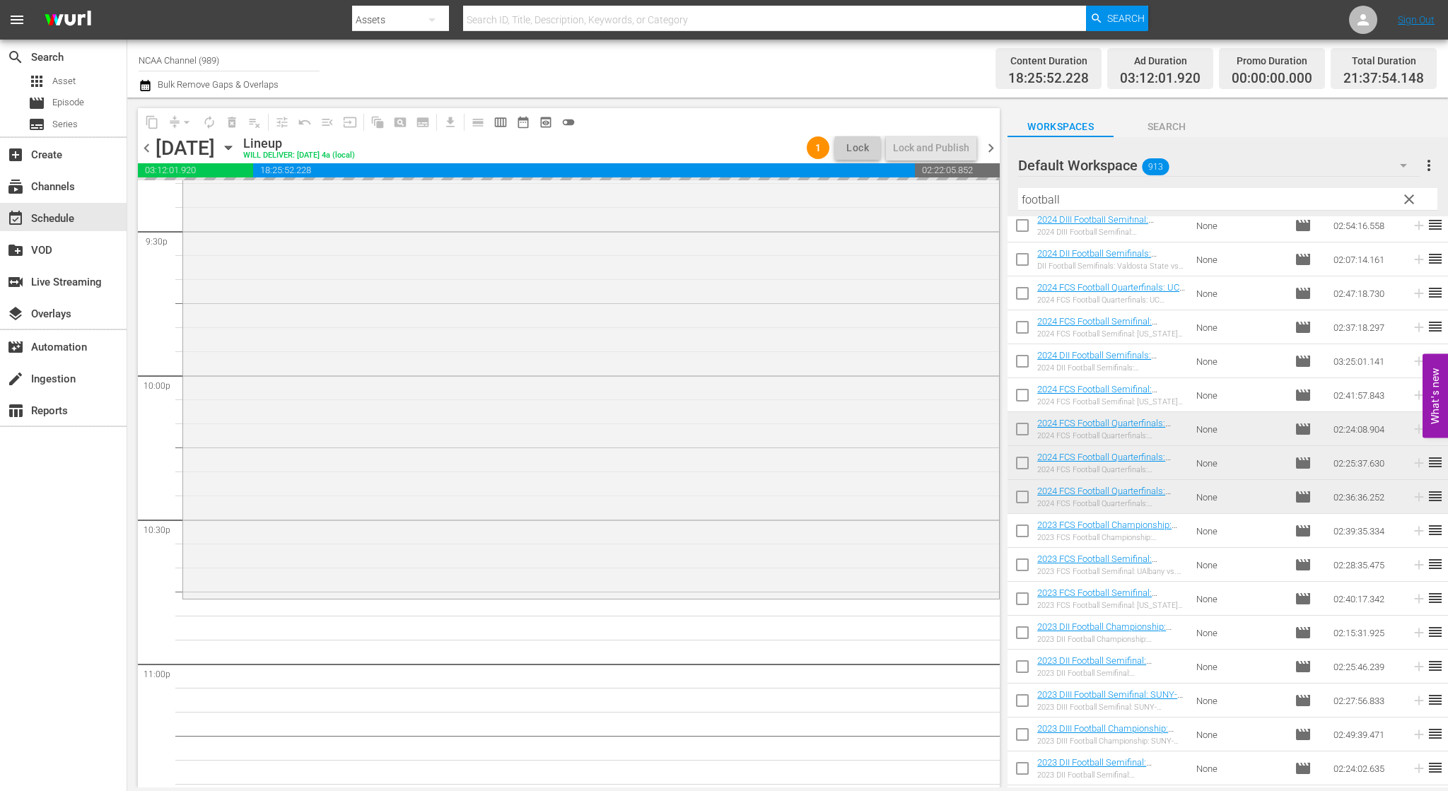
scroll to position [6313, 0]
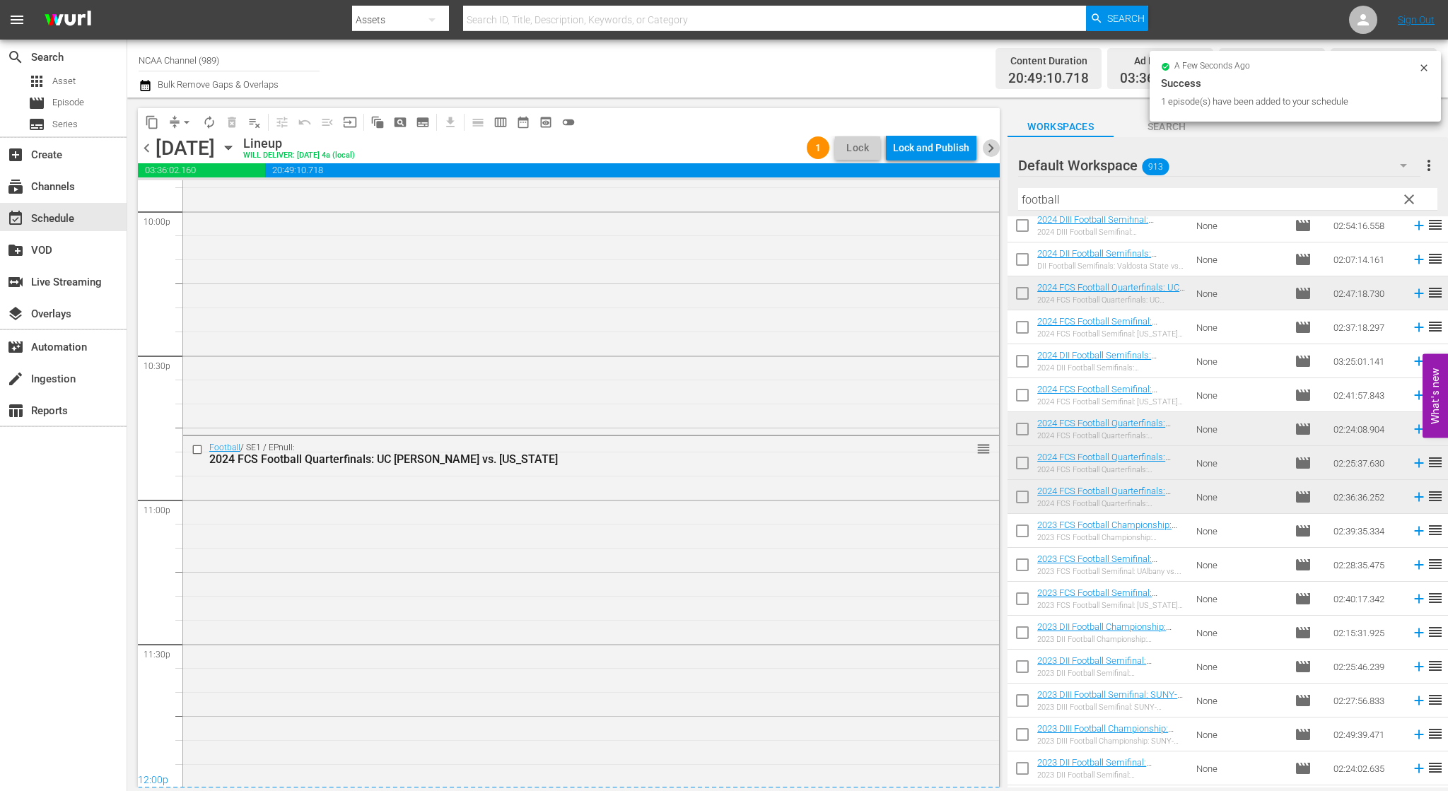
click at [988, 148] on span "chevron_right" at bounding box center [991, 148] width 18 height 18
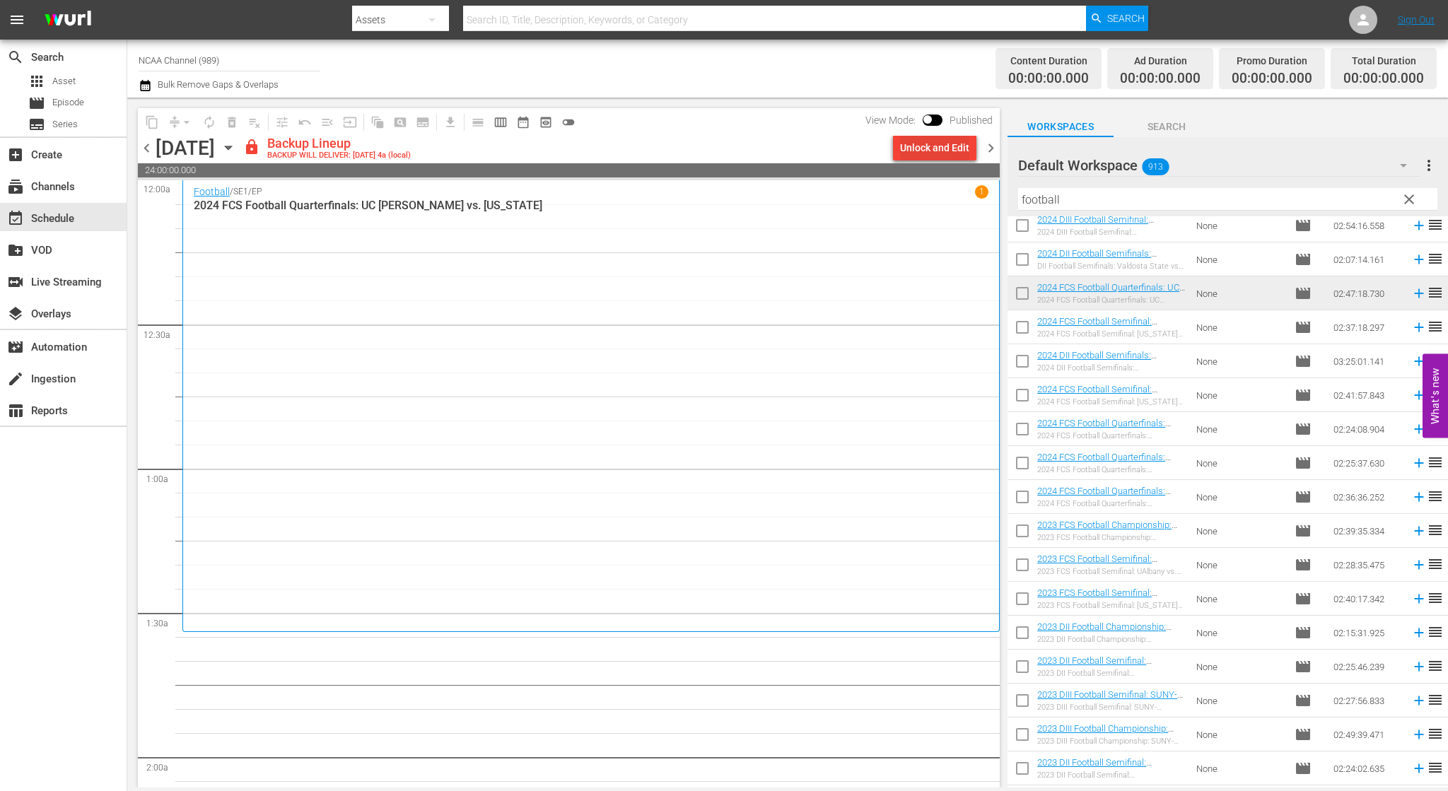
click at [927, 154] on div "Unlock and Edit" at bounding box center [934, 147] width 69 height 25
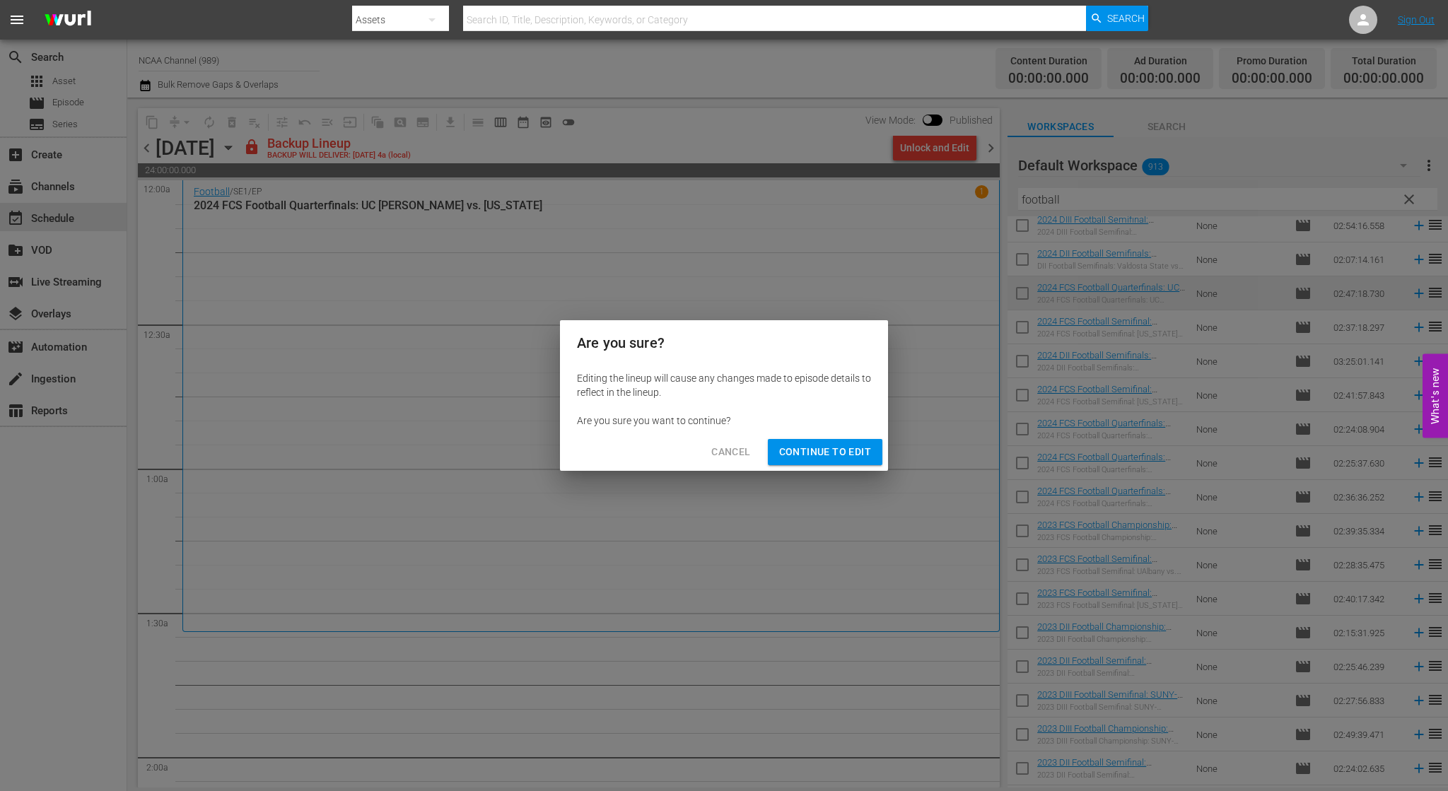
click at [865, 443] on span "Continue to Edit" at bounding box center [825, 452] width 92 height 18
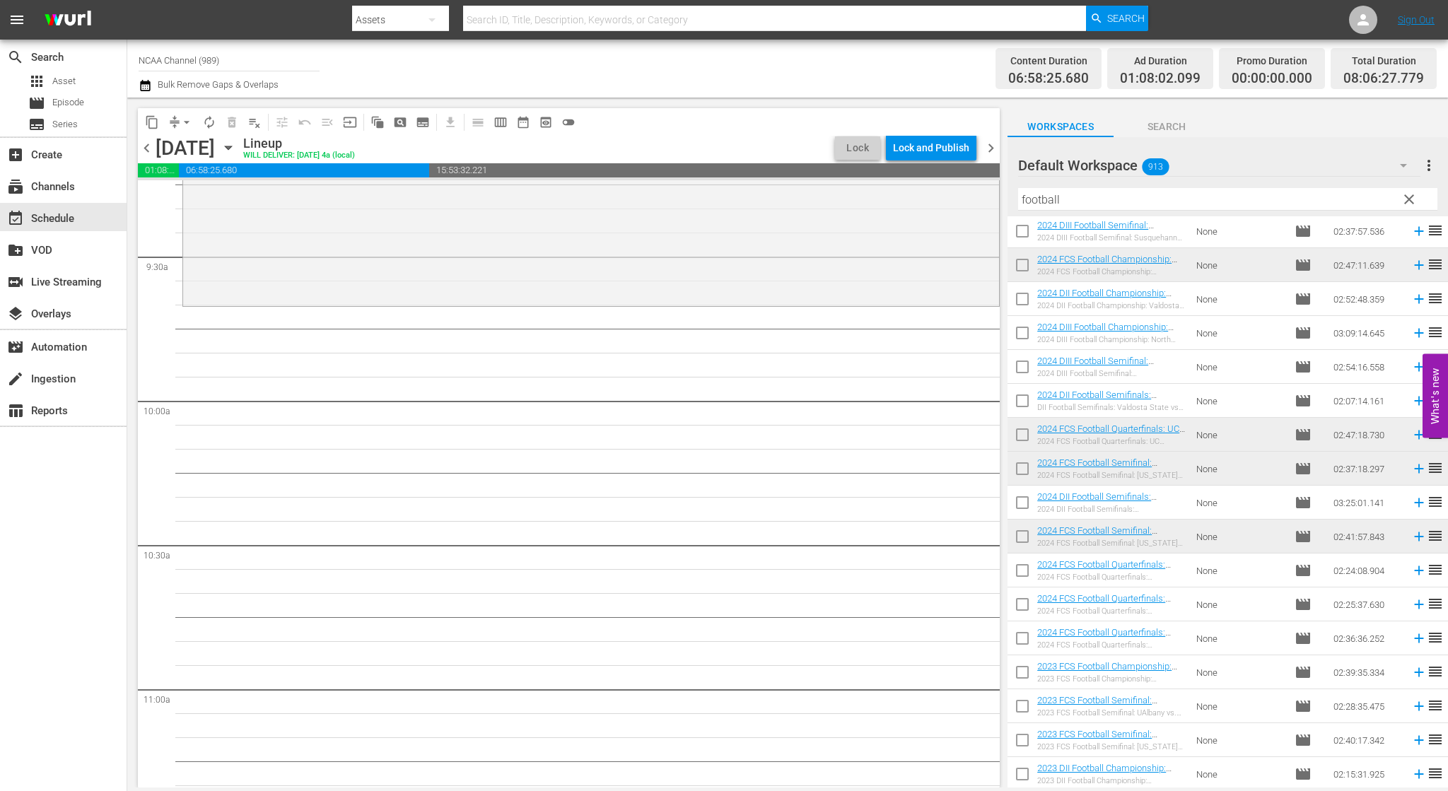
scroll to position [2686, 0]
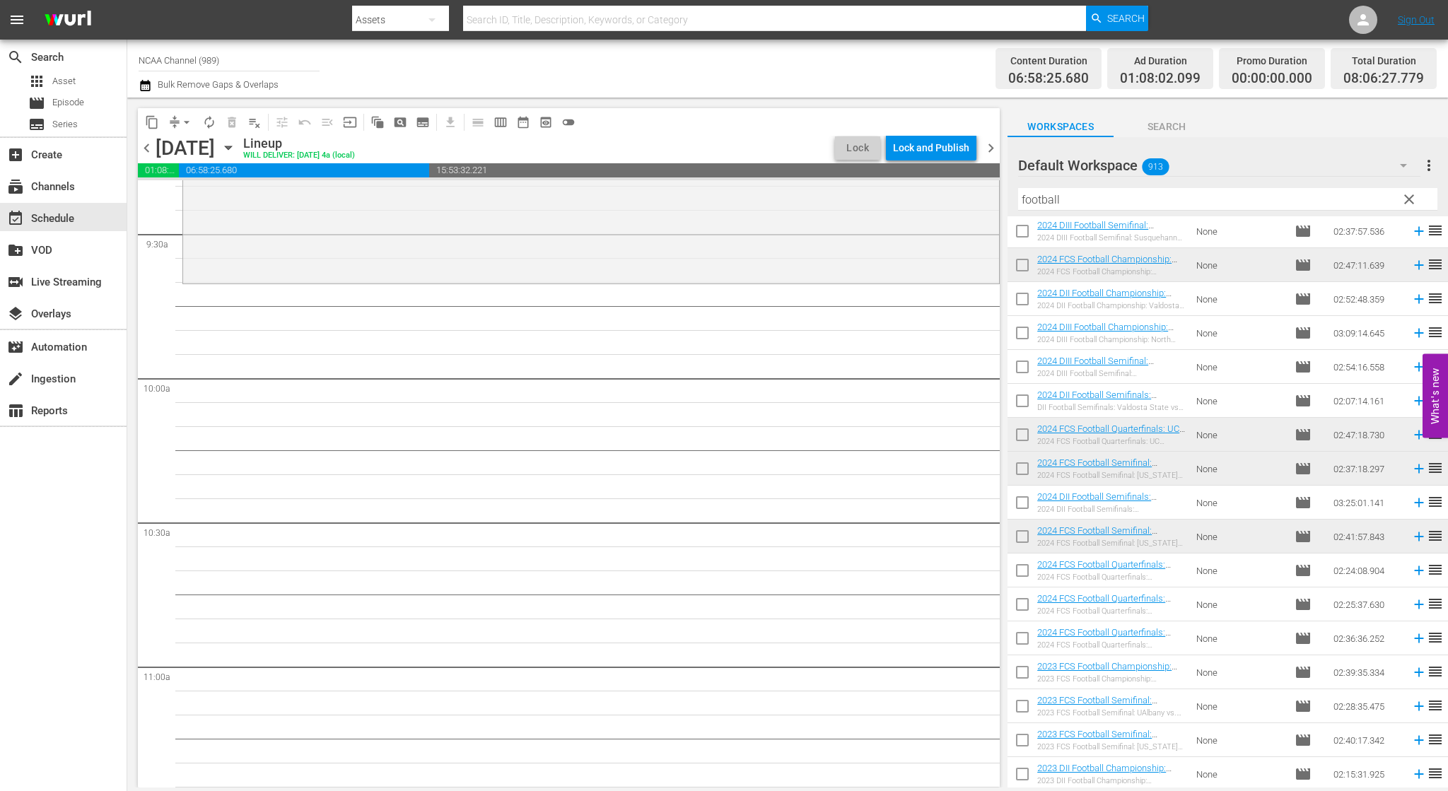
drag, startPoint x: 1075, startPoint y: 200, endPoint x: 705, endPoint y: 168, distance: 371.0
click at [758, 184] on div "content_copy compress arrow_drop_down autorenew_outlined delete_forever_outline…" at bounding box center [787, 443] width 1320 height 690
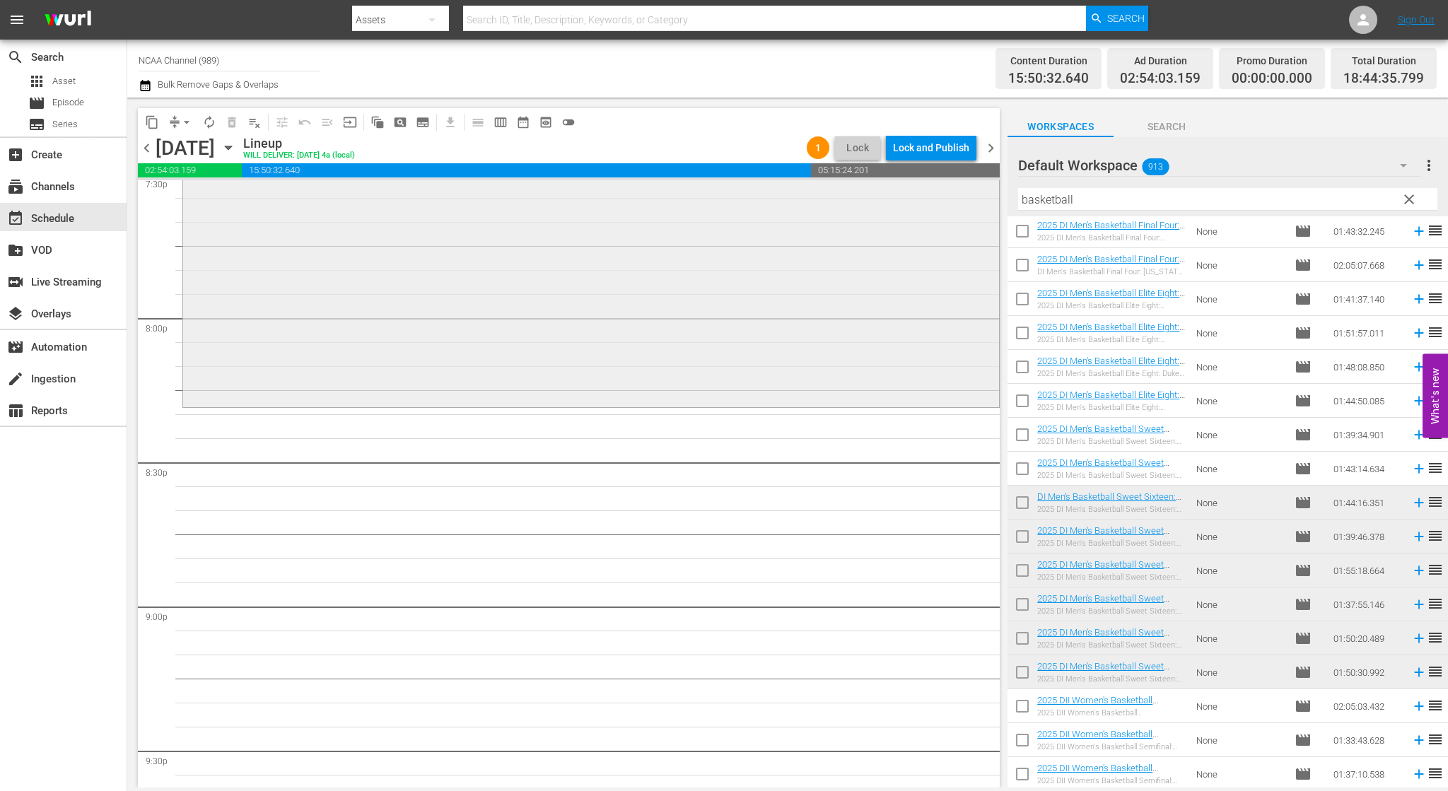
scroll to position [5654, 0]
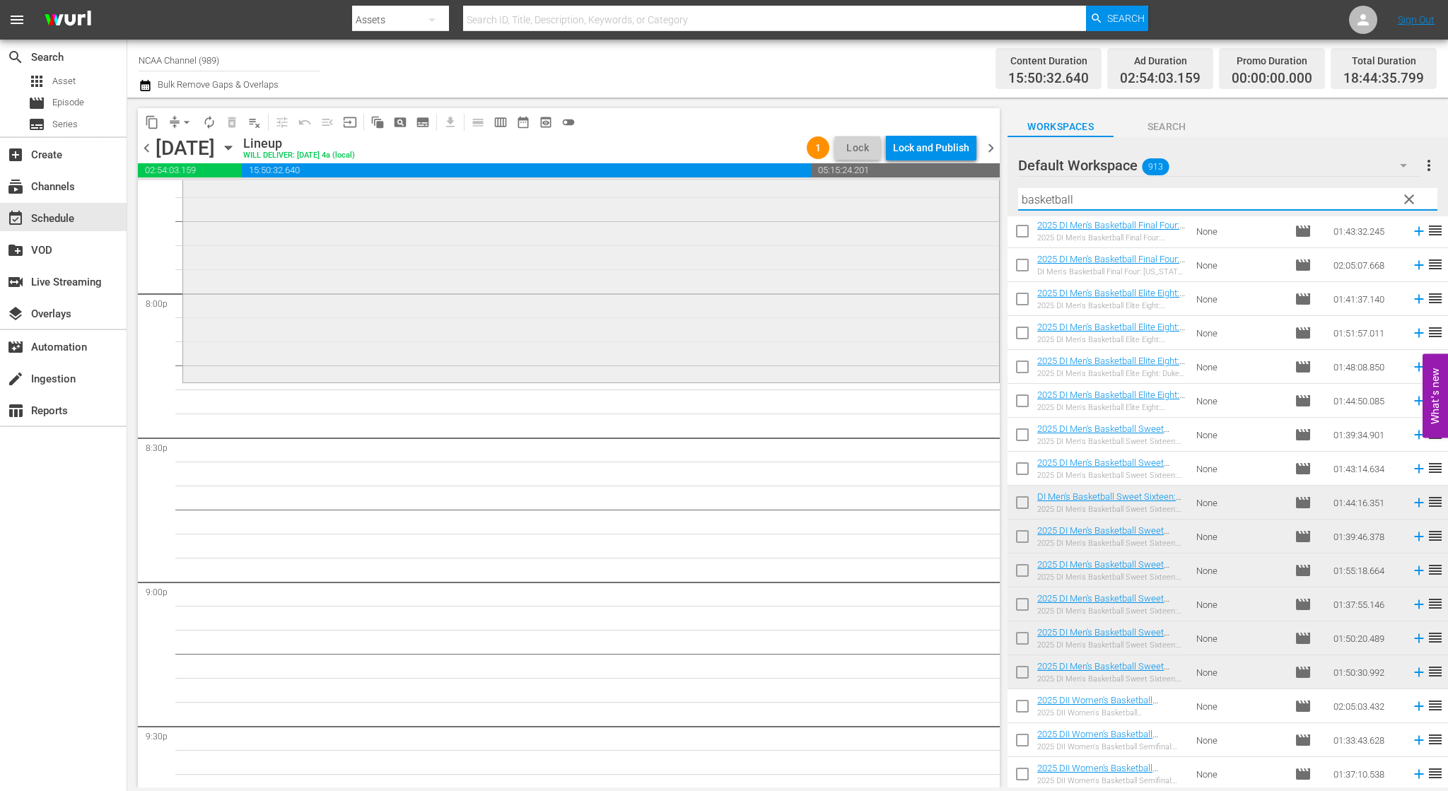
drag, startPoint x: 1128, startPoint y: 209, endPoint x: 842, endPoint y: 197, distance: 286.5
click at [842, 197] on div "content_copy compress arrow_drop_down autorenew_outlined delete_forever_outline…" at bounding box center [787, 443] width 1320 height 690
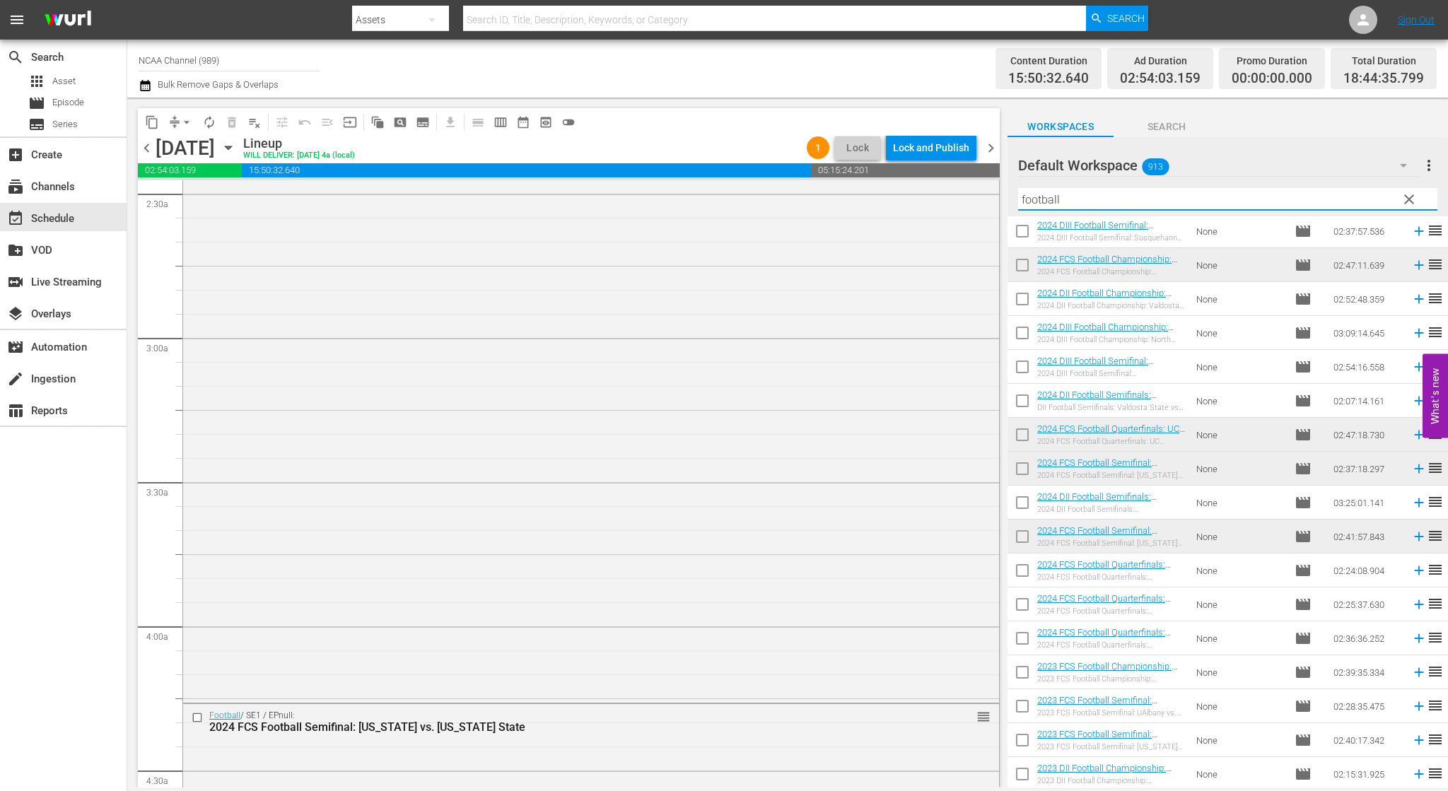
scroll to position [0, 0]
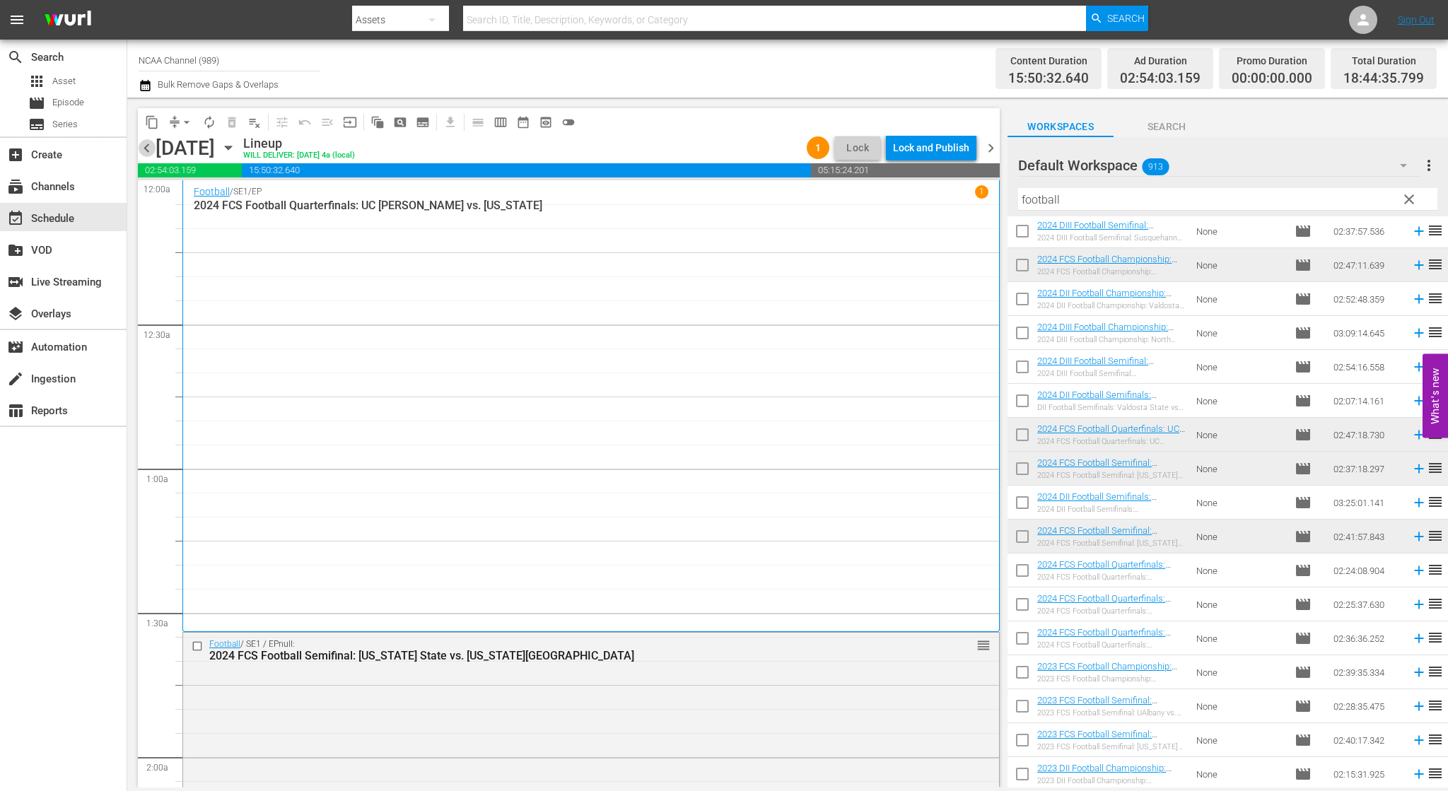
click at [144, 148] on span "chevron_left" at bounding box center [147, 148] width 18 height 18
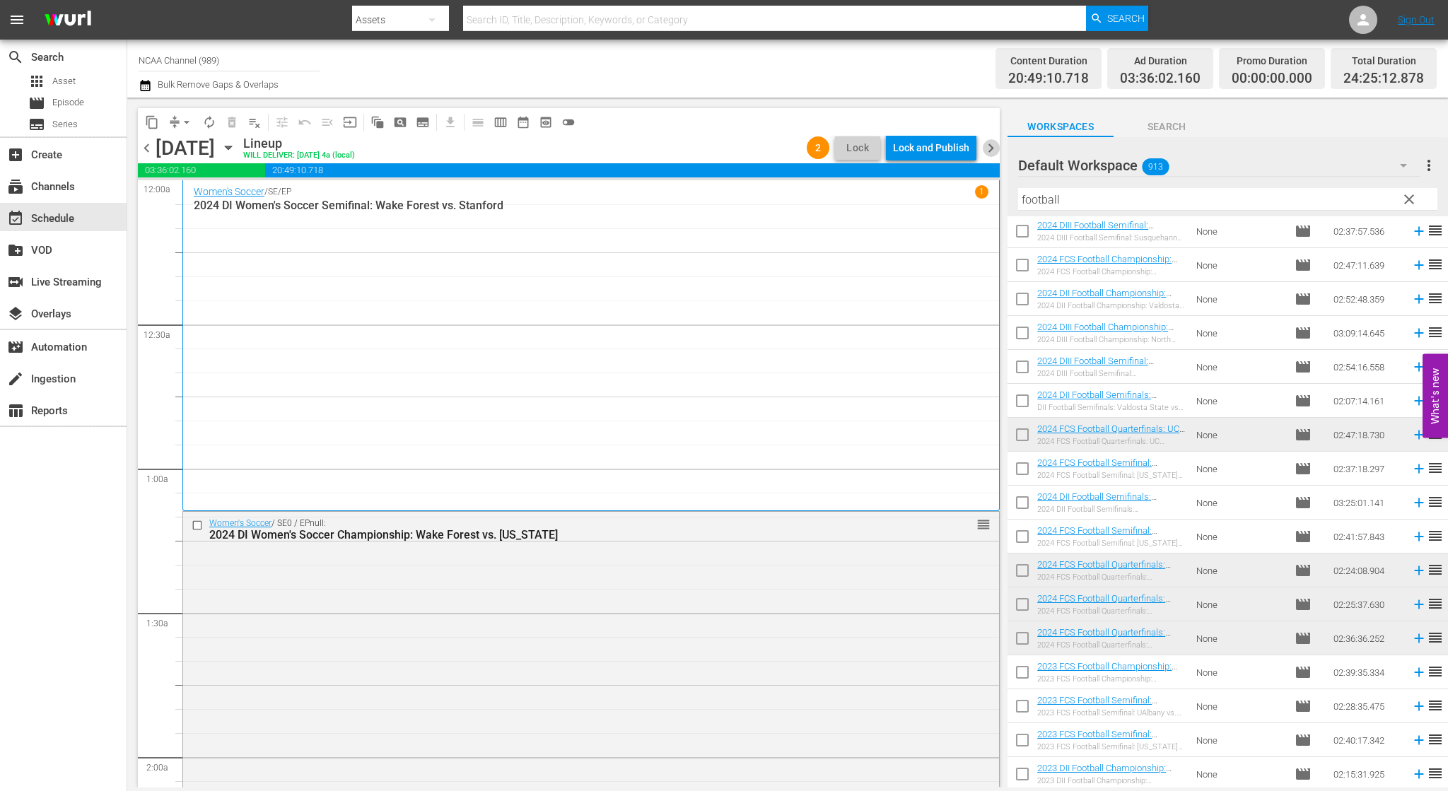
click at [987, 146] on span "chevron_right" at bounding box center [991, 148] width 18 height 18
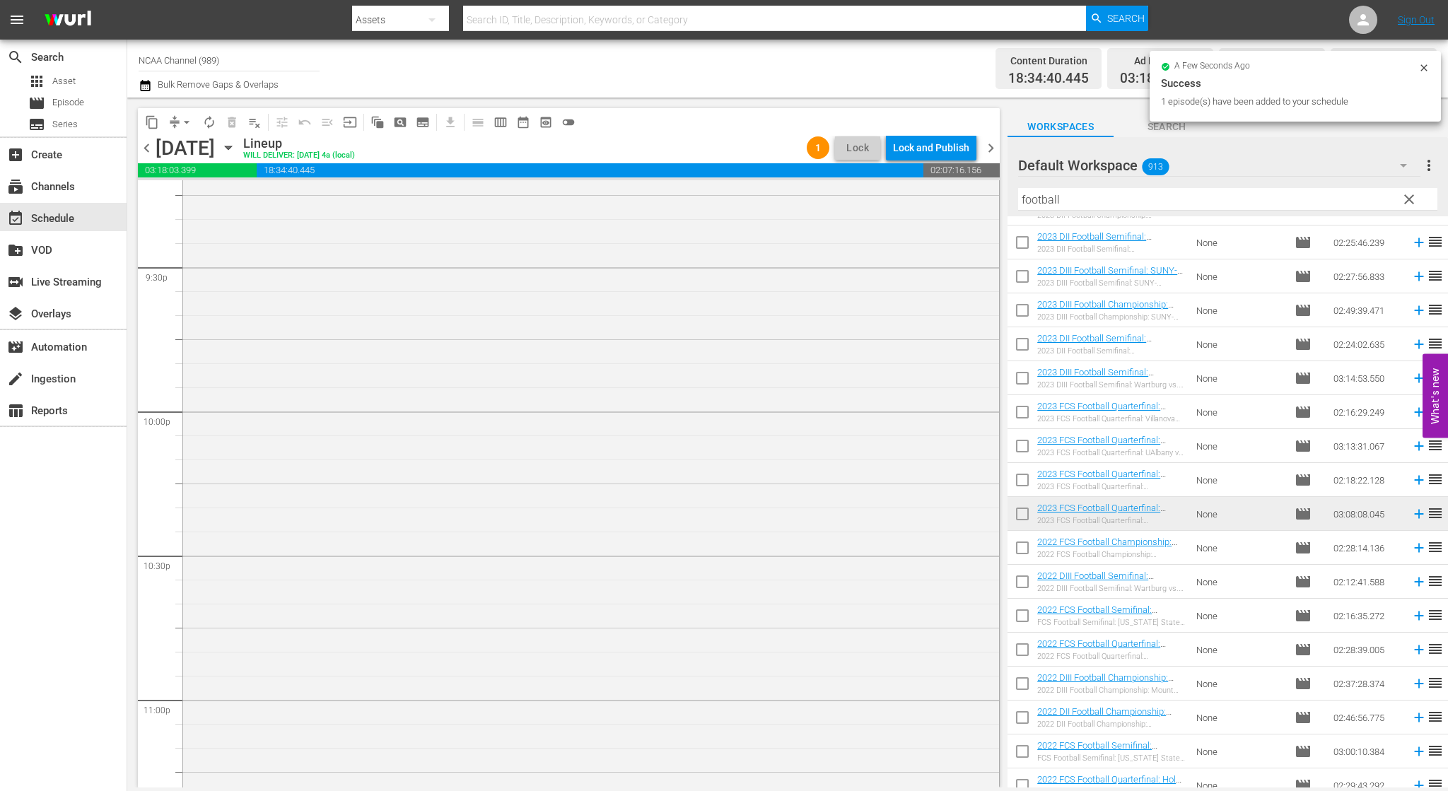
scroll to position [6313, 0]
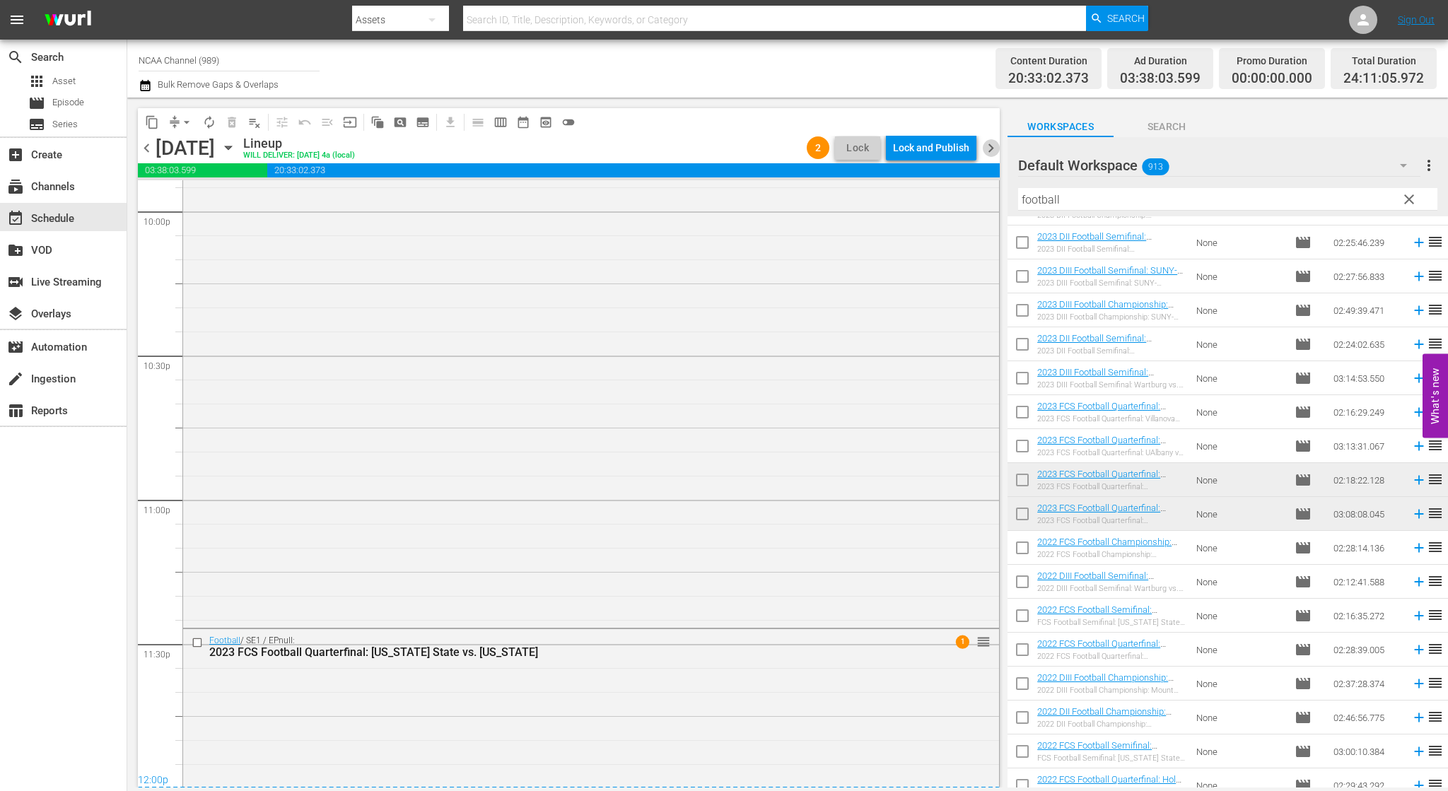
click at [996, 145] on span "chevron_right" at bounding box center [991, 148] width 18 height 18
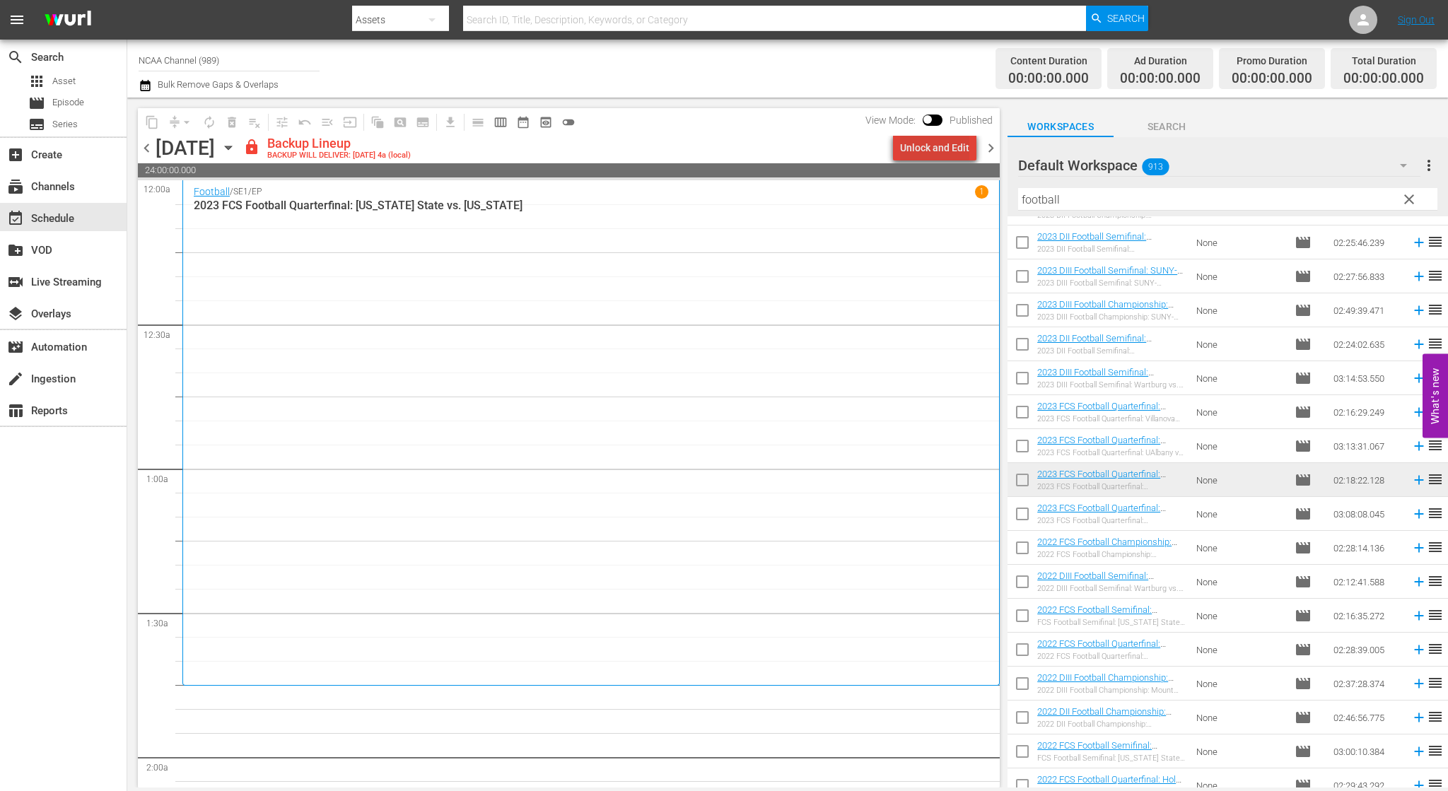
click at [951, 139] on div "Unlock and Edit" at bounding box center [934, 147] width 69 height 25
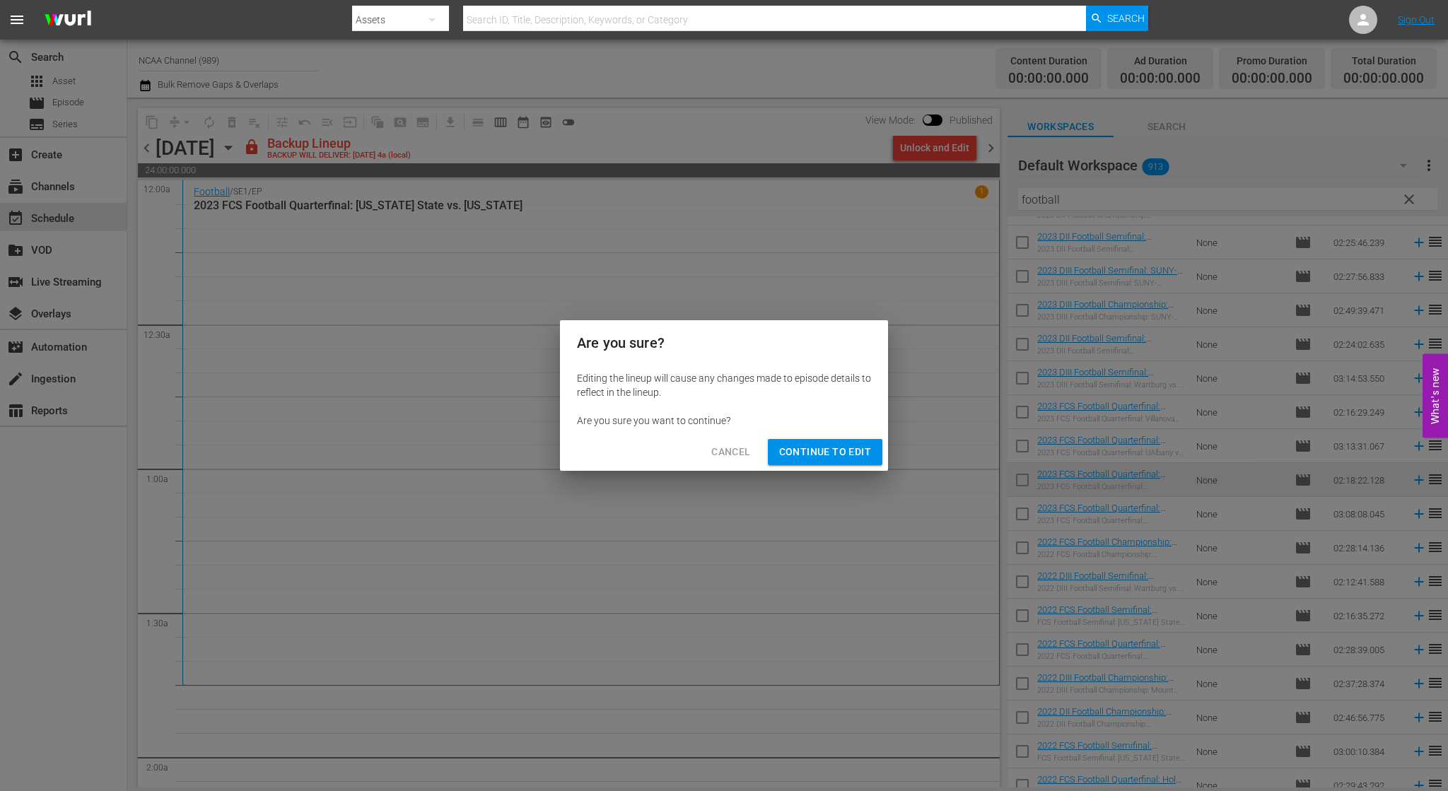
click at [865, 471] on div "Are you sure? Editing the lineup will cause any changes made to episode details…" at bounding box center [724, 395] width 1448 height 791
click at [861, 457] on span "Continue to Edit" at bounding box center [825, 452] width 92 height 18
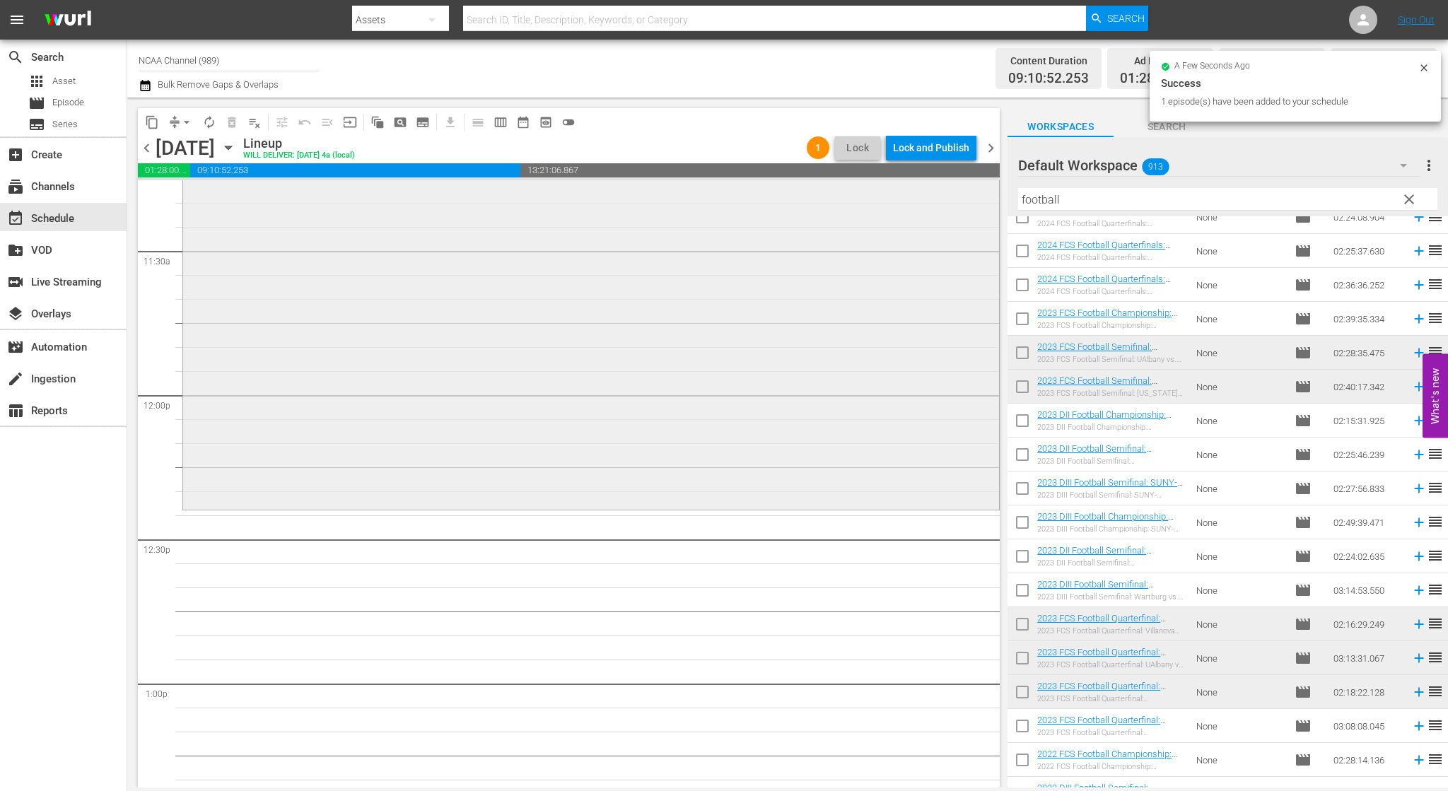
scroll to position [3322, 0]
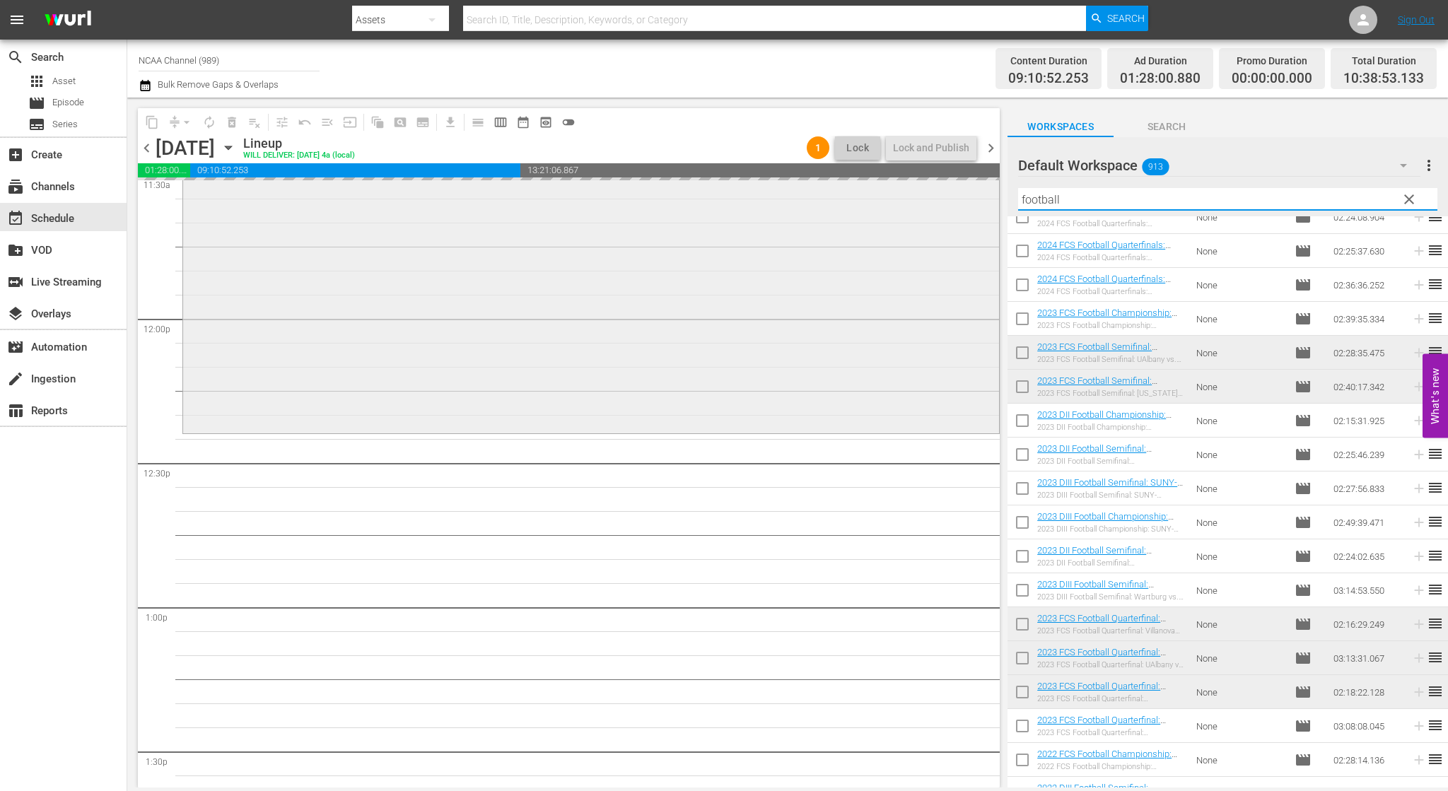
drag, startPoint x: 1098, startPoint y: 202, endPoint x: 612, endPoint y: 189, distance: 486.5
click at [698, 206] on div "content_copy compress arrow_drop_down autorenew_outlined delete_forever_outline…" at bounding box center [787, 443] width 1320 height 690
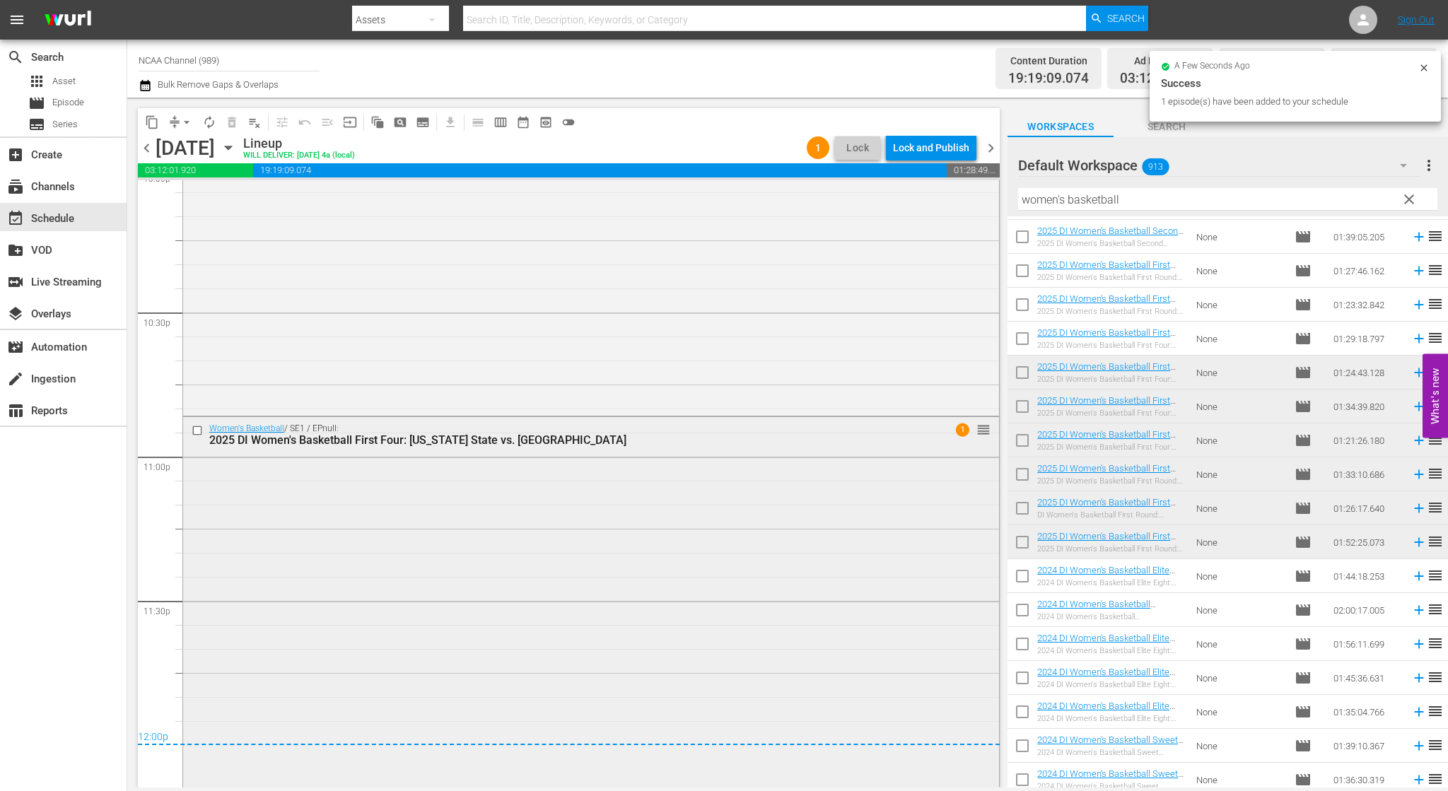
scroll to position [6392, 0]
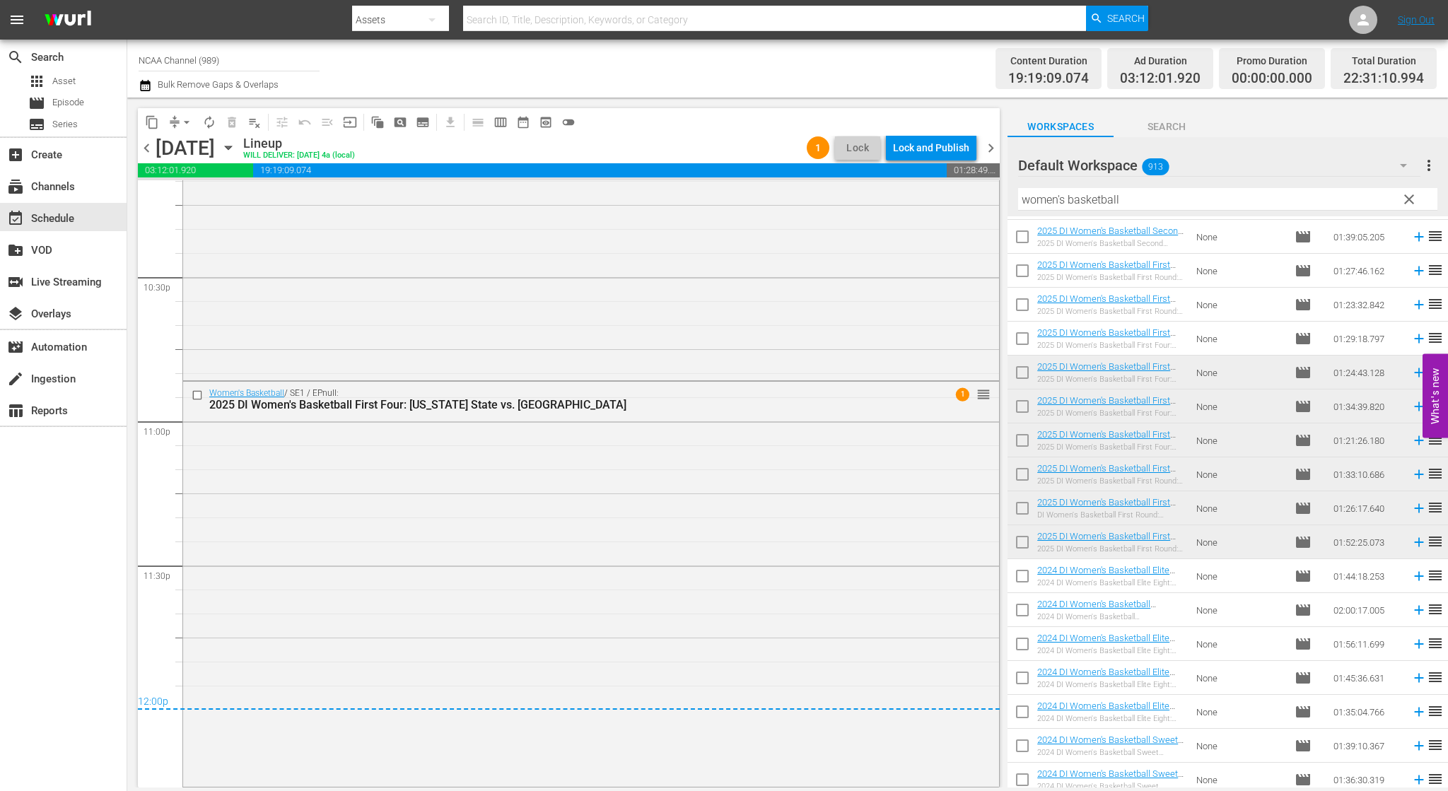
click at [987, 152] on span "chevron_right" at bounding box center [991, 148] width 18 height 18
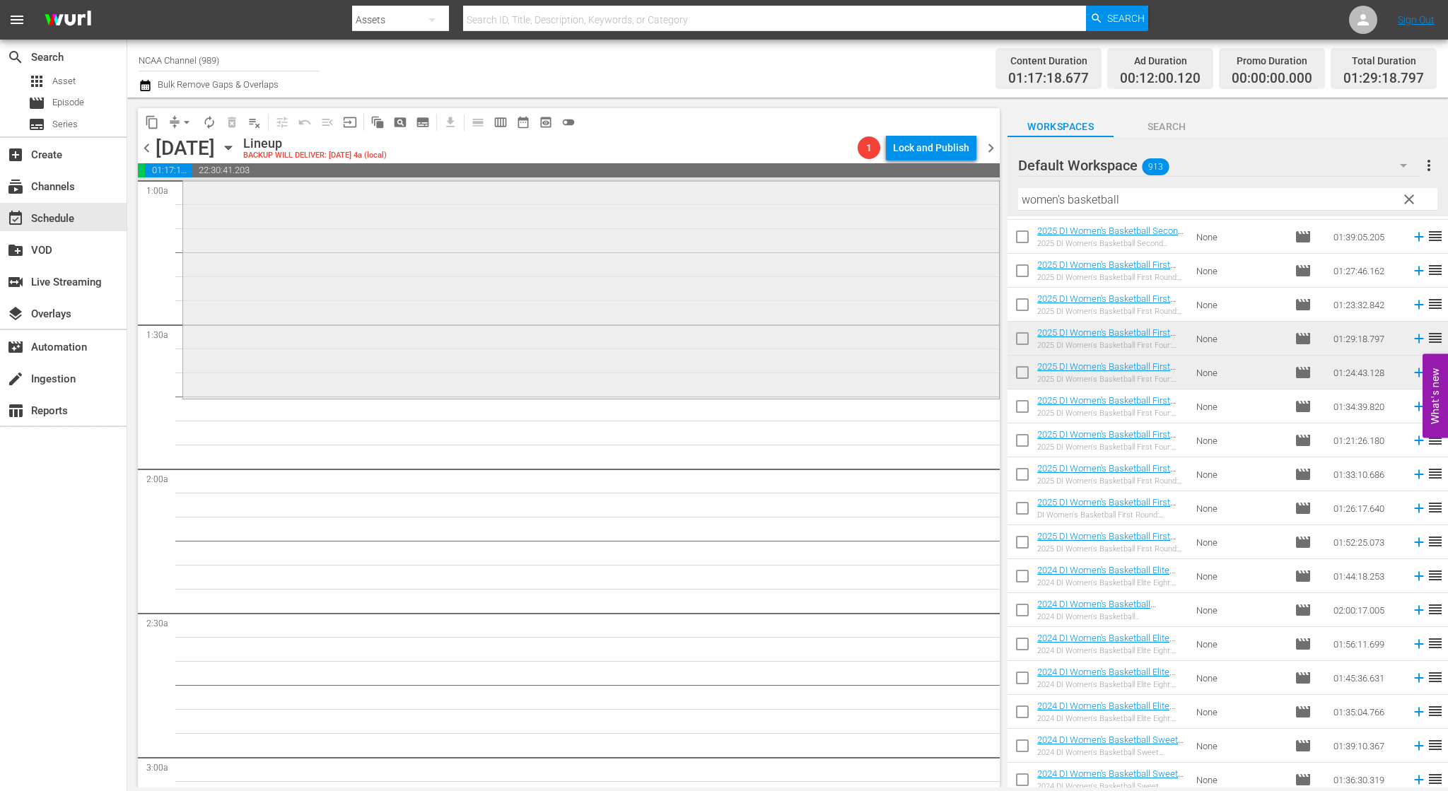
scroll to position [353, 0]
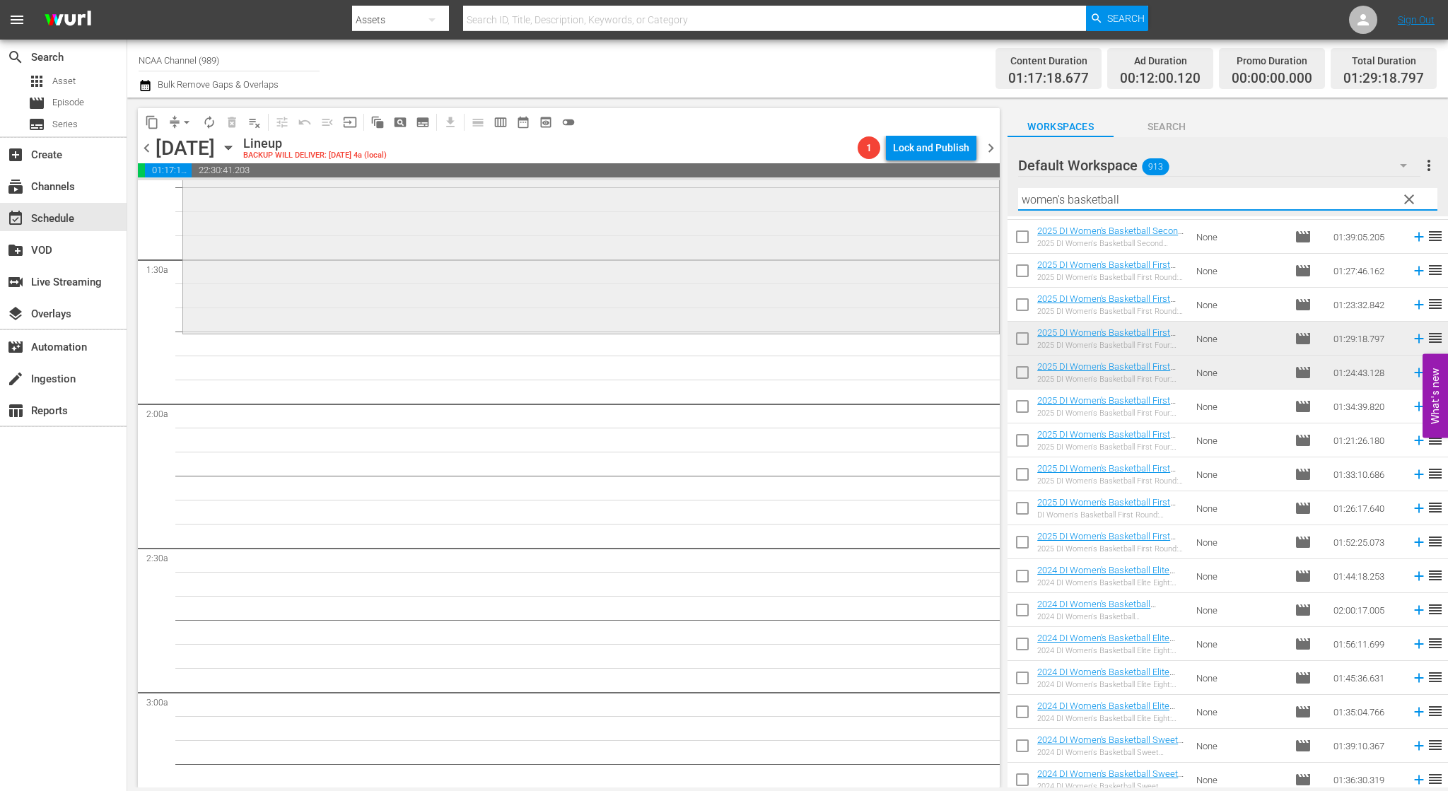
drag, startPoint x: 1139, startPoint y: 202, endPoint x: 733, endPoint y: 192, distance: 406.6
click at [738, 194] on div "content_copy compress arrow_drop_down autorenew_outlined delete_forever_outline…" at bounding box center [787, 443] width 1320 height 690
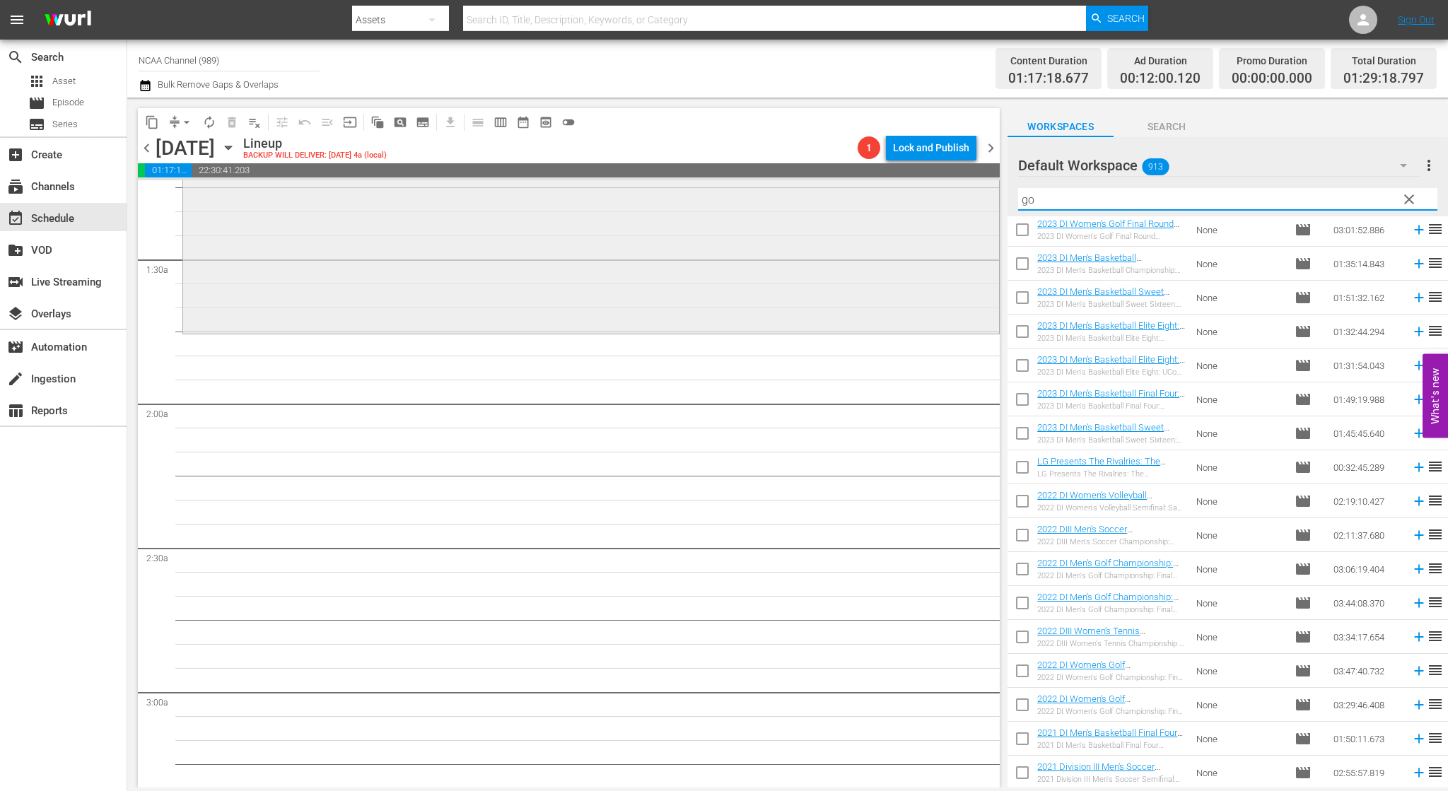
scroll to position [1462, 0]
type input "g"
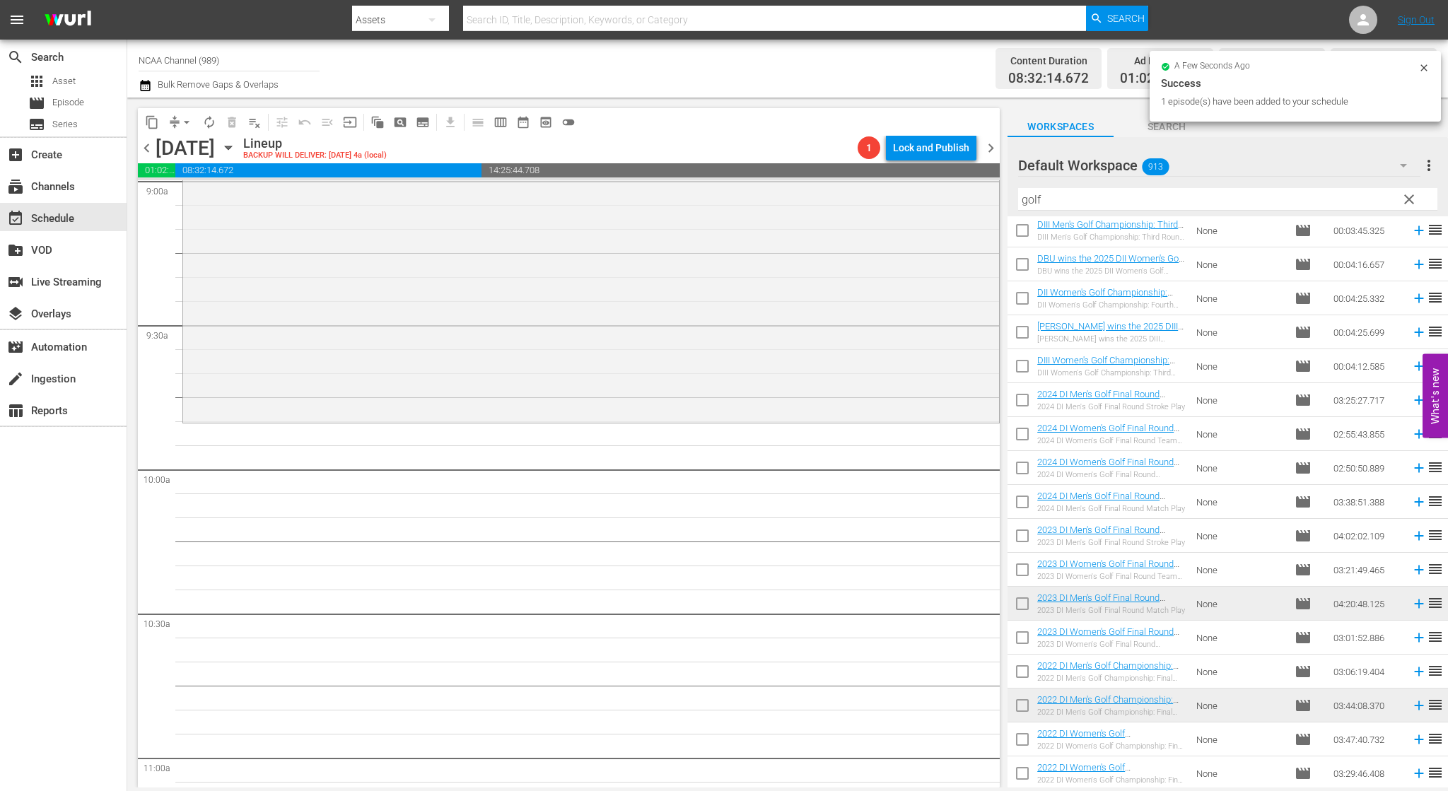
scroll to position [2615, 0]
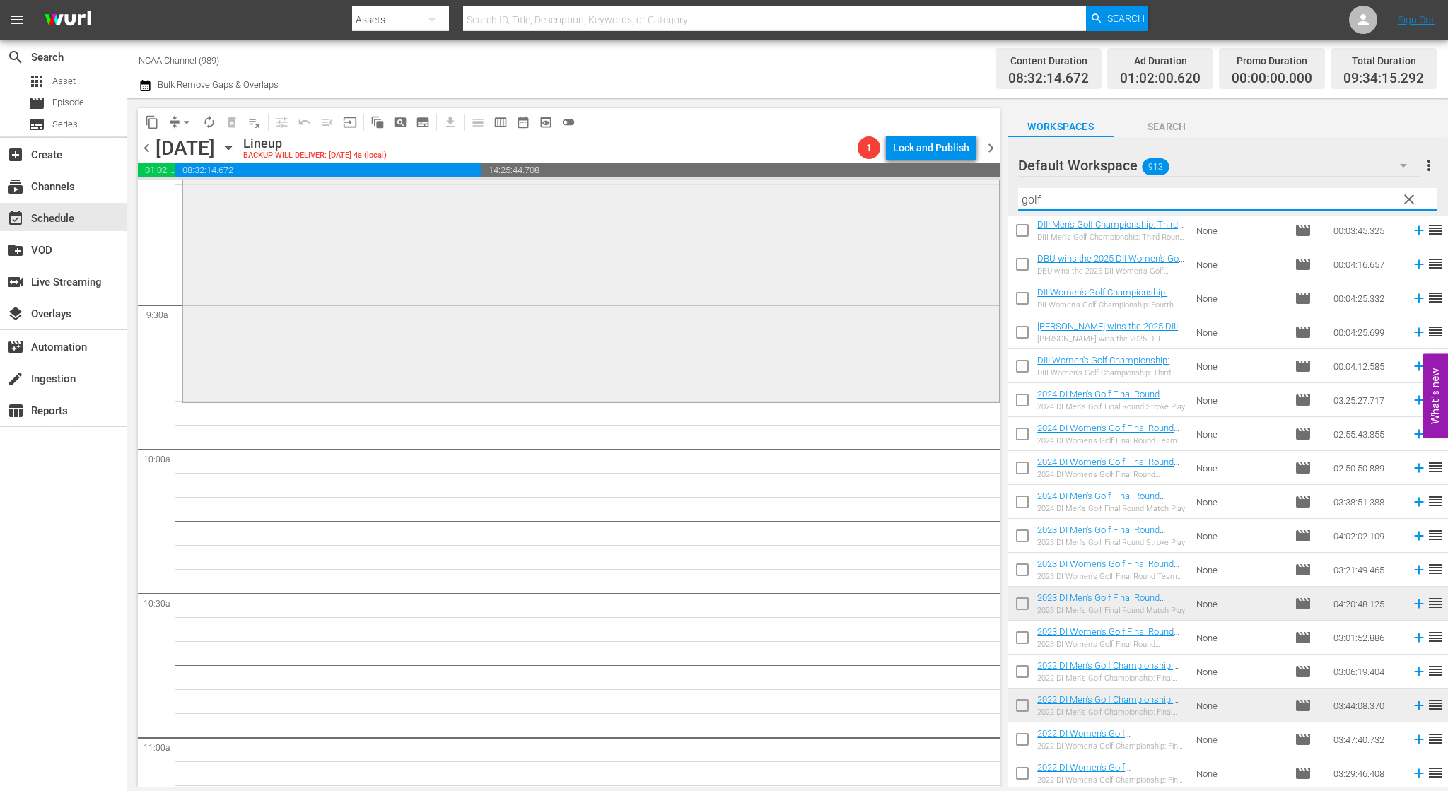
drag, startPoint x: 1199, startPoint y: 206, endPoint x: 740, endPoint y: 204, distance: 459.4
click at [806, 210] on div "content_copy compress arrow_drop_down autorenew_outlined delete_forever_outline…" at bounding box center [787, 443] width 1320 height 690
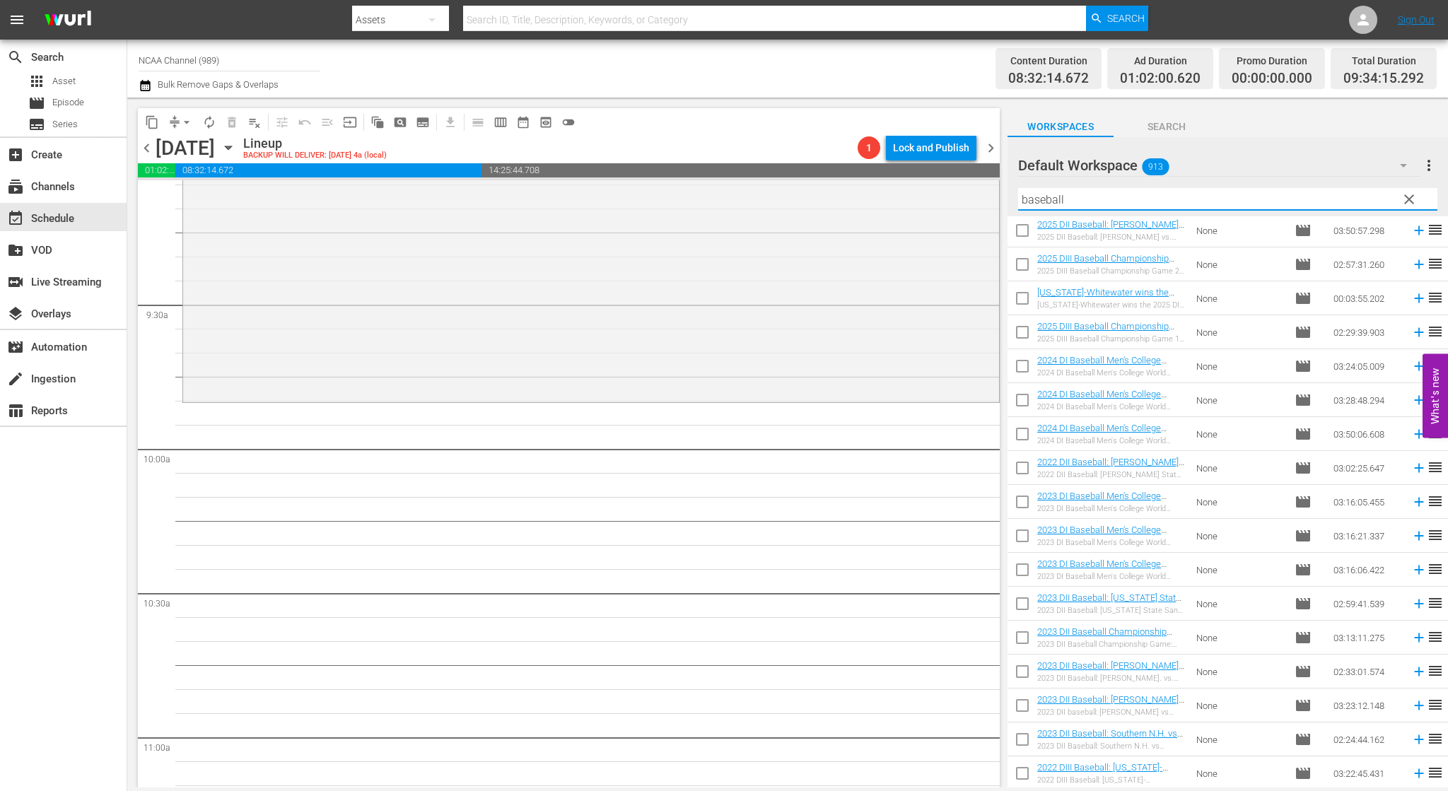
scroll to position [1055, 0]
type input "baseball"
